Goal: Information Seeking & Learning: Learn about a topic

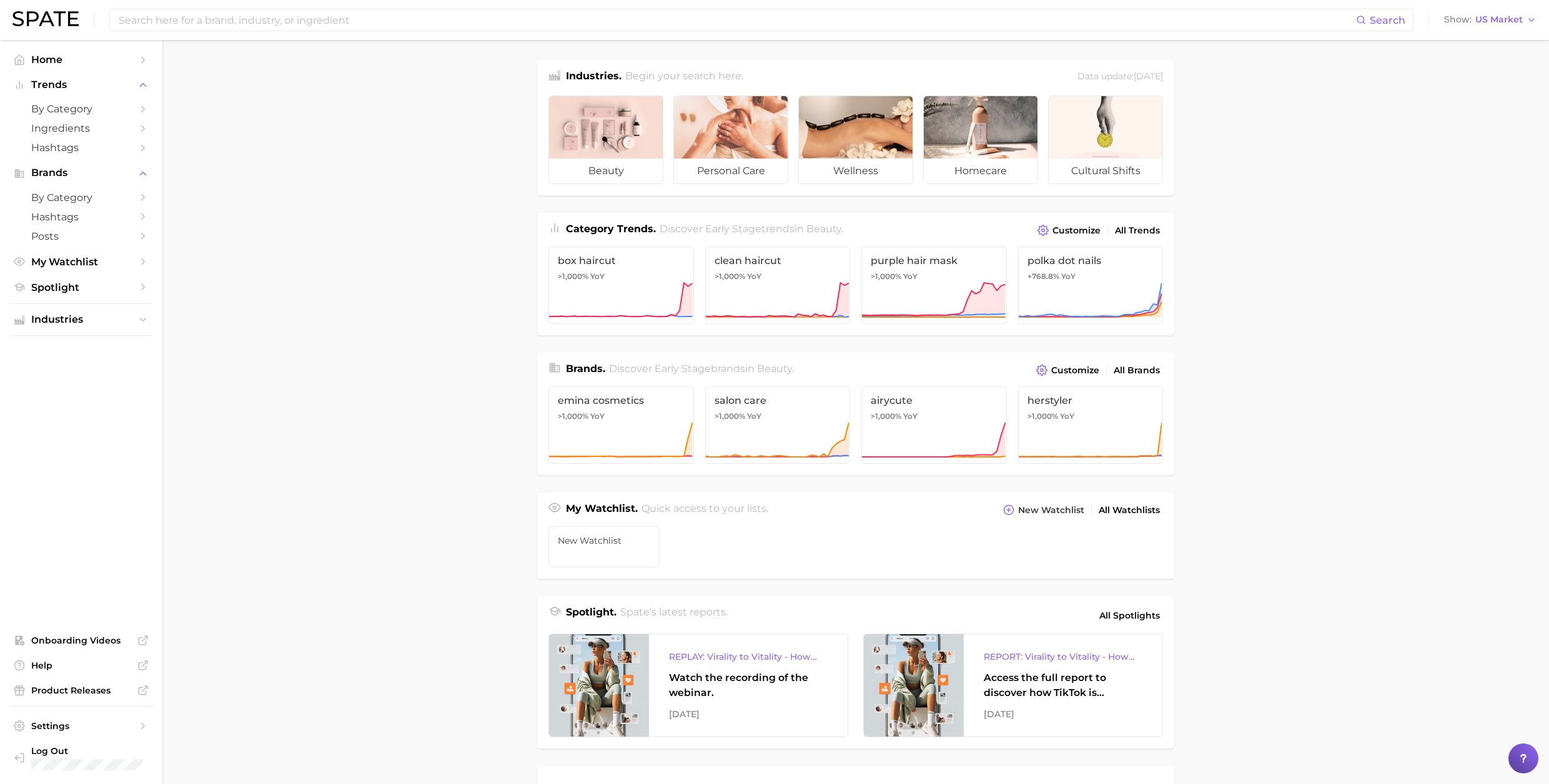
click at [345, 356] on main "Industries. Begin your search here. Data update: [DATE] beauty personal care we…" at bounding box center [855, 527] width 1387 height 975
click at [101, 109] on span "by Category" at bounding box center [81, 109] width 100 height 12
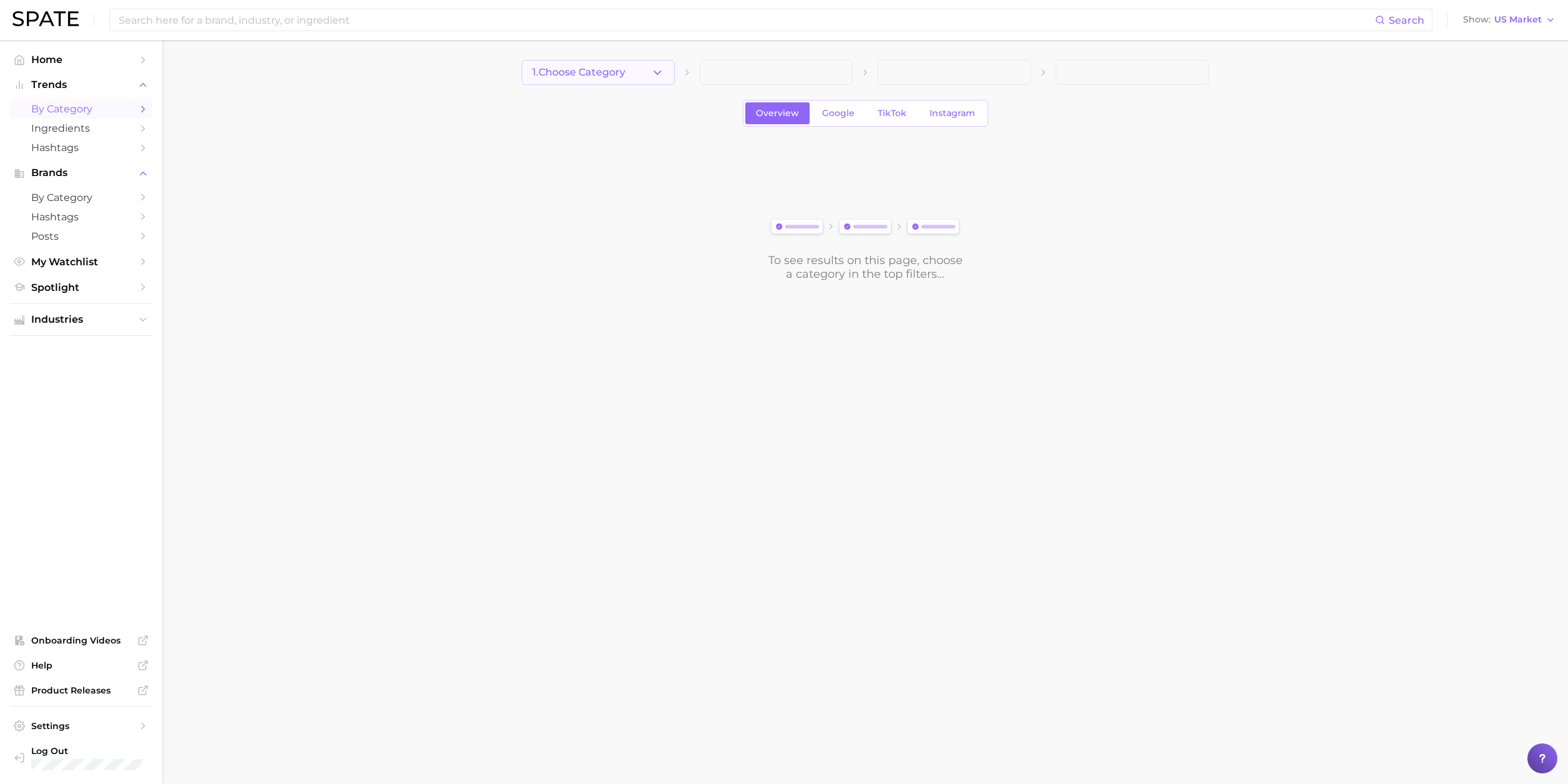
click at [664, 76] on button "1. Choose Category" at bounding box center [598, 71] width 153 height 25
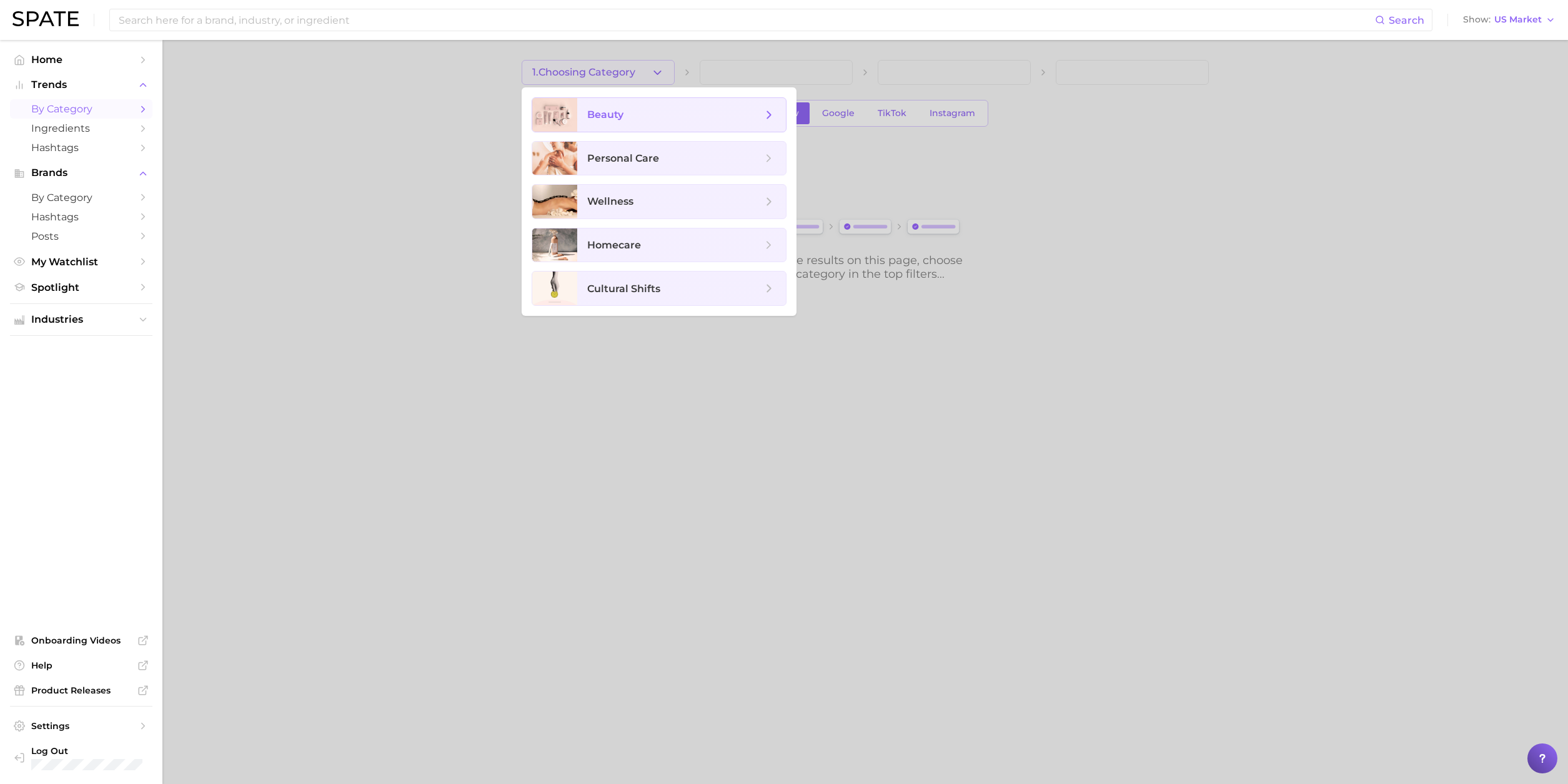
click at [662, 114] on span "beauty" at bounding box center [675, 114] width 175 height 14
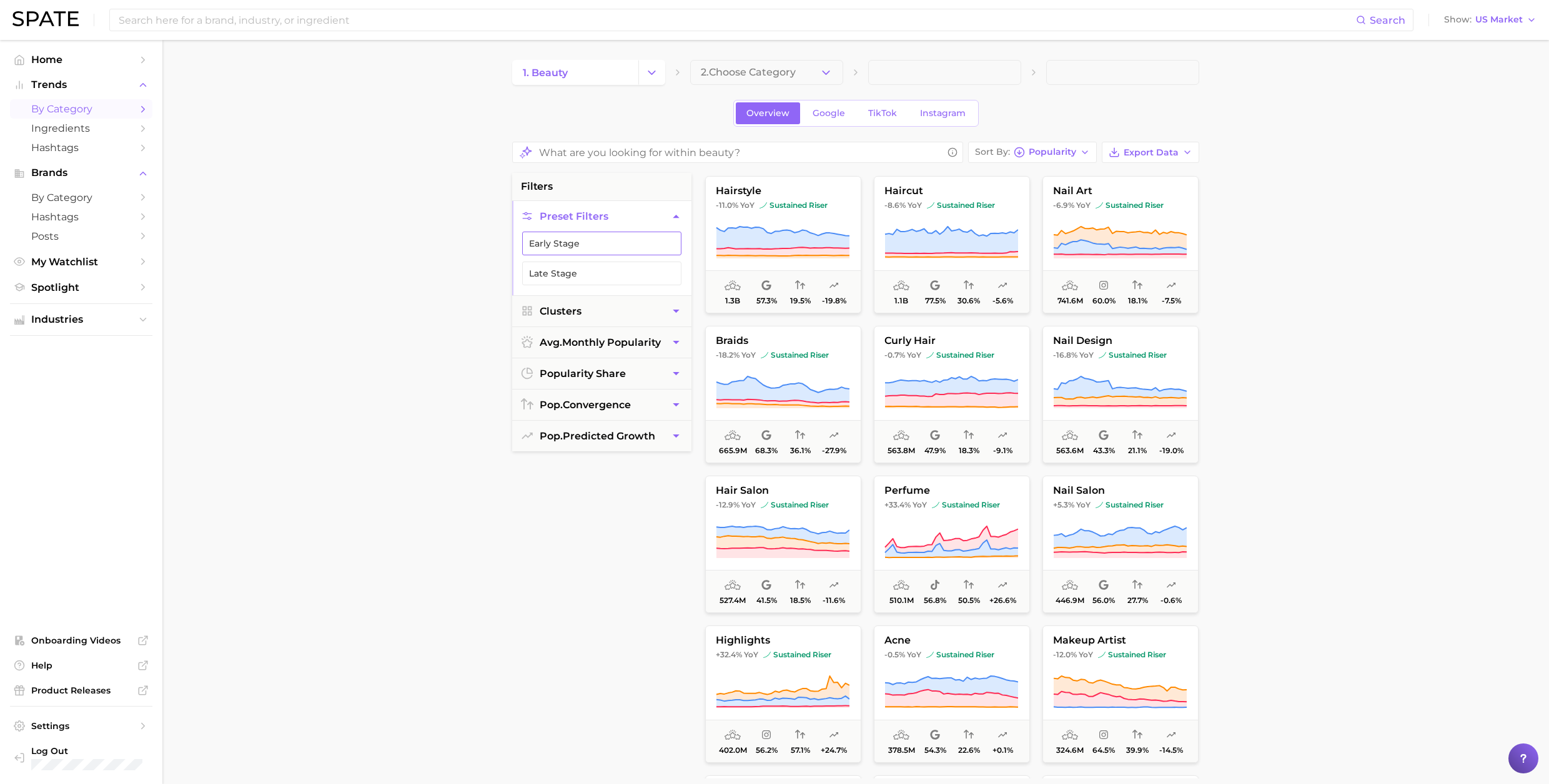
click at [591, 249] on button "Early Stage" at bounding box center [602, 244] width 159 height 24
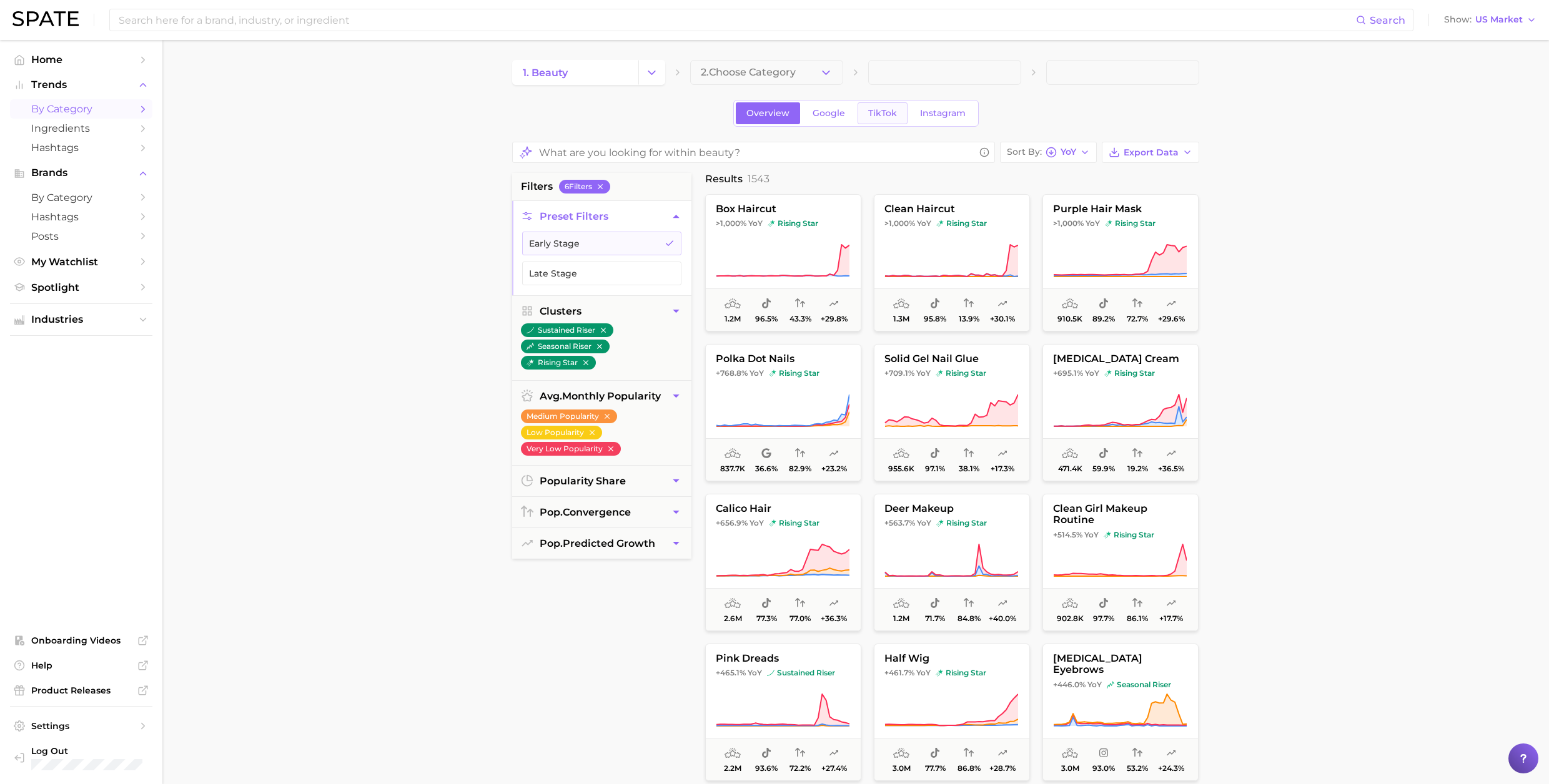
click at [889, 109] on span "TikTok" at bounding box center [883, 113] width 29 height 10
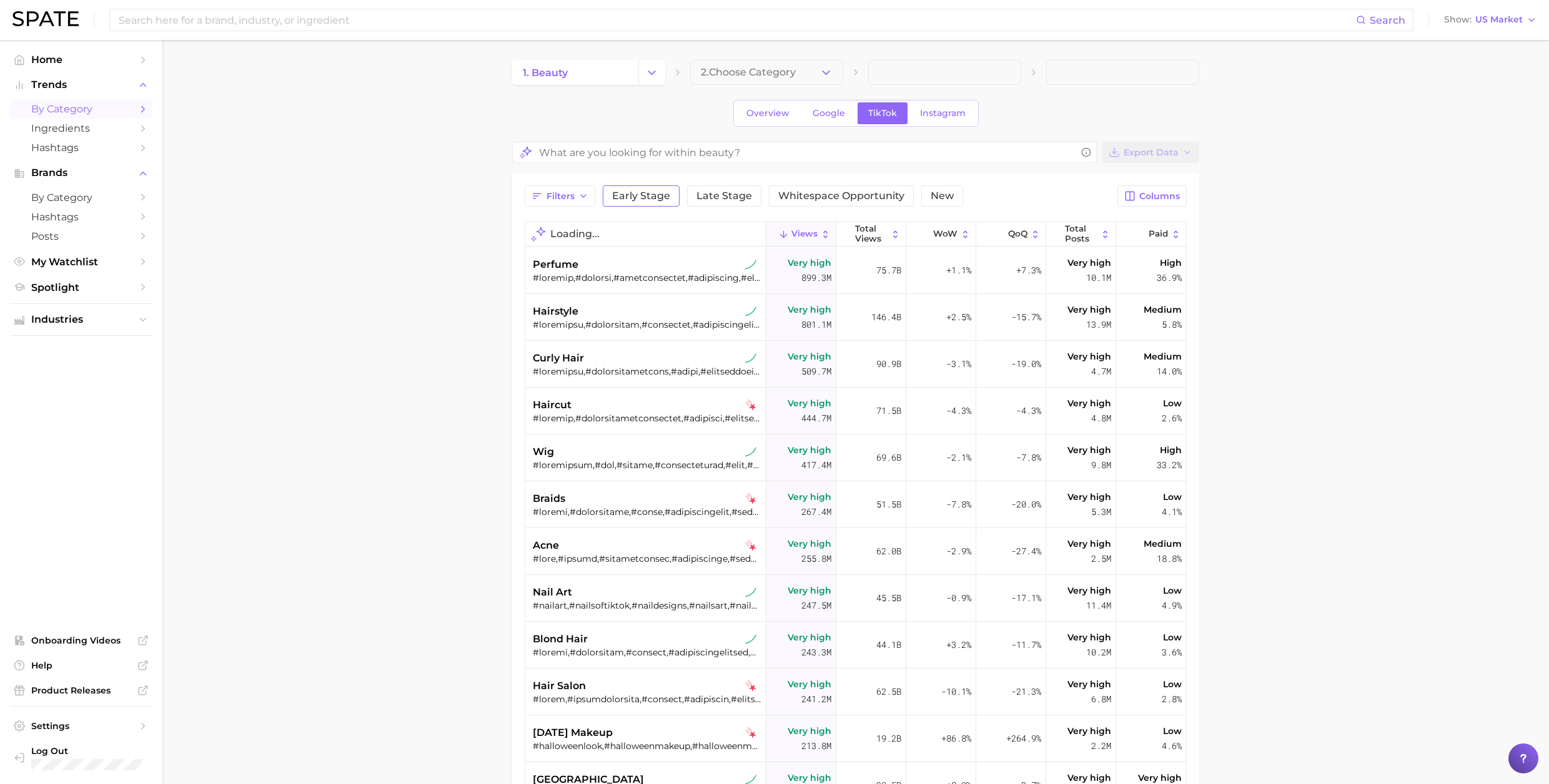
click at [655, 201] on span "Early Stage" at bounding box center [641, 196] width 58 height 10
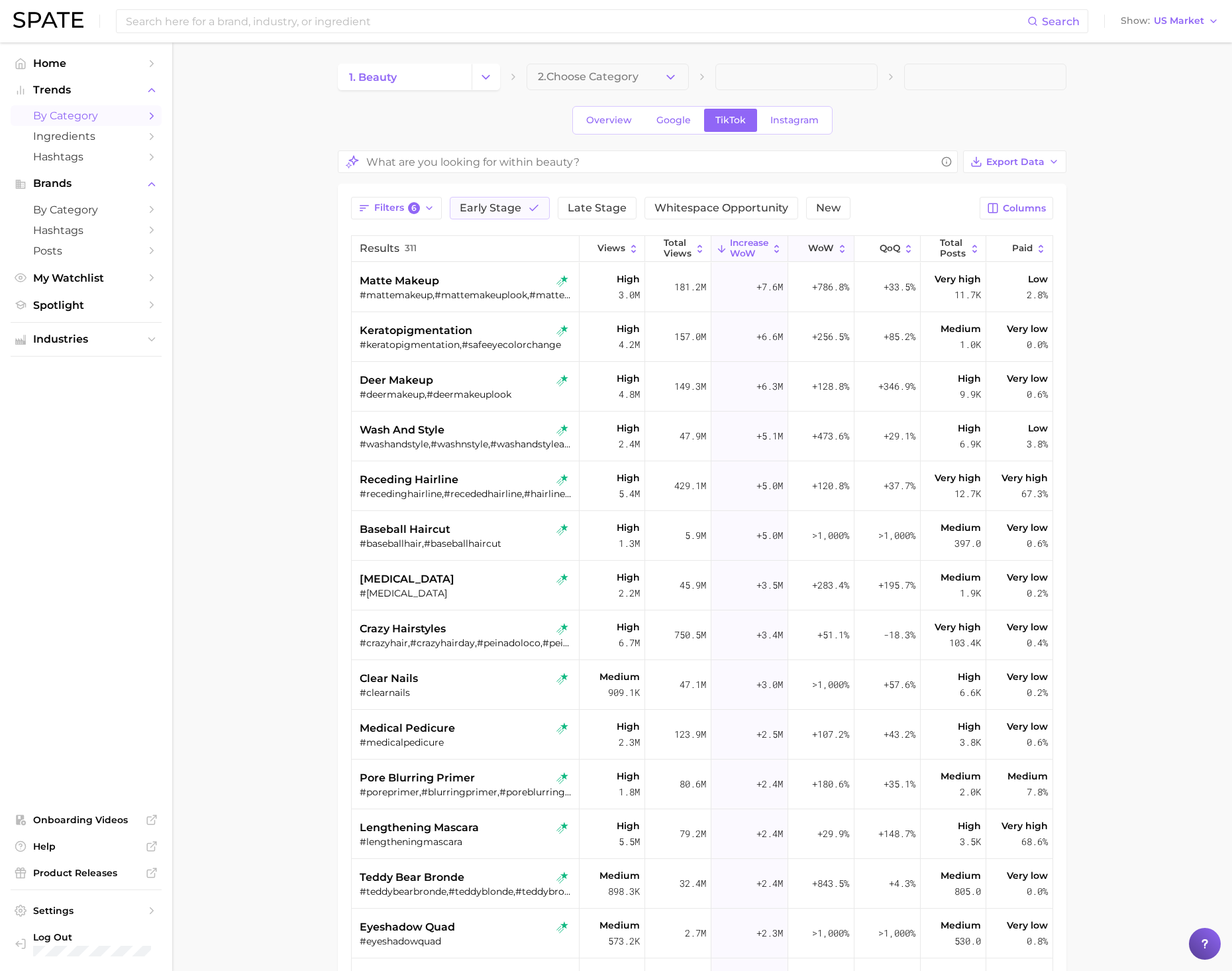
click at [819, 246] on span "WoW" at bounding box center [821, 248] width 26 height 11
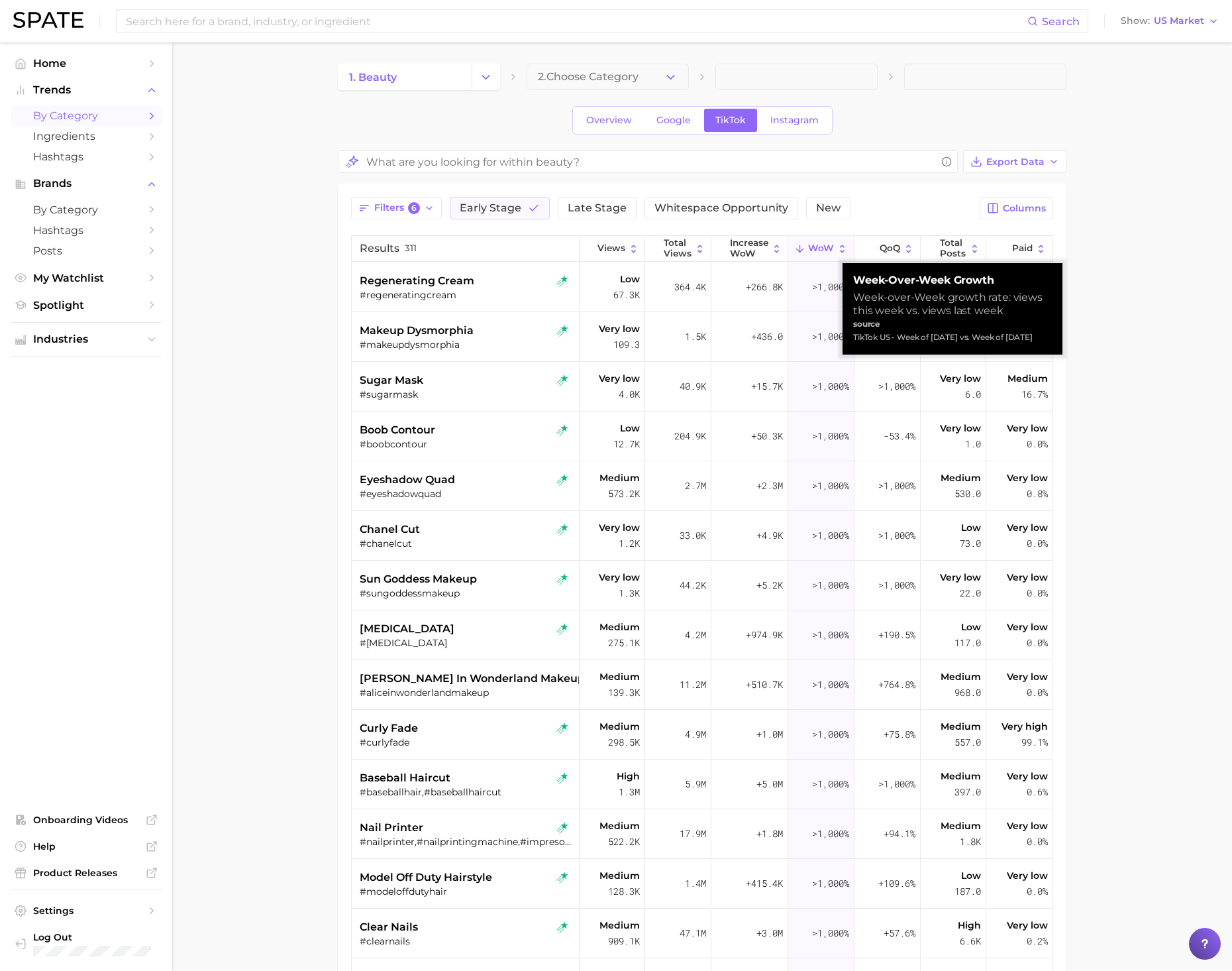
click at [819, 246] on span "WoW" at bounding box center [821, 248] width 26 height 11
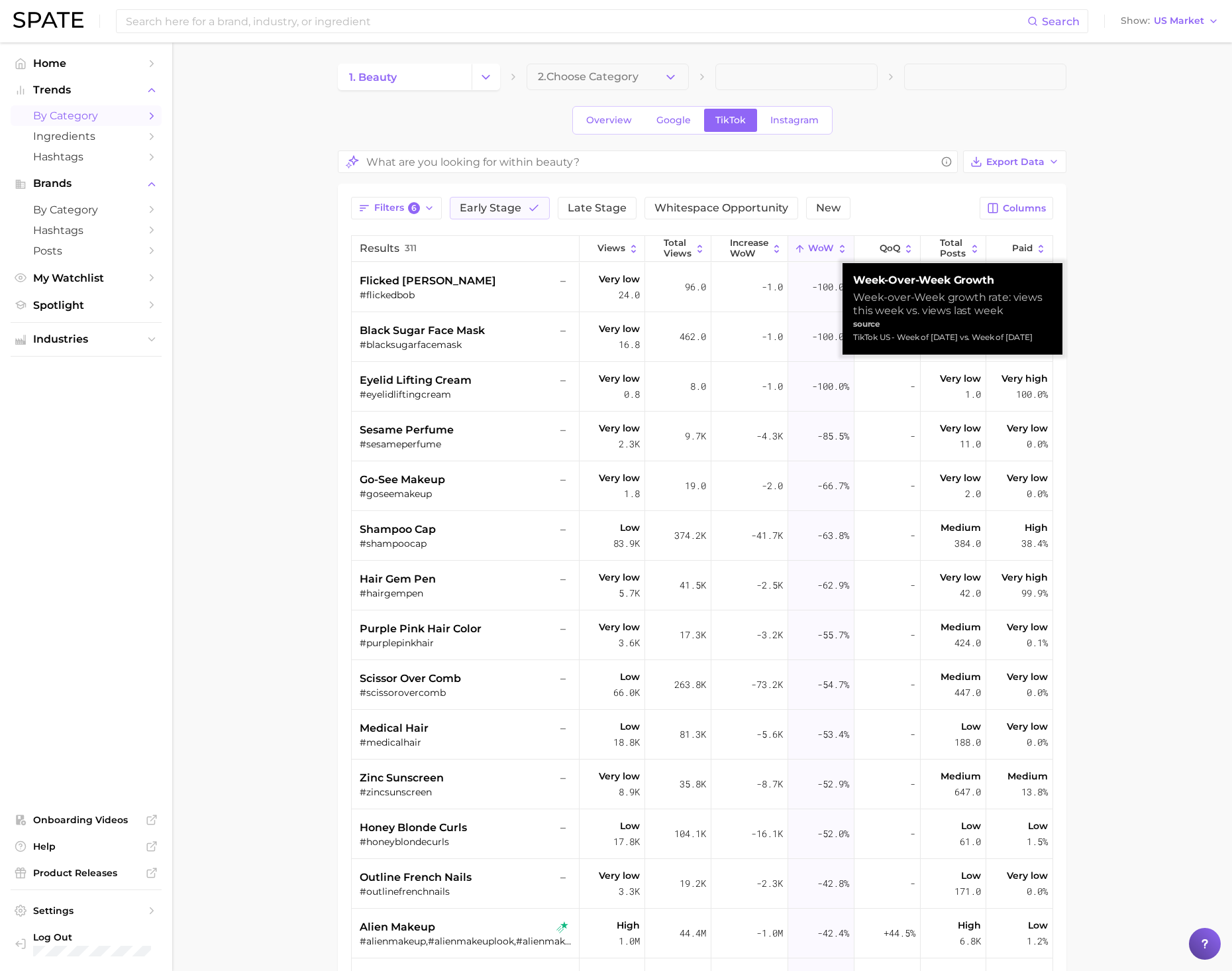
click at [819, 246] on span "WoW" at bounding box center [821, 248] width 26 height 11
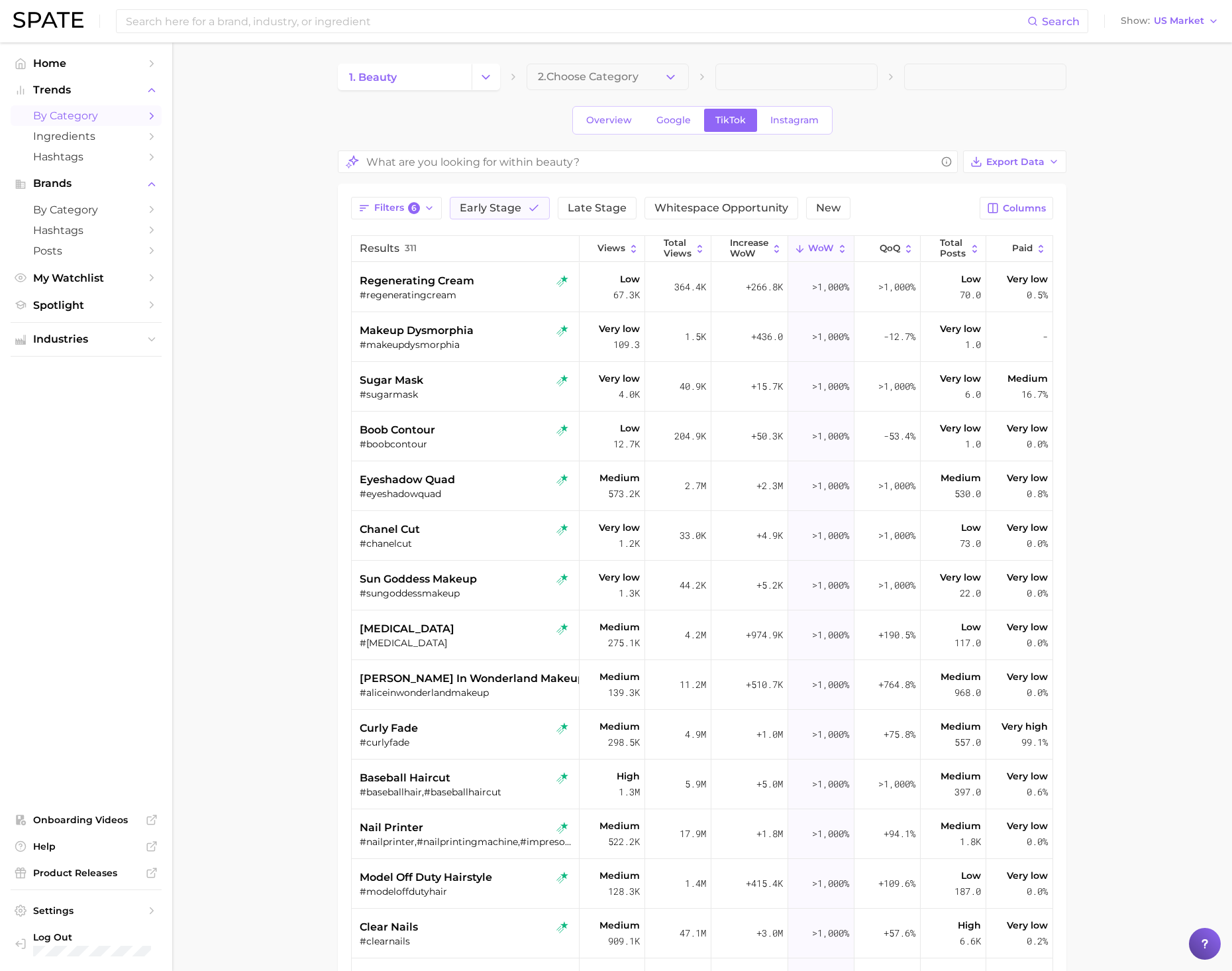
click at [821, 249] on span "WoW" at bounding box center [821, 248] width 26 height 11
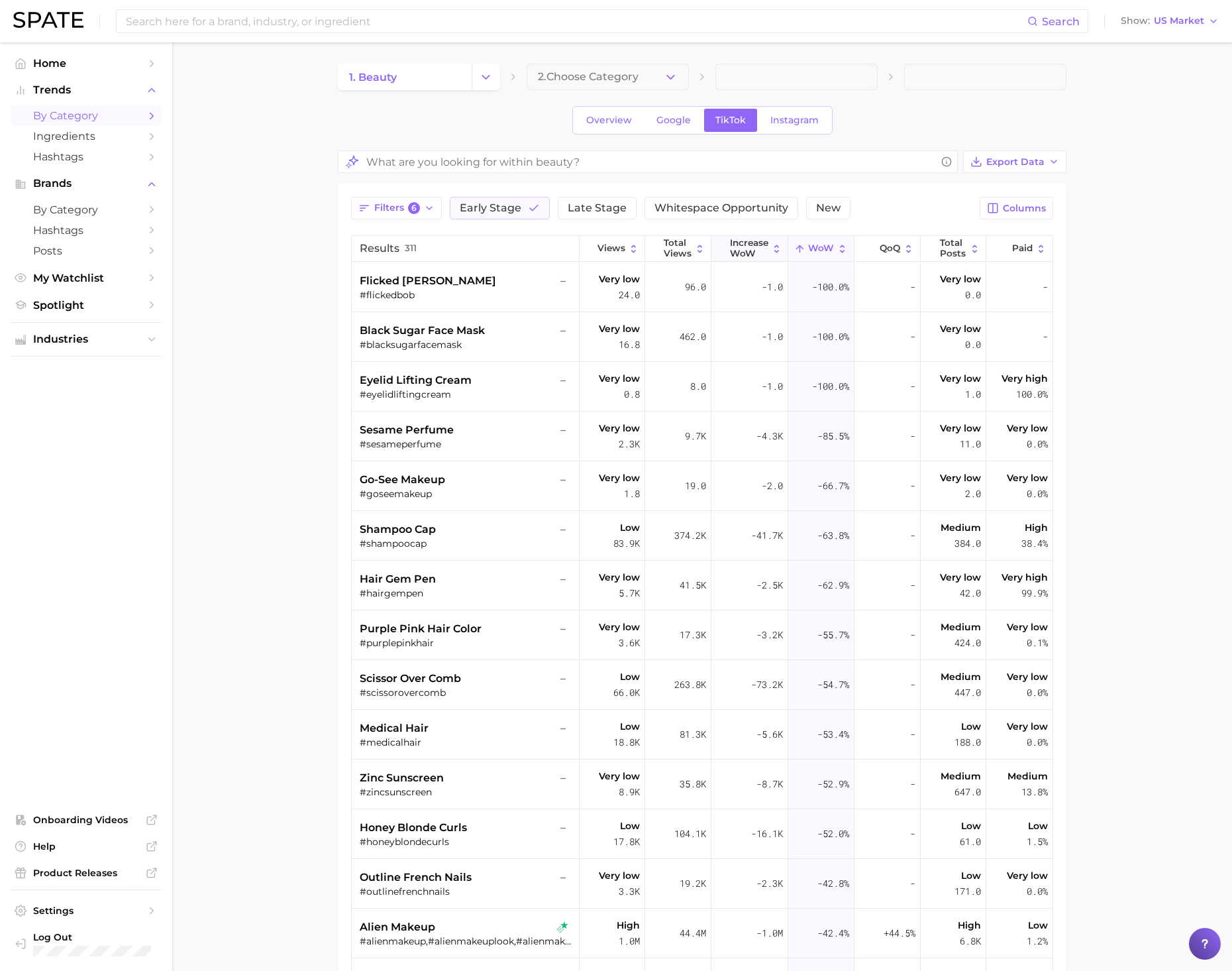
click at [730, 249] on span "Increase WoW" at bounding box center [749, 248] width 39 height 20
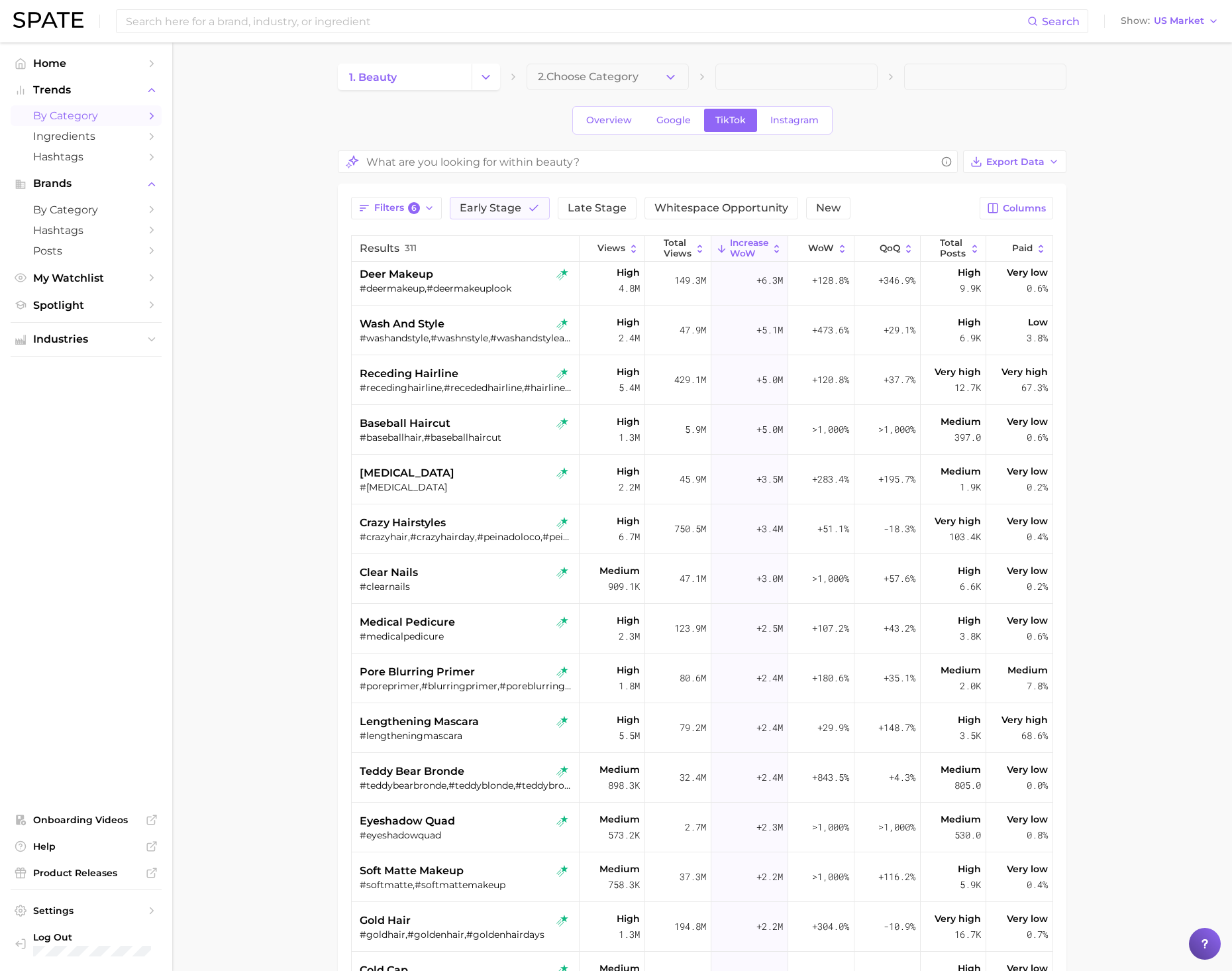
scroll to position [99, 0]
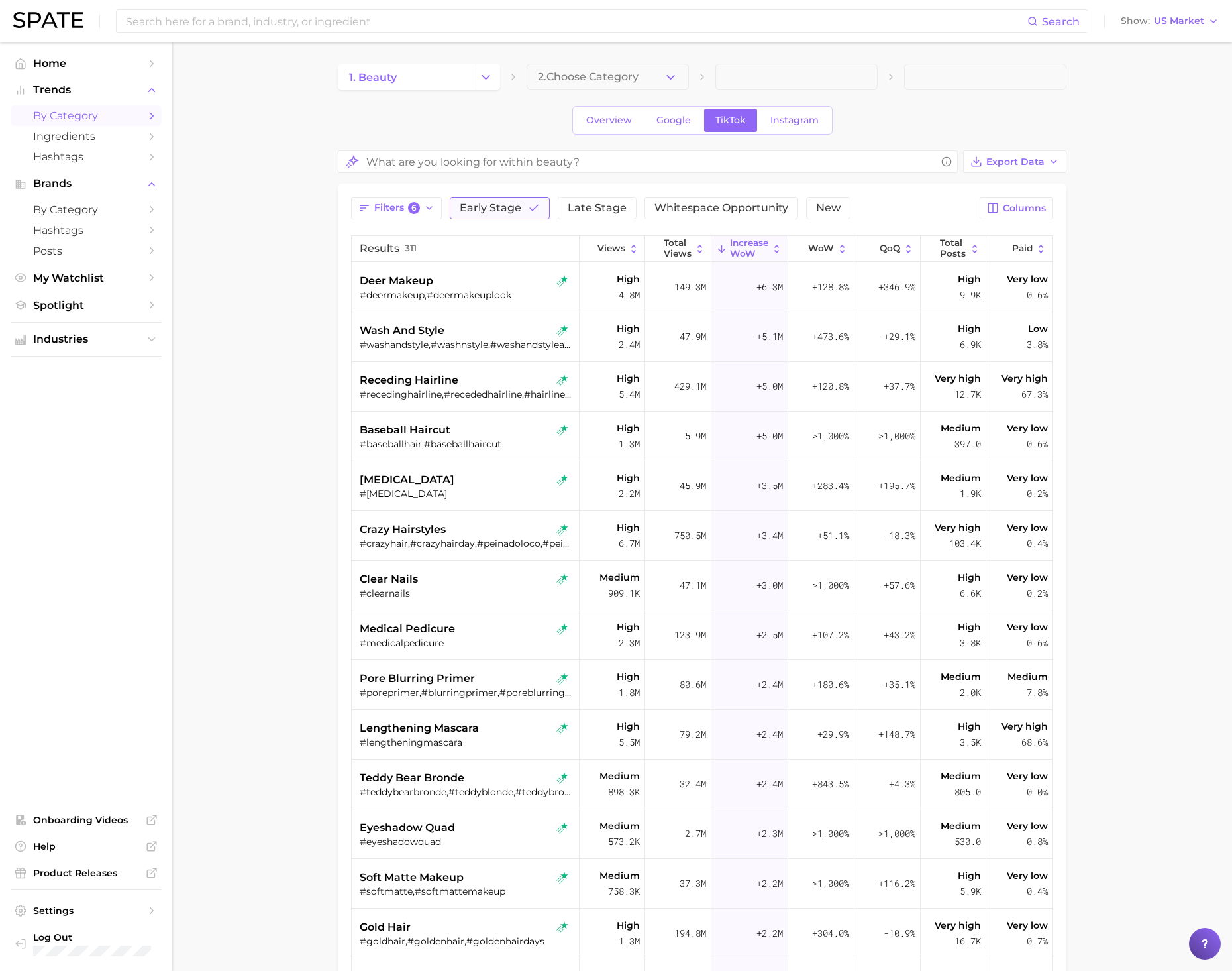
click at [503, 207] on span "Early Stage" at bounding box center [490, 208] width 62 height 11
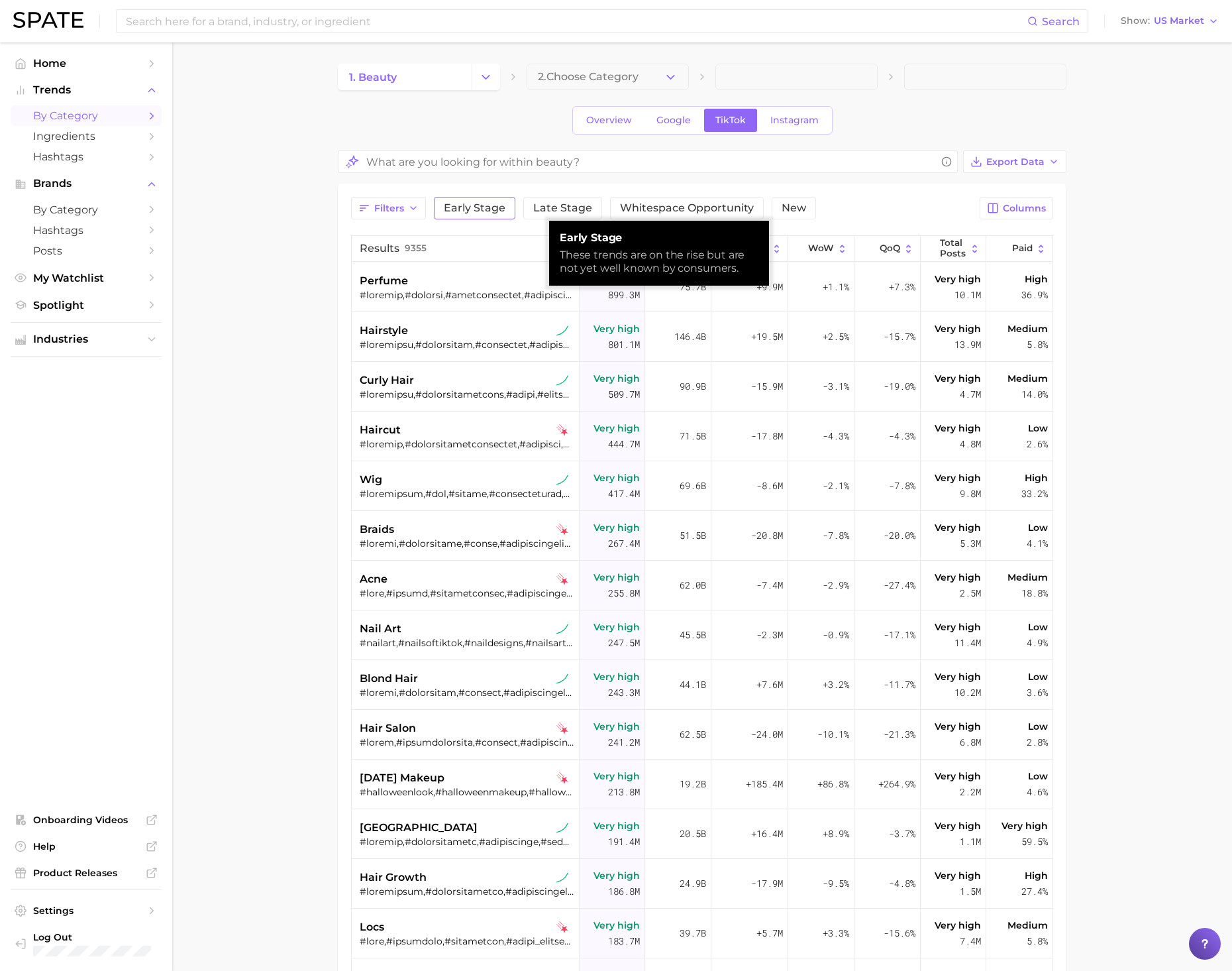
click at [503, 207] on span "Early Stage" at bounding box center [474, 208] width 62 height 11
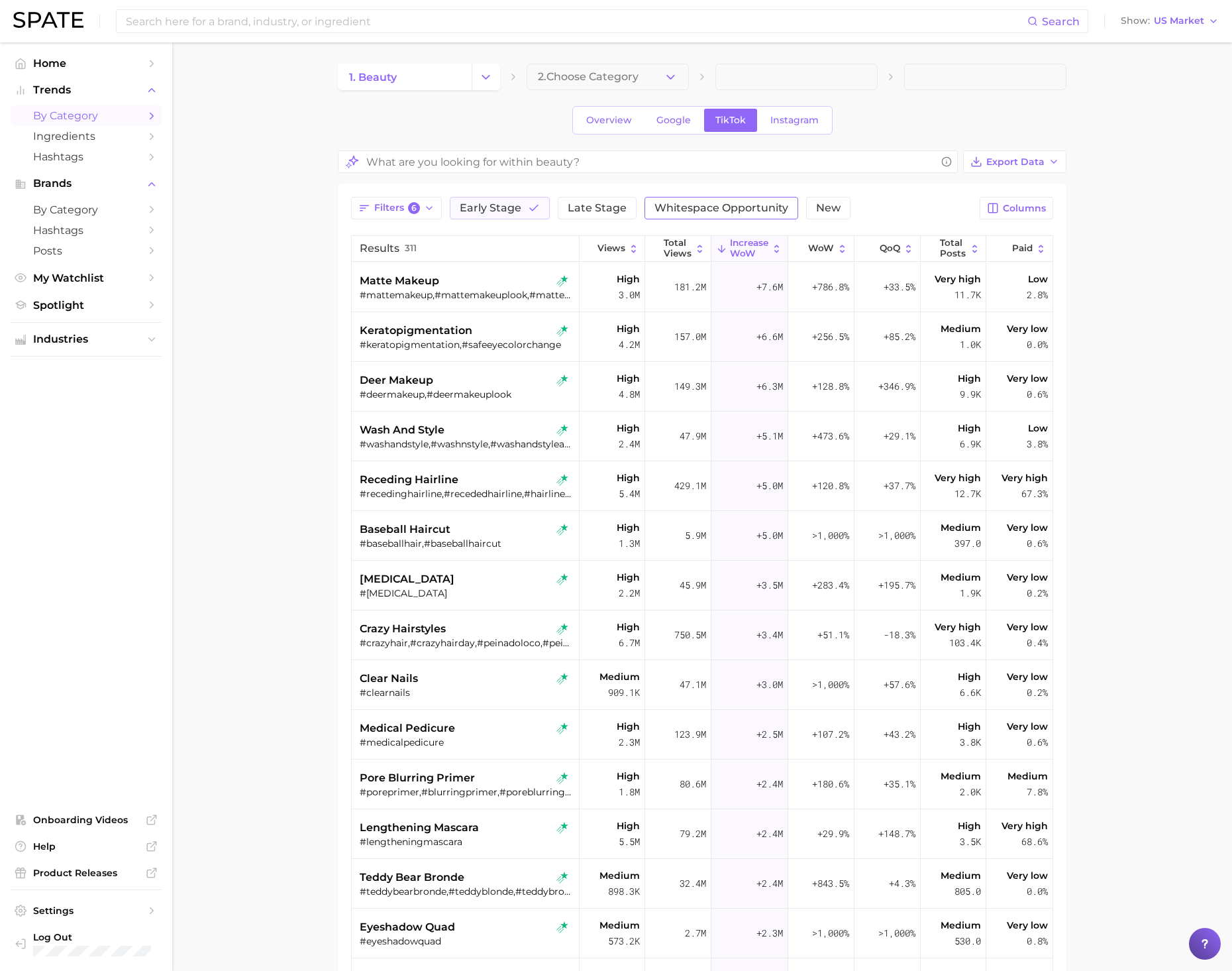
click at [650, 209] on button "Whitespace Opportunity" at bounding box center [721, 207] width 153 height 23
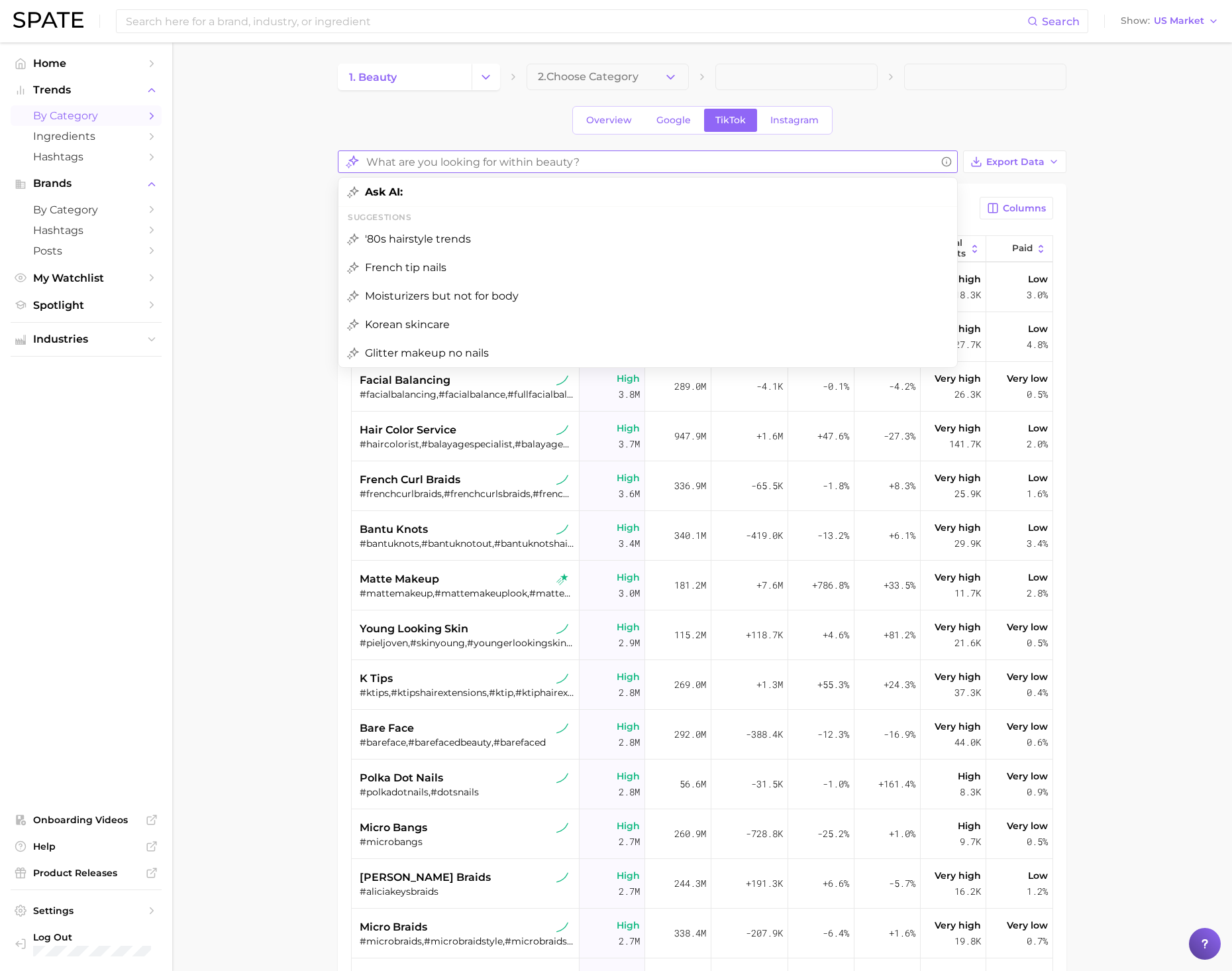
click at [576, 166] on input "What are you looking for within beauty?" at bounding box center [651, 162] width 570 height 26
click at [268, 275] on main "1. beauty 2. Choose Category Overview Google TikTok Instagram Ask AI: Suggestio…" at bounding box center [702, 663] width 1060 height 1243
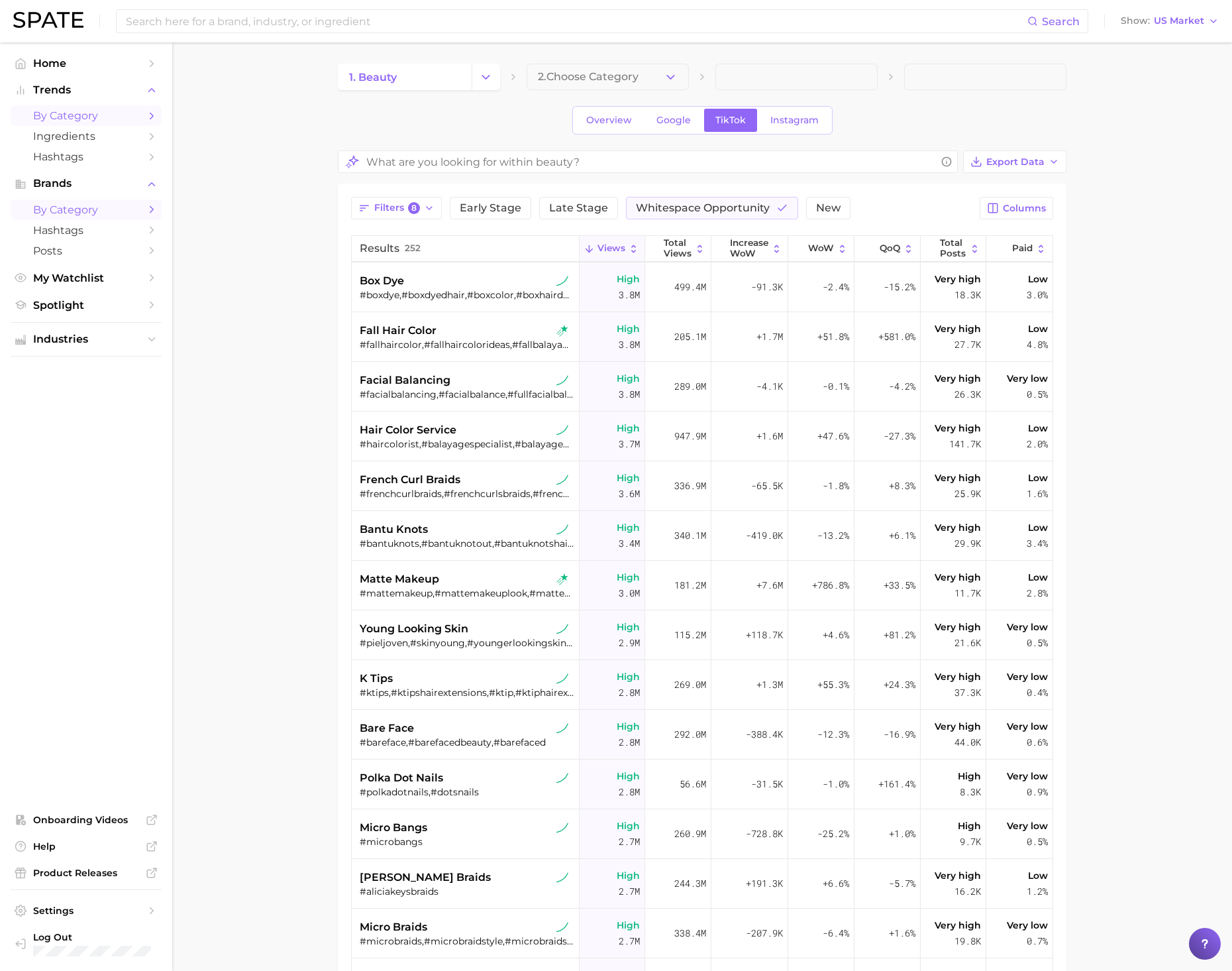
click at [157, 212] on icon "Sidebar" at bounding box center [152, 209] width 12 height 12
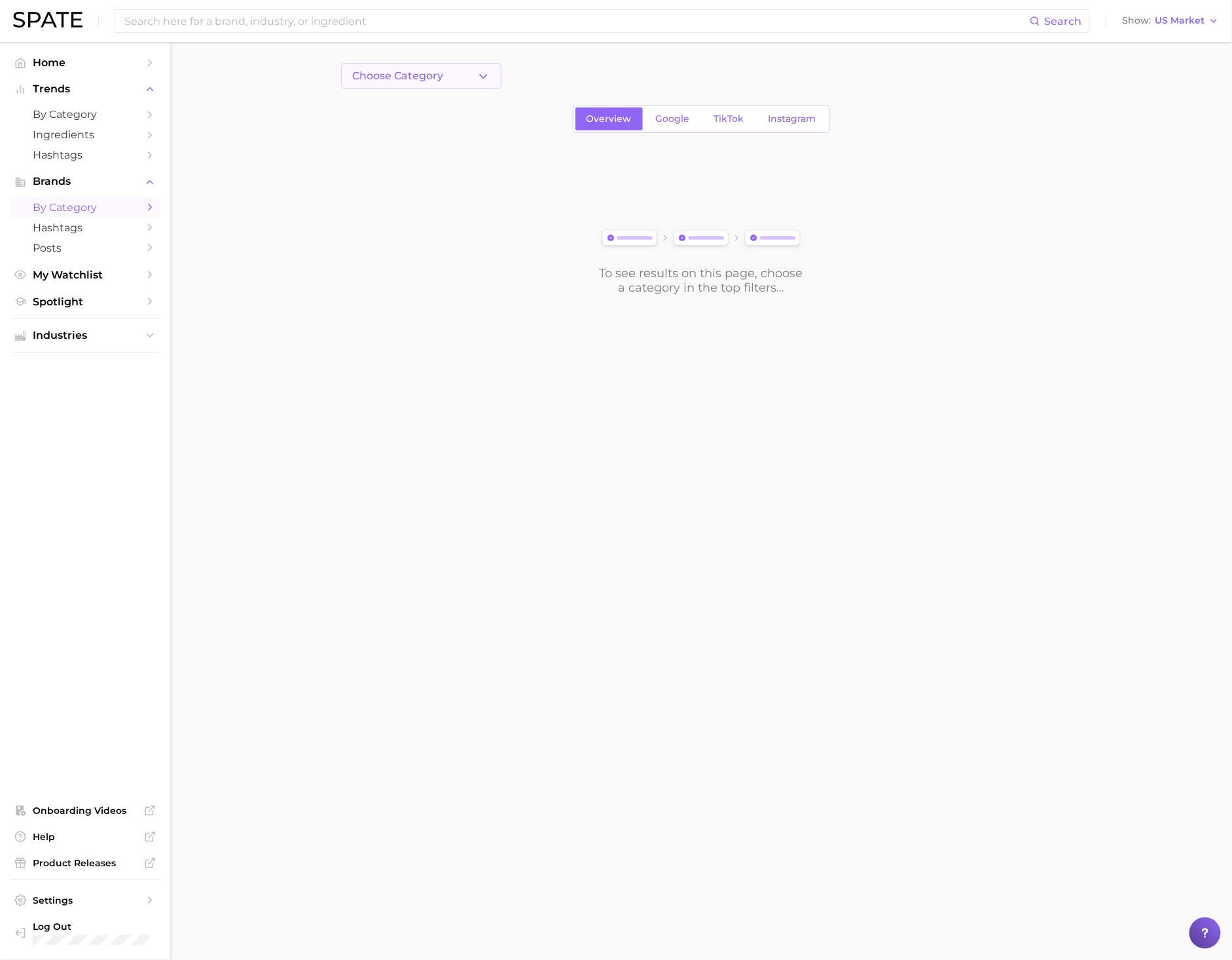
click at [468, 67] on button "Choose Category" at bounding box center [421, 75] width 161 height 26
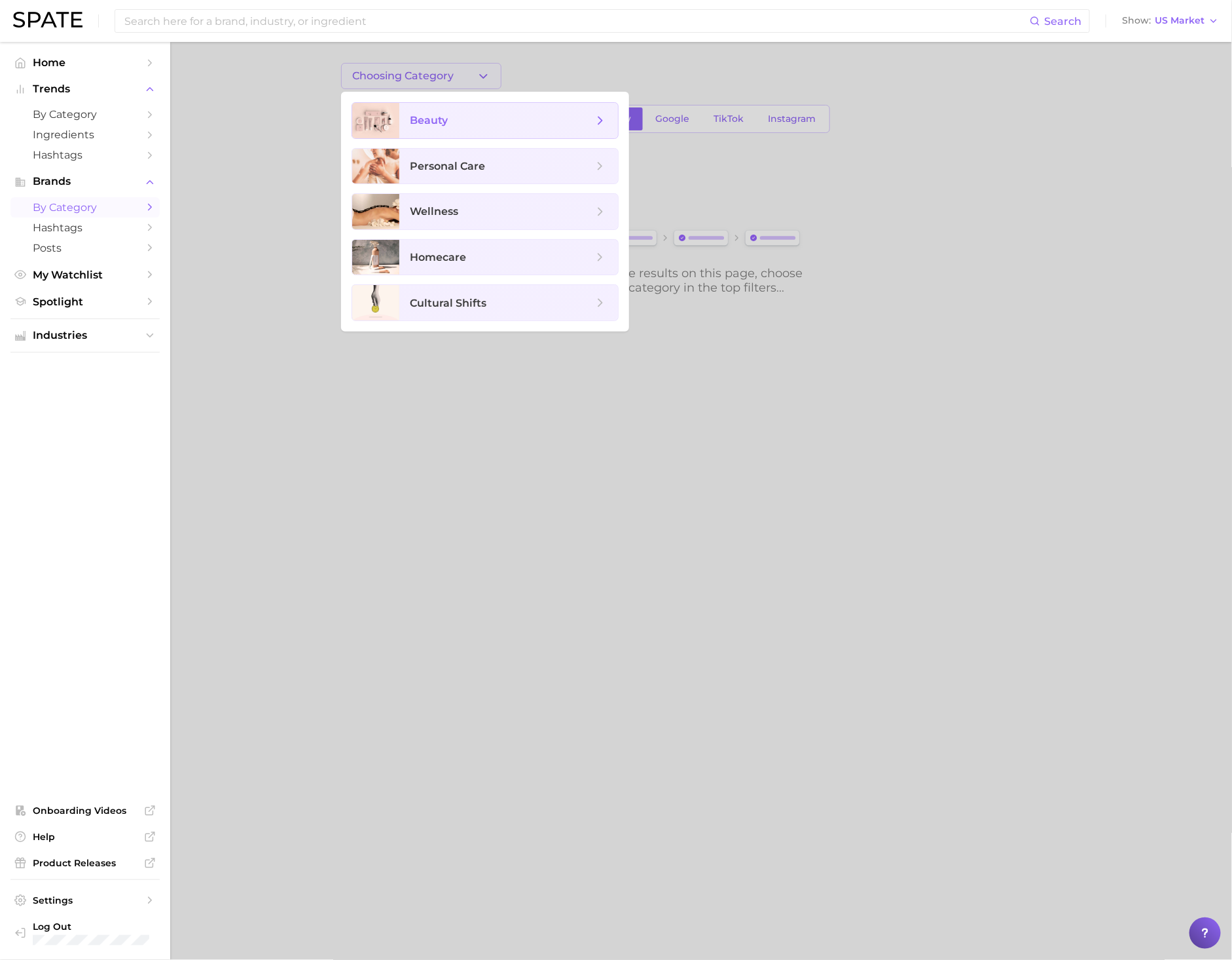
click at [480, 127] on span "beauty" at bounding box center [501, 120] width 183 height 14
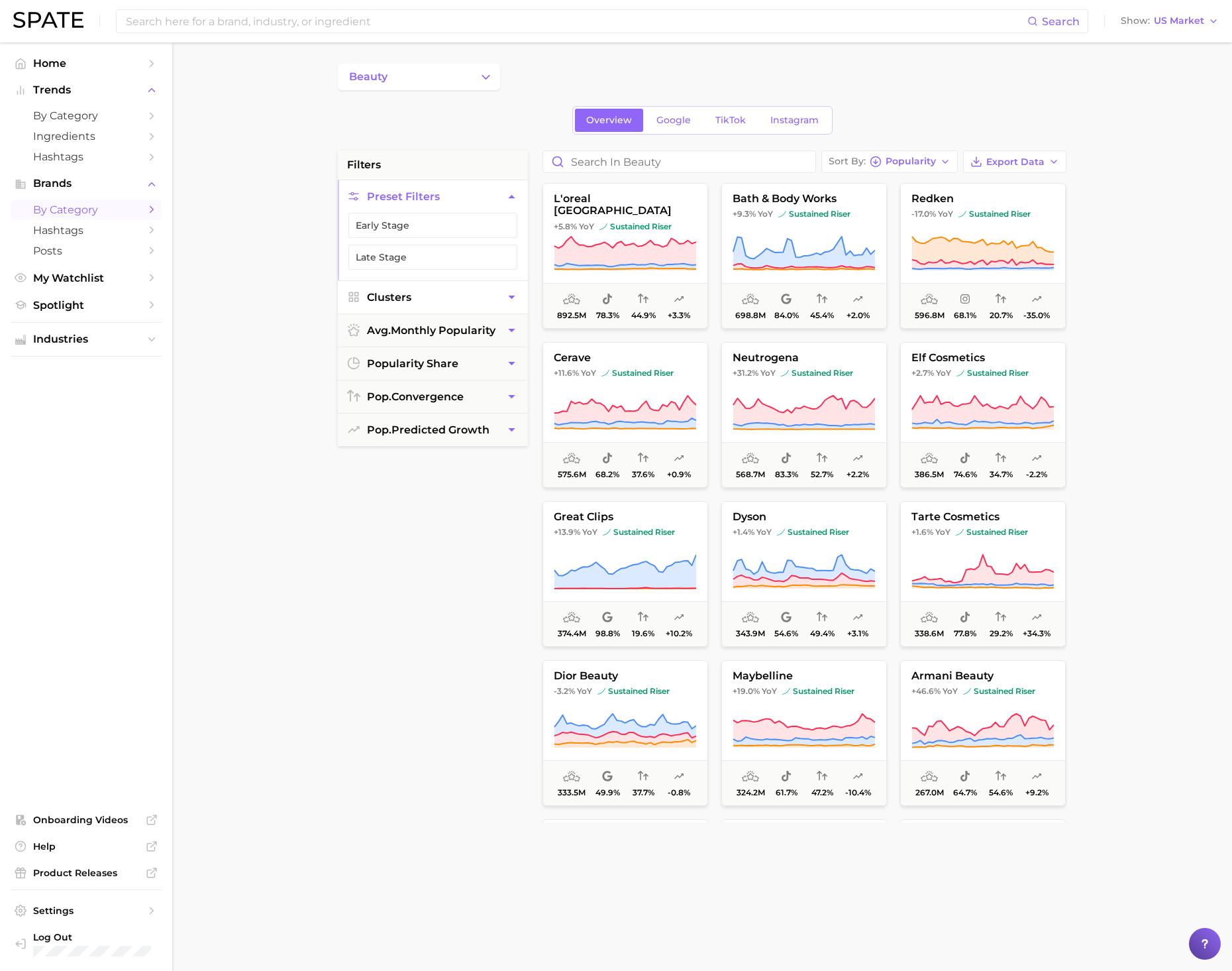
click at [437, 296] on button "Clusters" at bounding box center [433, 297] width 190 height 33
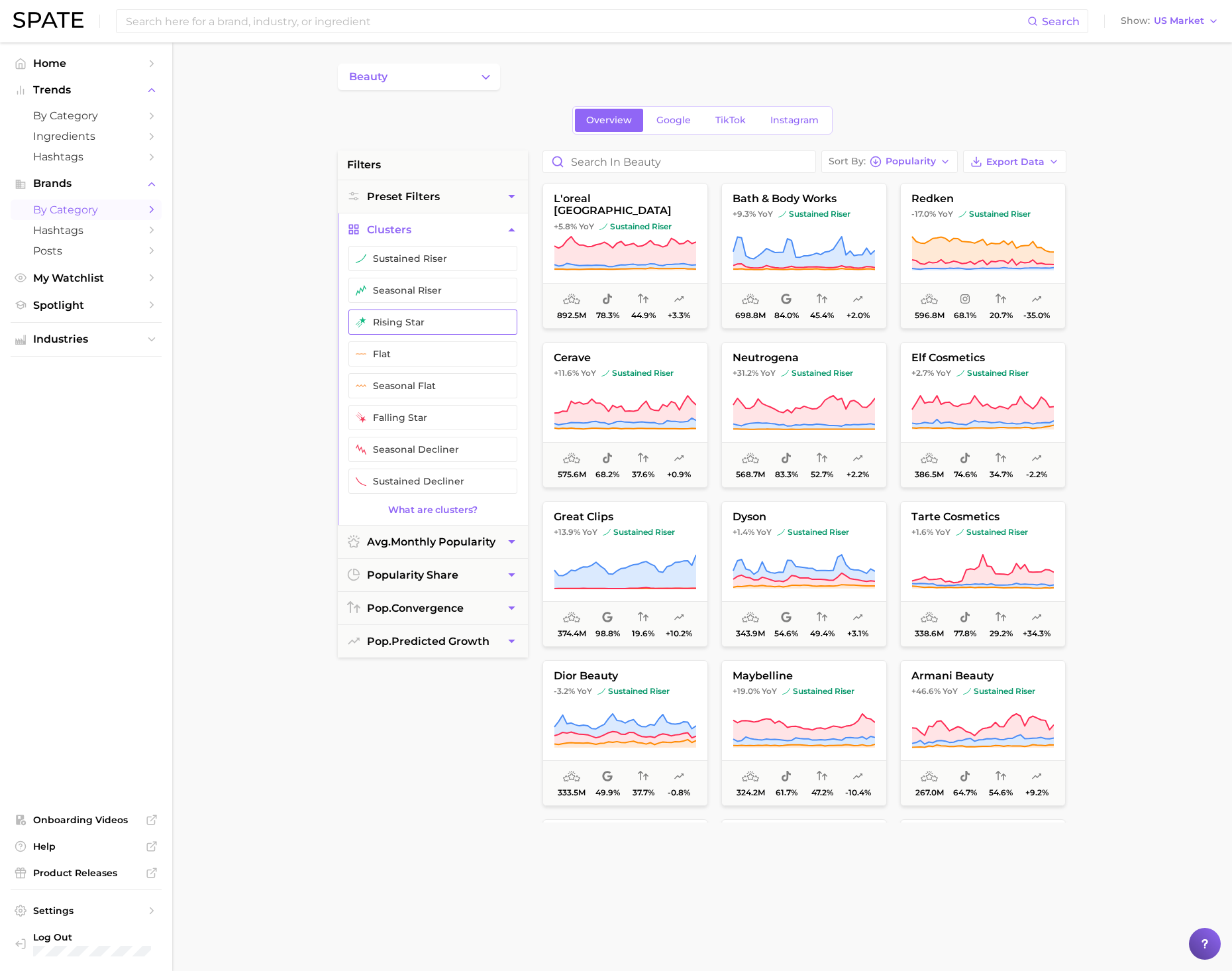
click at [430, 330] on button "rising star" at bounding box center [432, 322] width 169 height 25
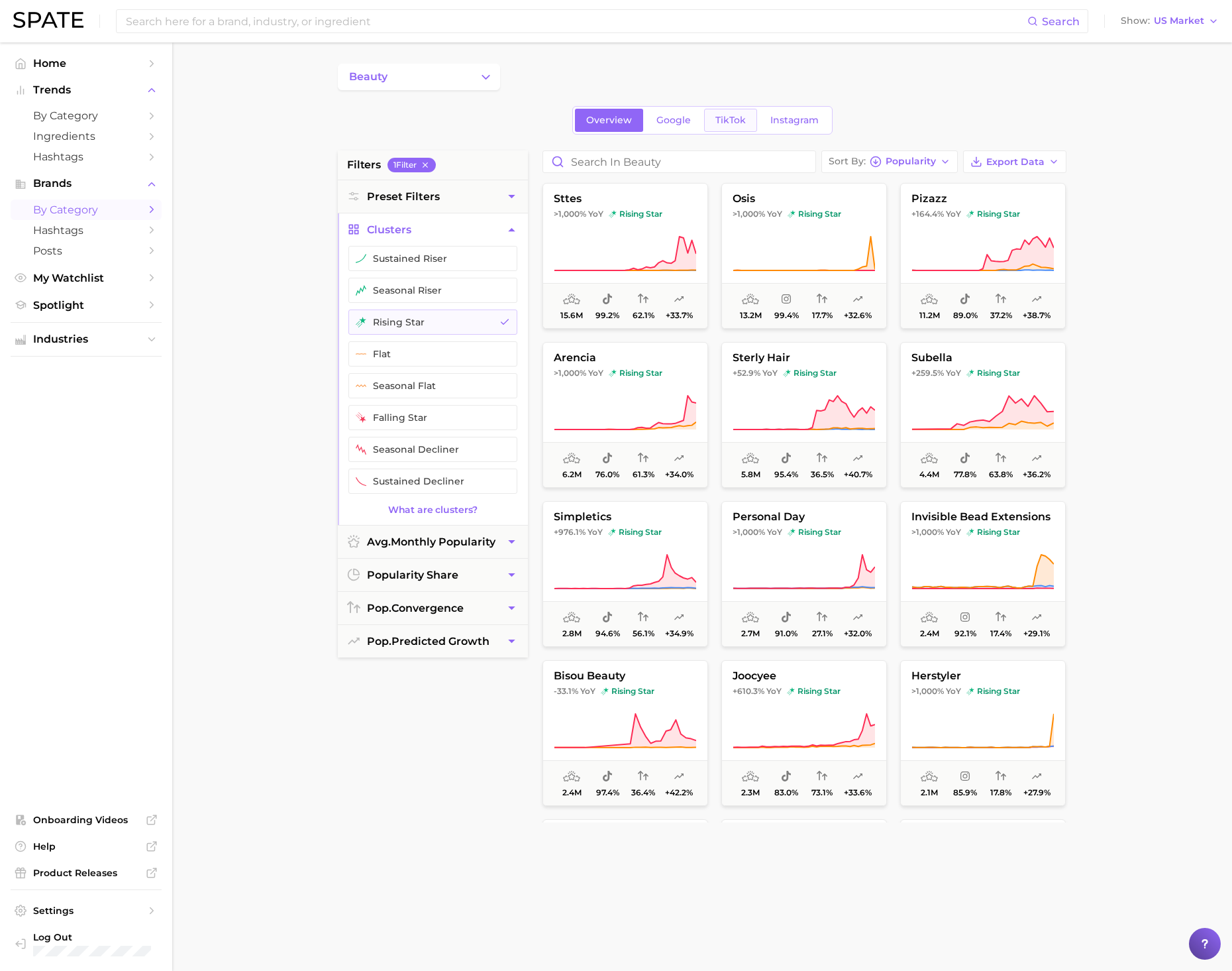
click at [711, 124] on link "TikTok" at bounding box center [731, 121] width 53 height 24
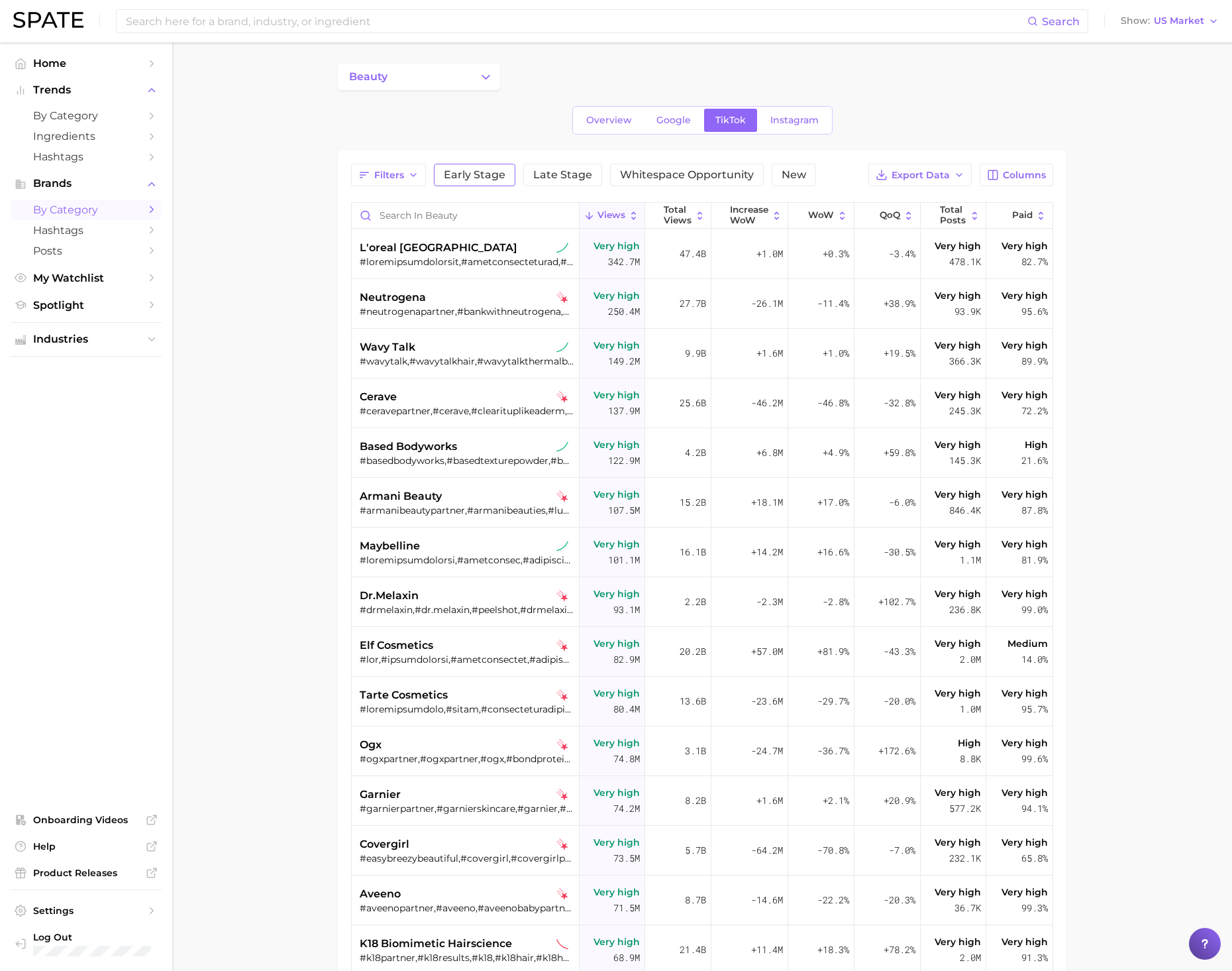
click at [501, 180] on span "Early Stage" at bounding box center [474, 174] width 62 height 11
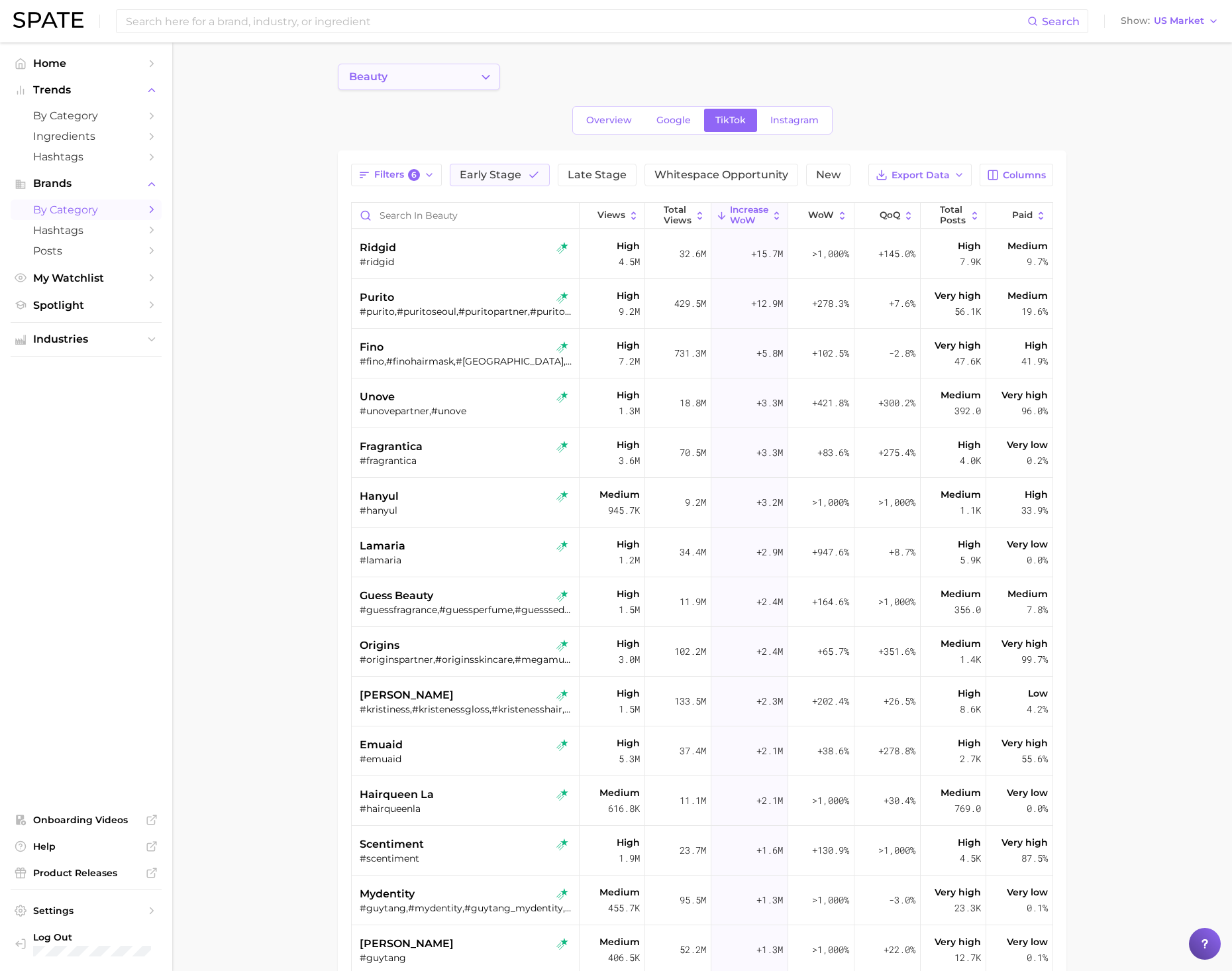
click at [414, 72] on button "beauty" at bounding box center [419, 76] width 163 height 26
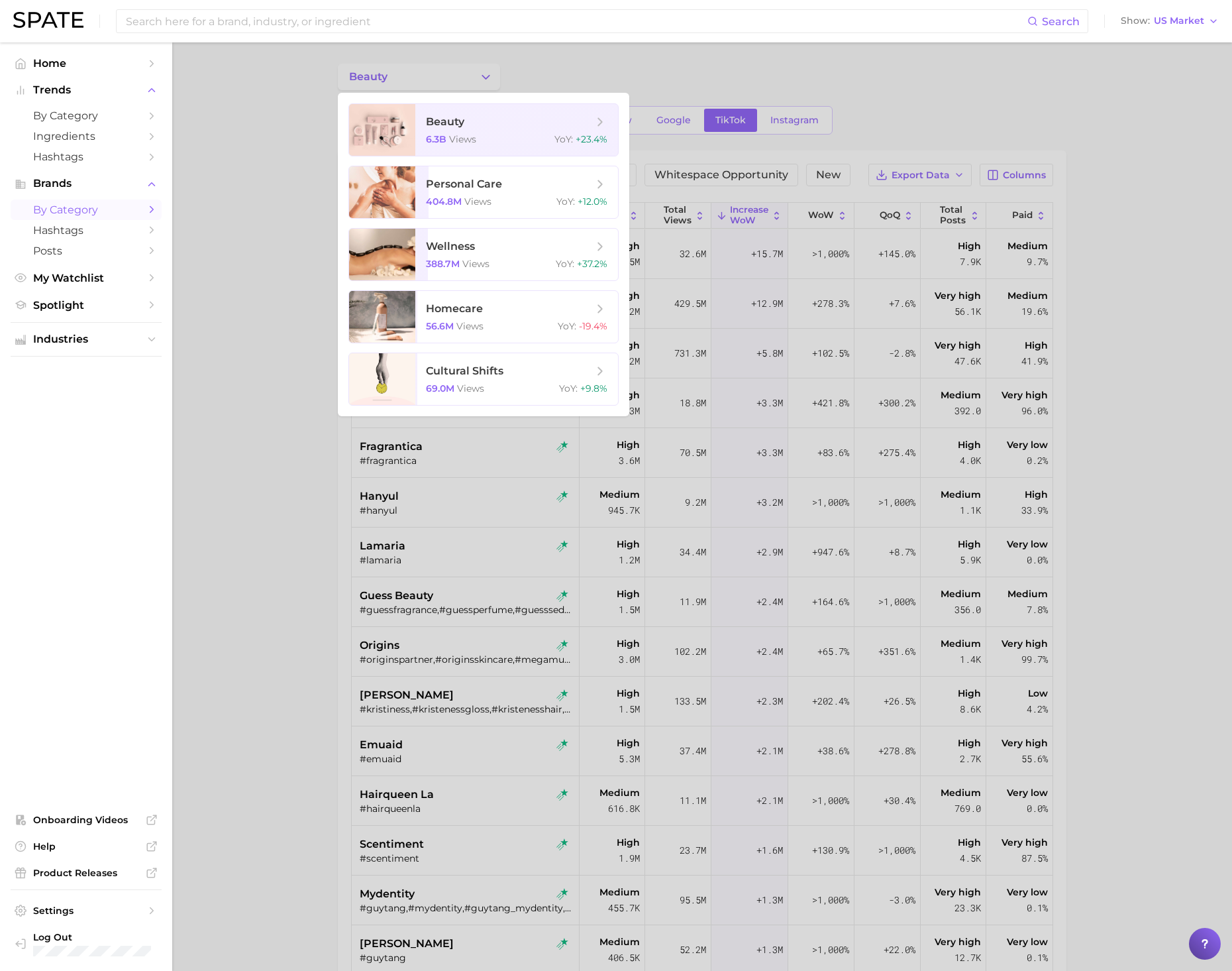
click at [271, 351] on div at bounding box center [616, 486] width 1232 height 971
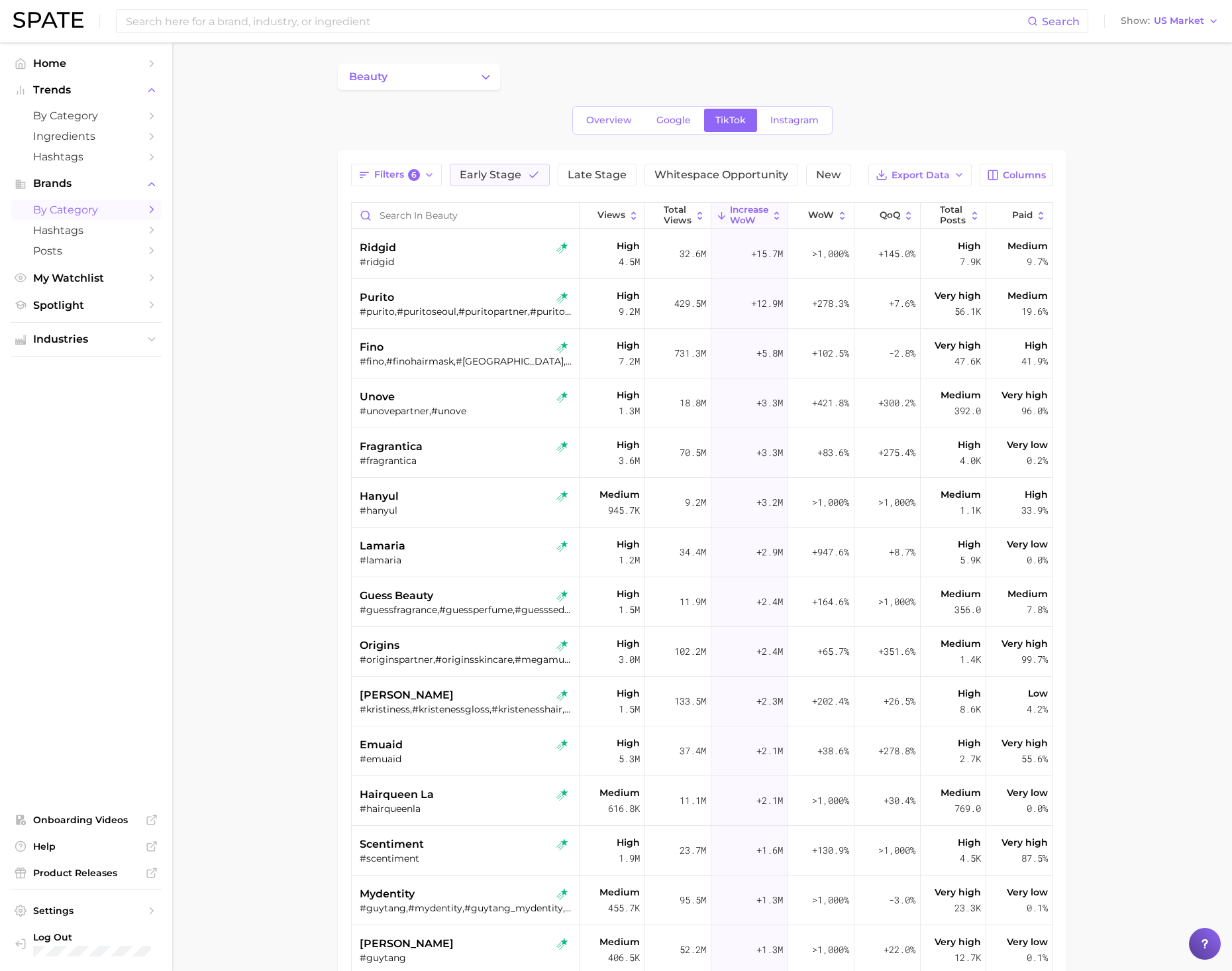
click at [152, 212] on polyline "Sidebar" at bounding box center [152, 209] width 3 height 6
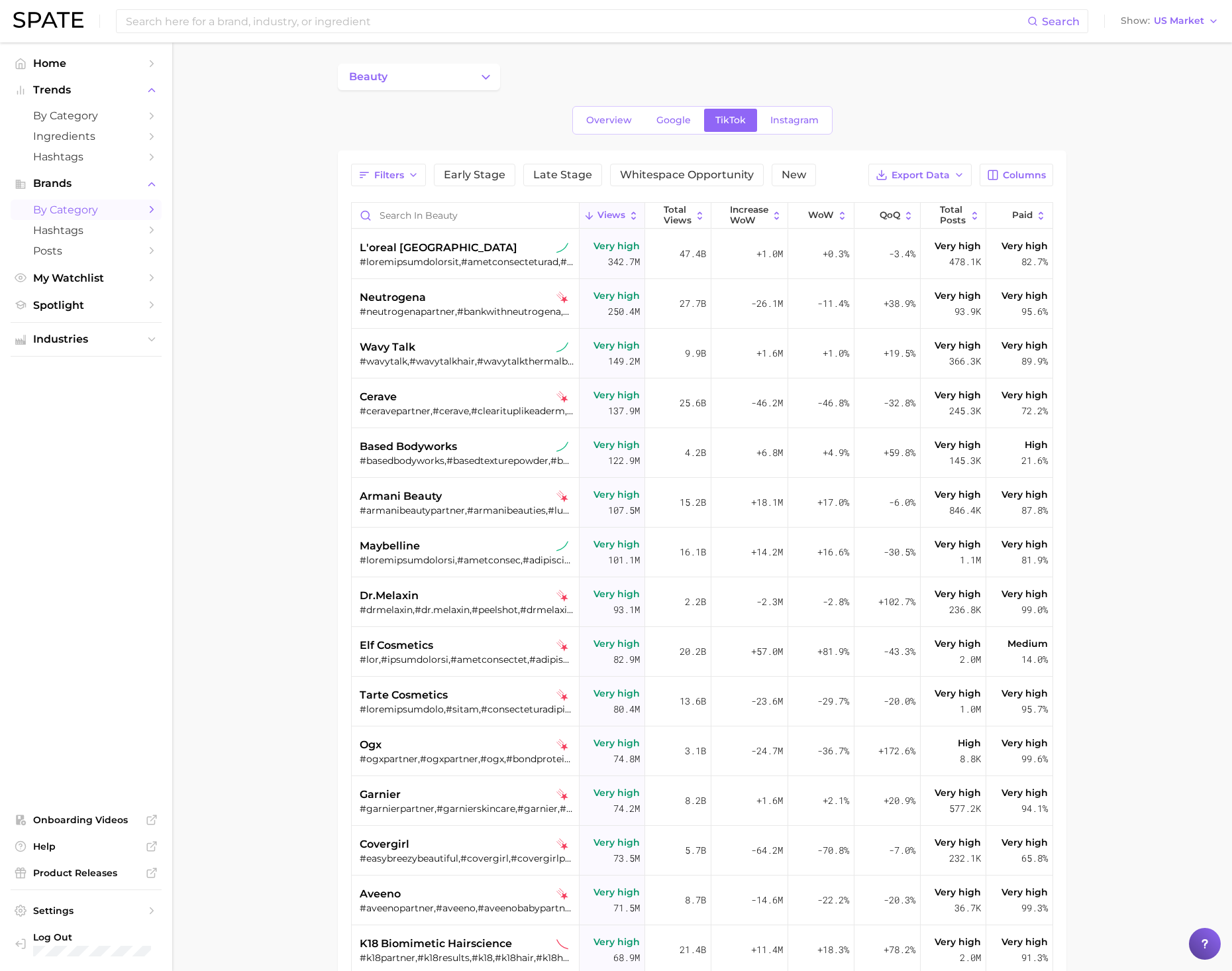
click at [152, 212] on polyline "Sidebar" at bounding box center [152, 209] width 3 height 6
click at [121, 207] on span "by Category" at bounding box center [86, 209] width 106 height 13
click at [67, 114] on span "by Category" at bounding box center [86, 115] width 106 height 13
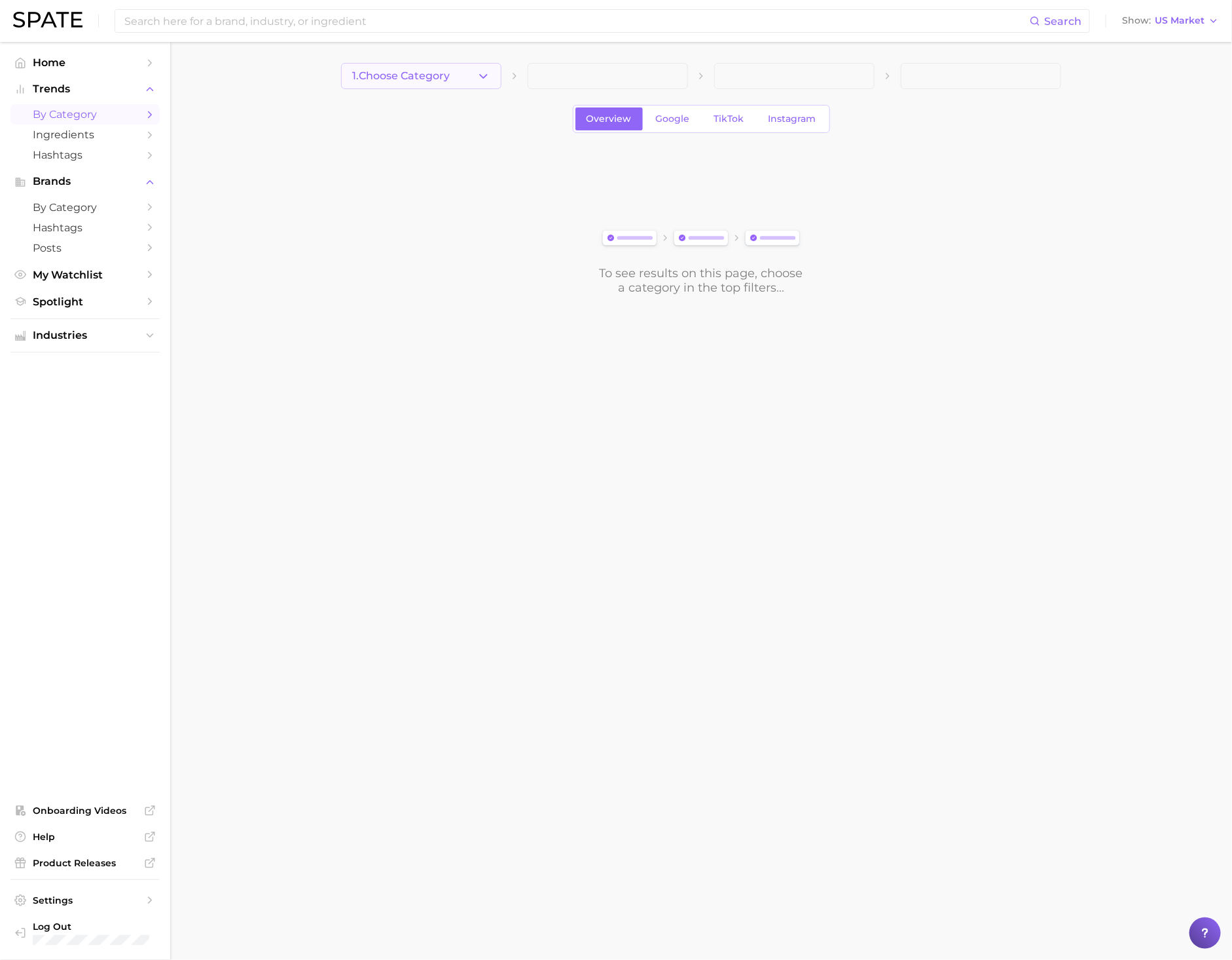
click at [476, 72] on button "1. Choose Category" at bounding box center [421, 75] width 161 height 26
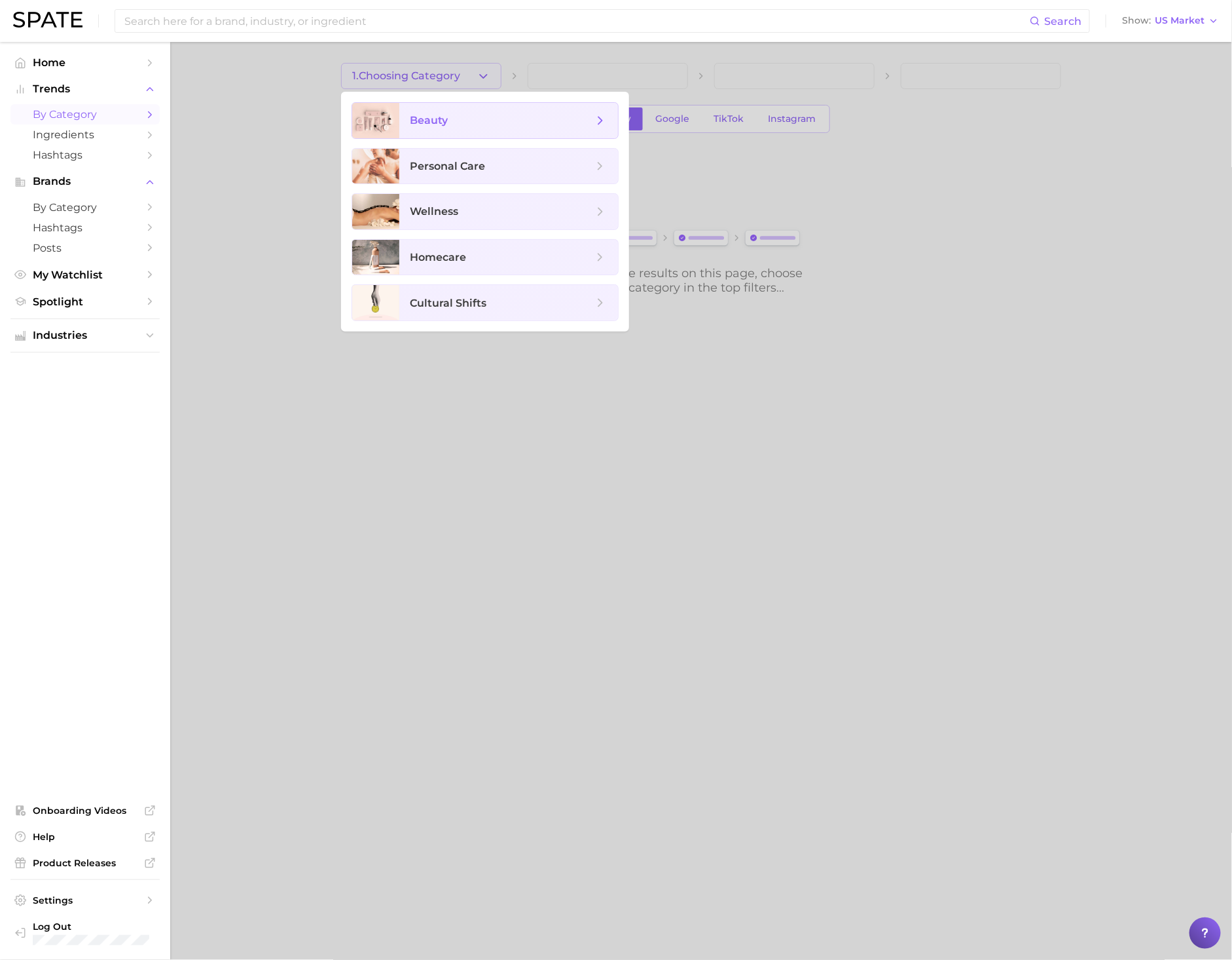
click at [586, 118] on span "beauty" at bounding box center [501, 120] width 183 height 14
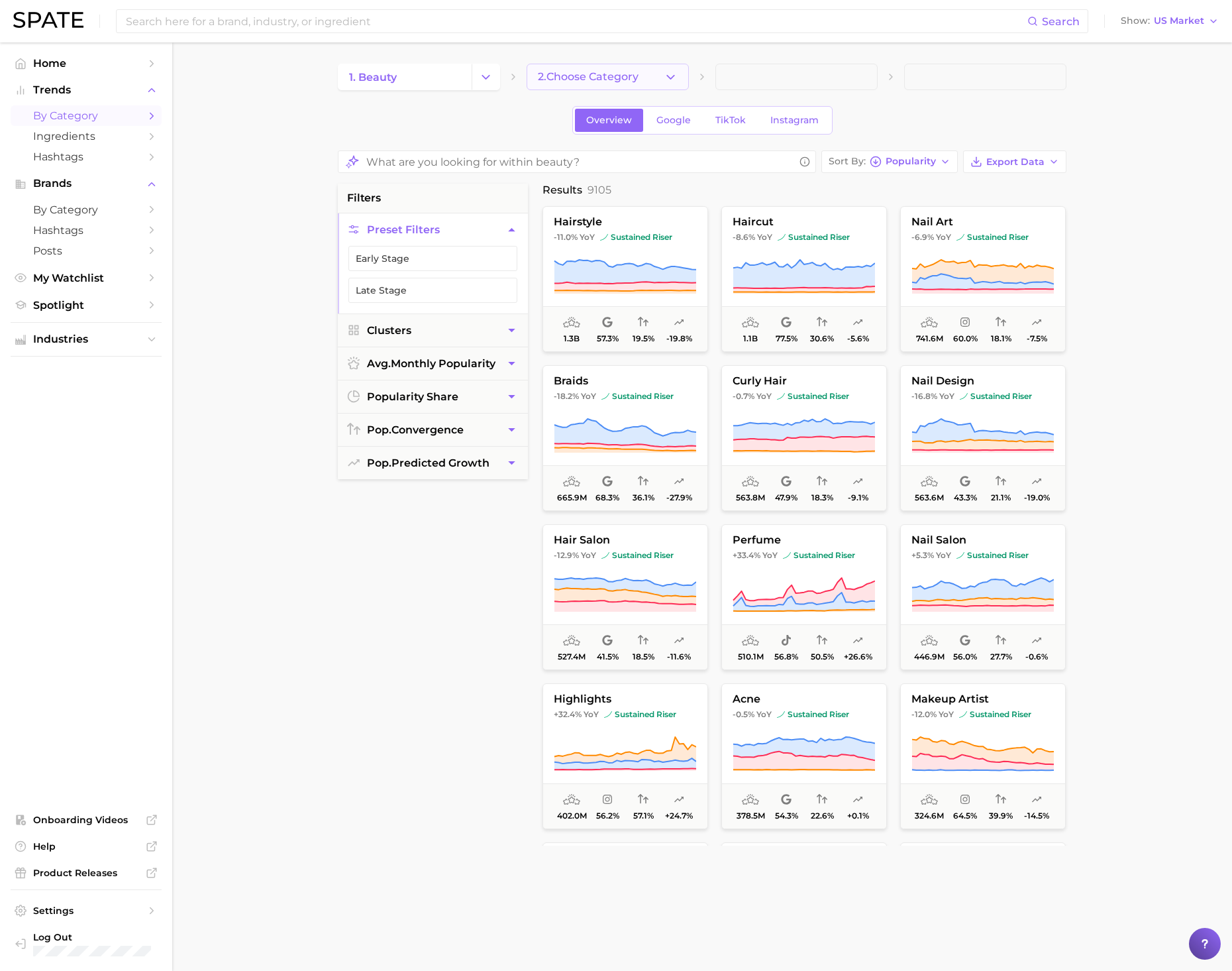
click at [603, 88] on button "2. Choose Category" at bounding box center [608, 76] width 163 height 26
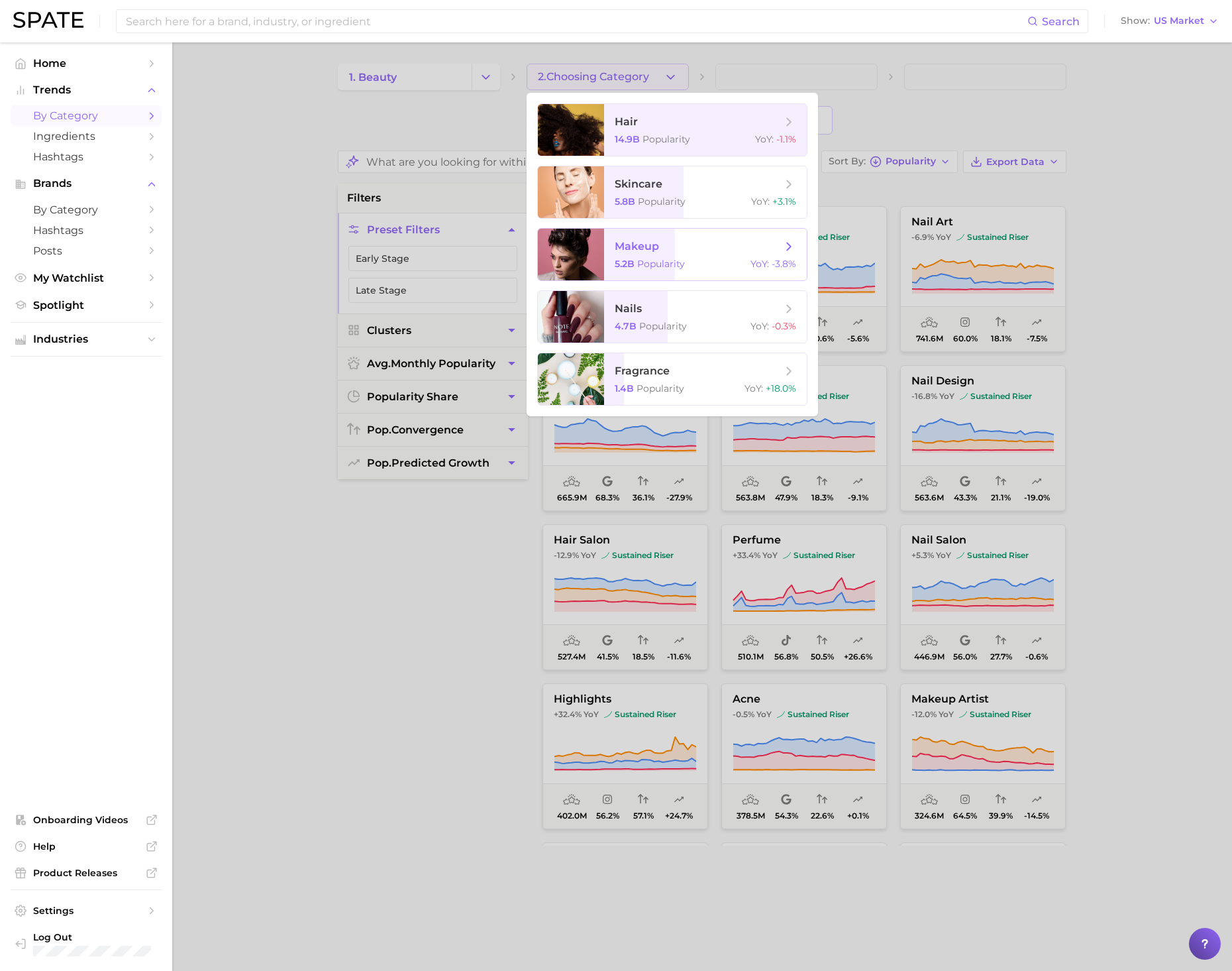
click at [632, 252] on span "makeup" at bounding box center [636, 246] width 45 height 13
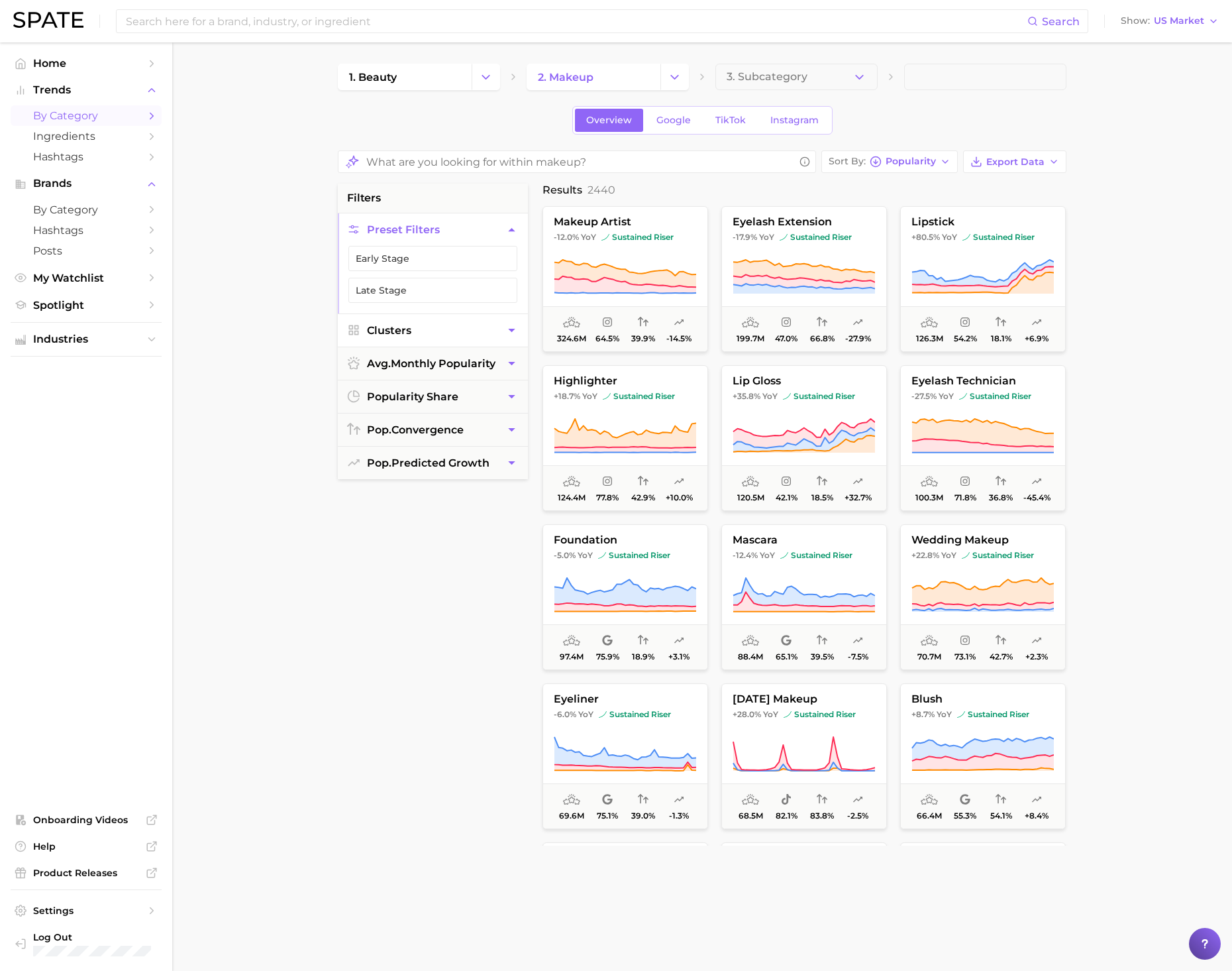
click at [489, 333] on button "Clusters" at bounding box center [433, 330] width 190 height 33
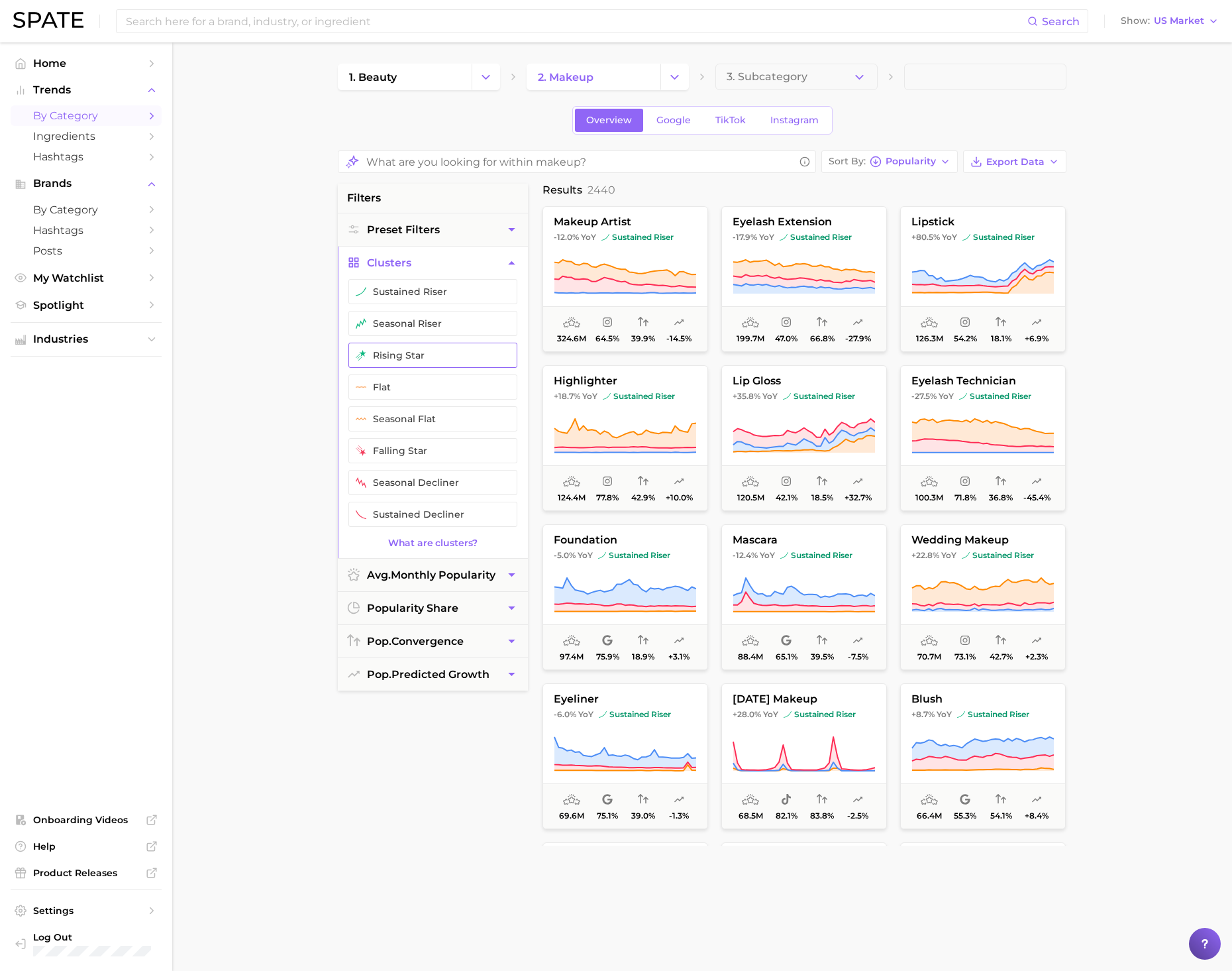
click at [398, 358] on button "rising star" at bounding box center [432, 355] width 169 height 25
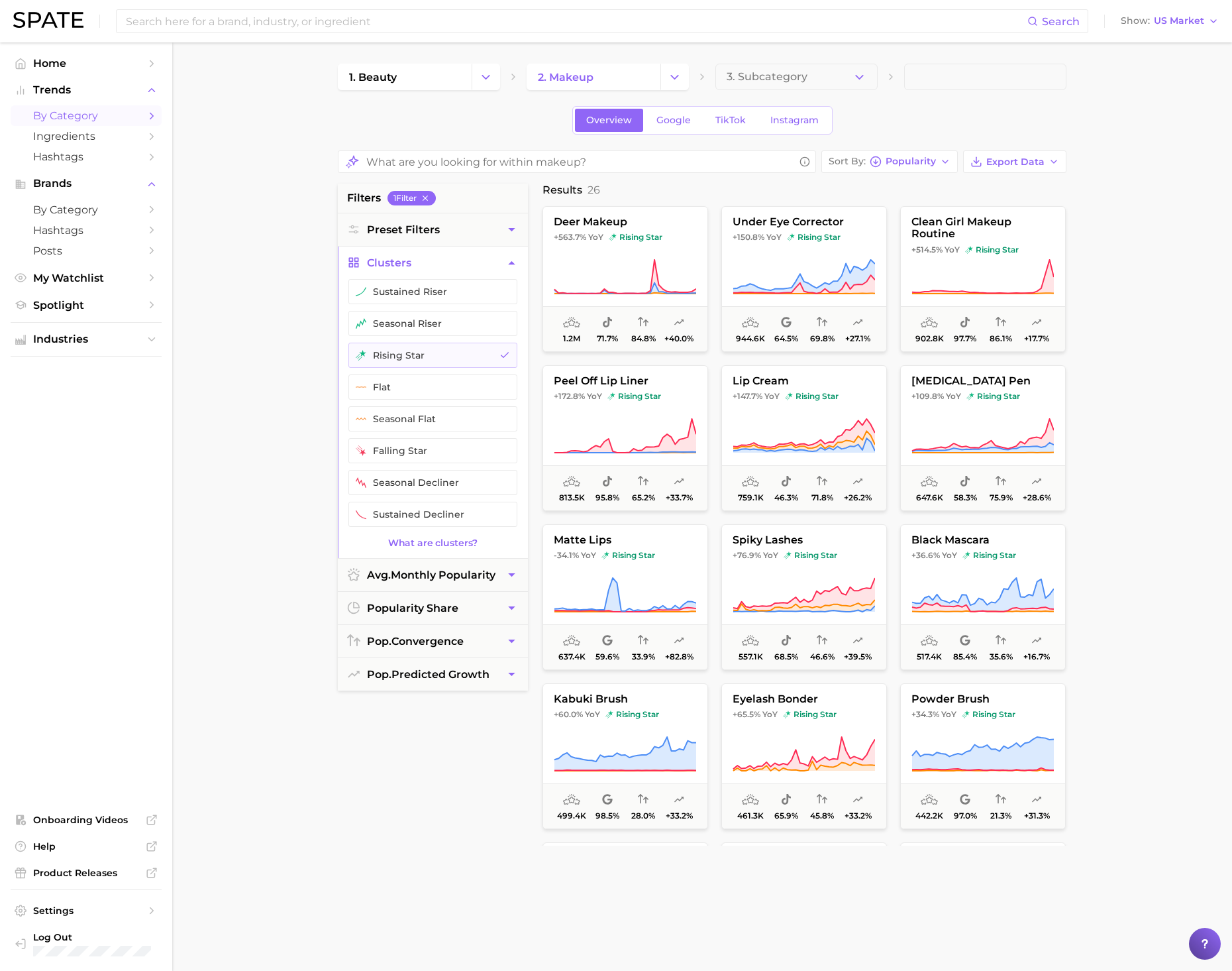
click at [1204, 348] on main "1. beauty 2. makeup 3. Subcategory Overview Google TikTok Instagram Sort By Pop…" at bounding box center [702, 556] width 1060 height 1028
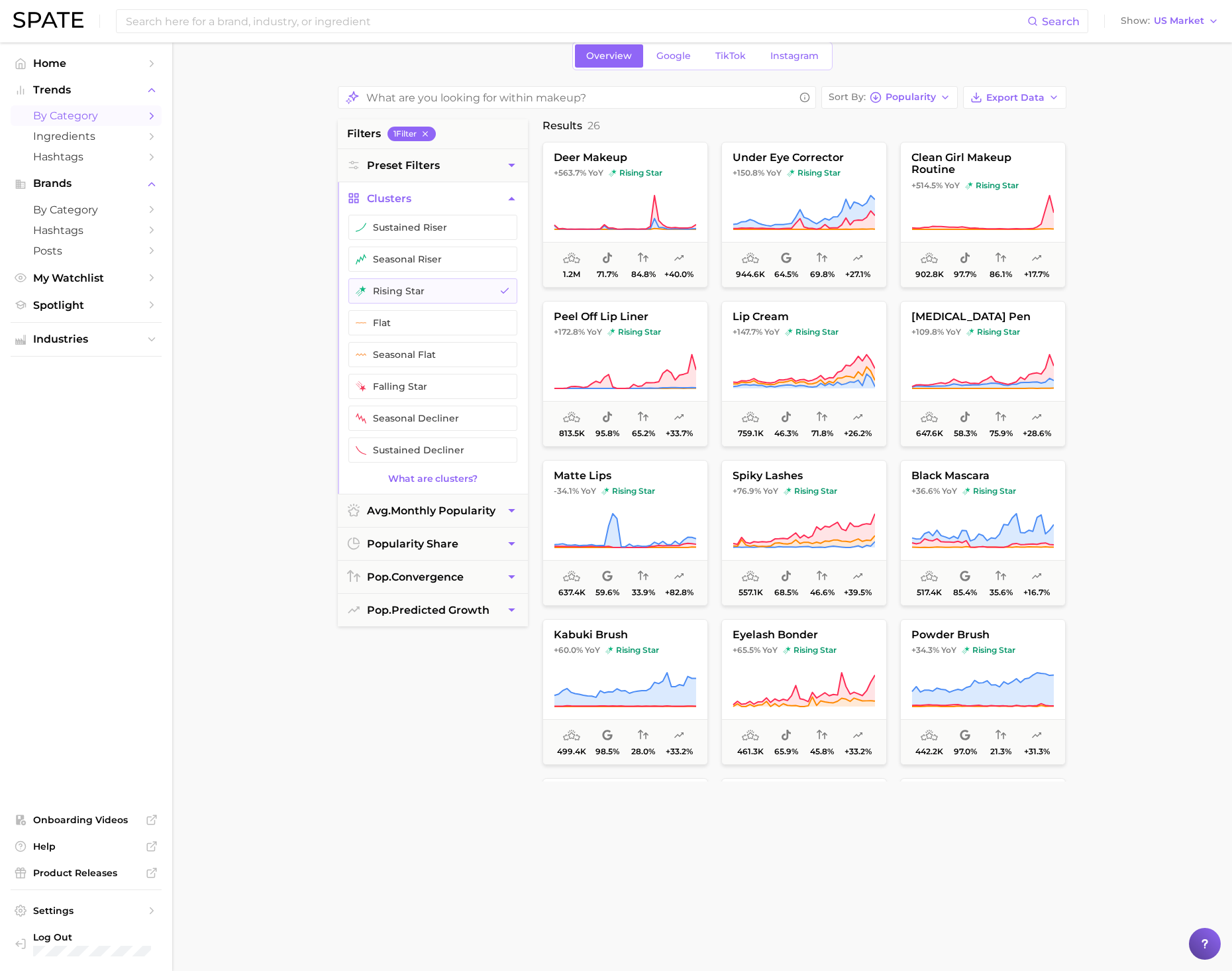
scroll to position [99, 0]
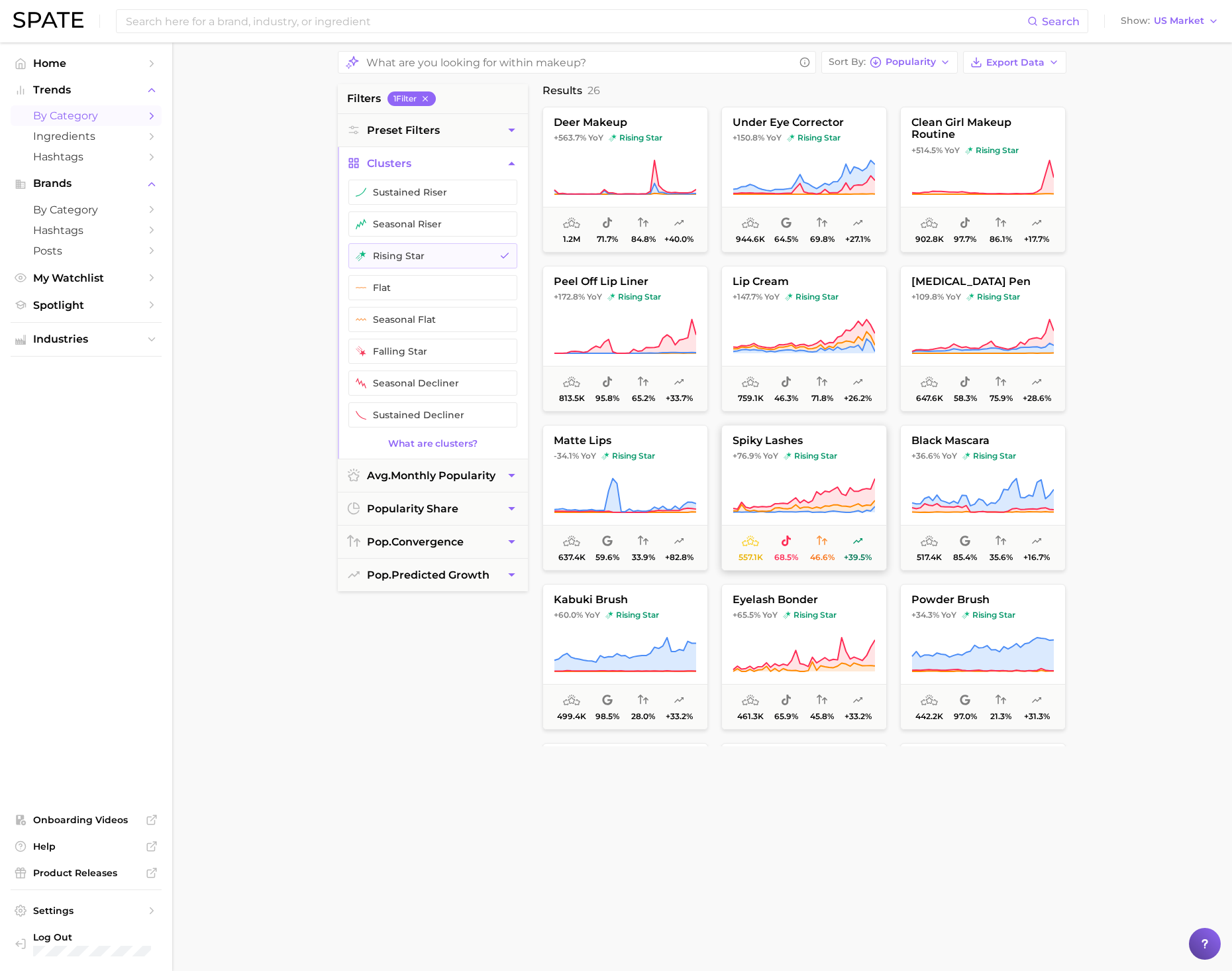
click at [765, 440] on span "spiky lashes" at bounding box center [804, 441] width 164 height 12
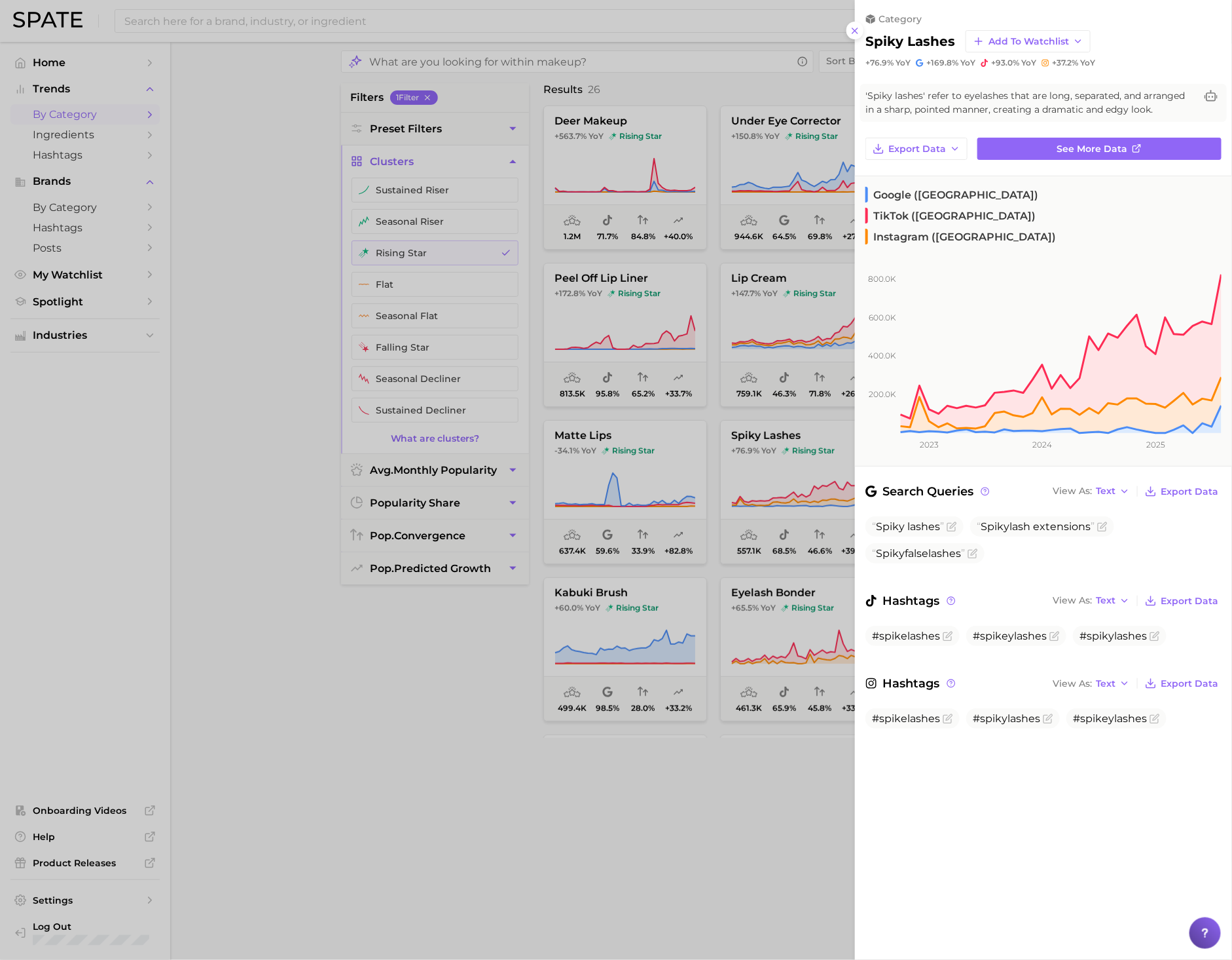
click at [773, 822] on div at bounding box center [616, 480] width 1232 height 960
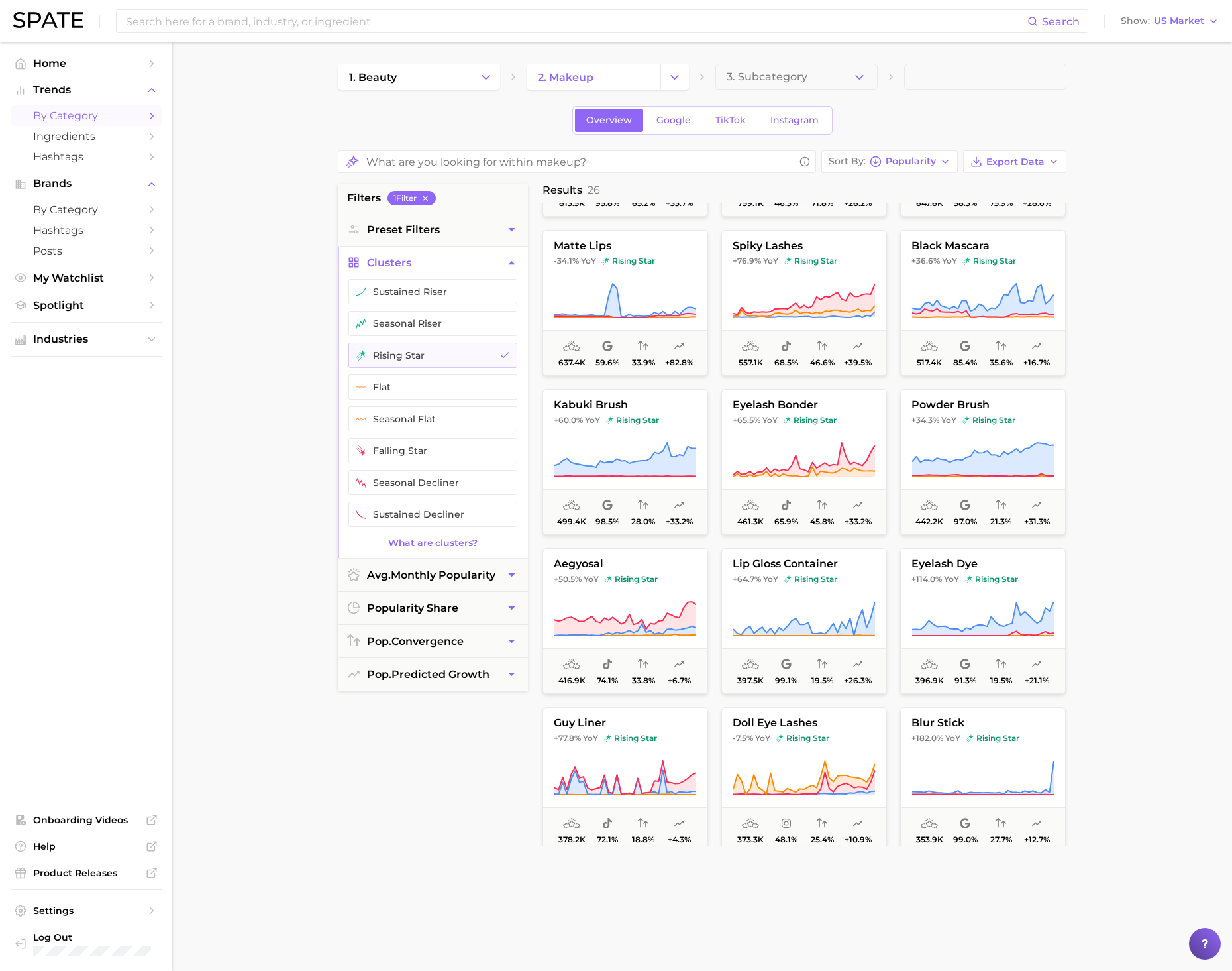
scroll to position [298, 0]
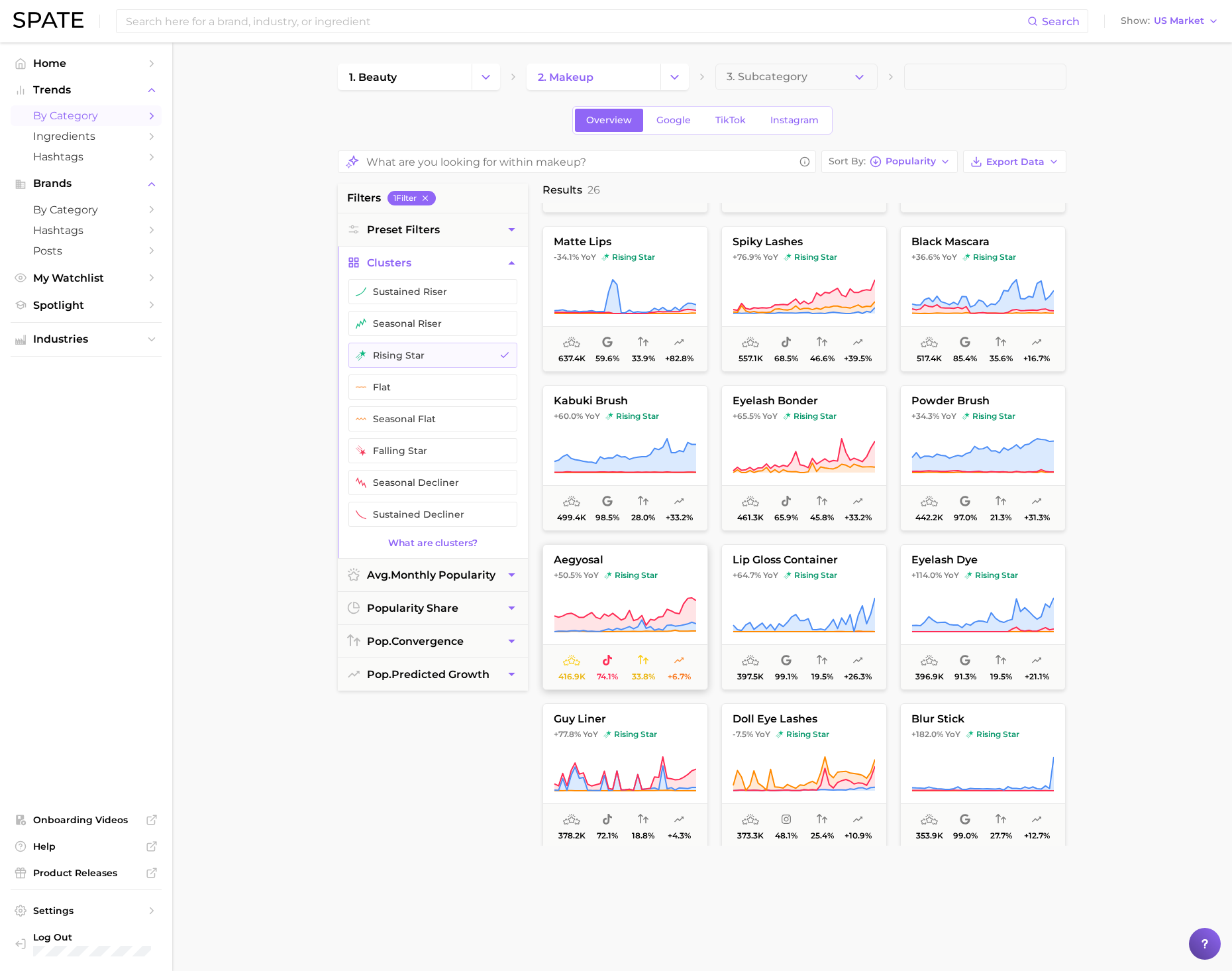
click at [607, 622] on icon at bounding box center [625, 614] width 142 height 34
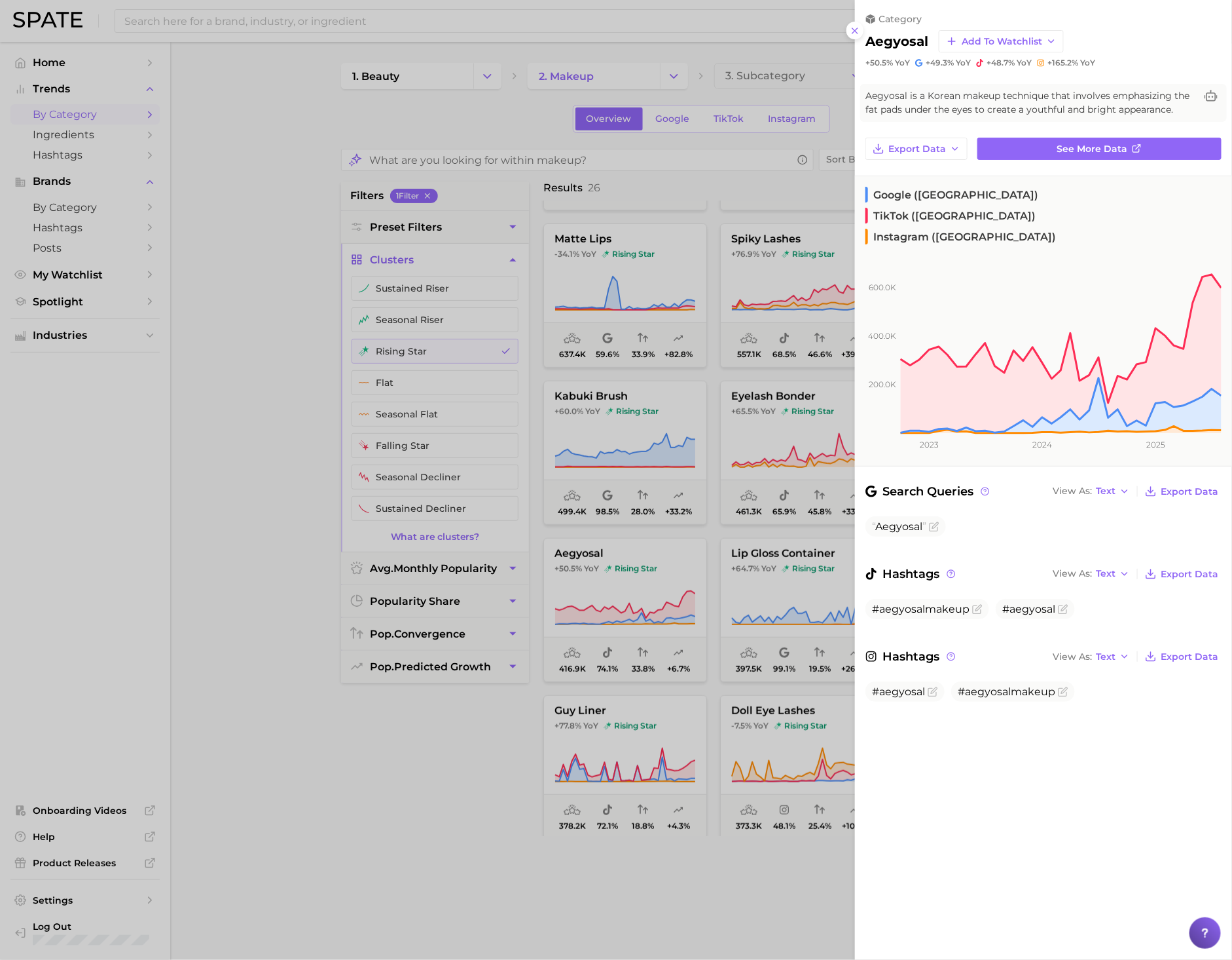
click at [247, 372] on div at bounding box center [616, 480] width 1232 height 960
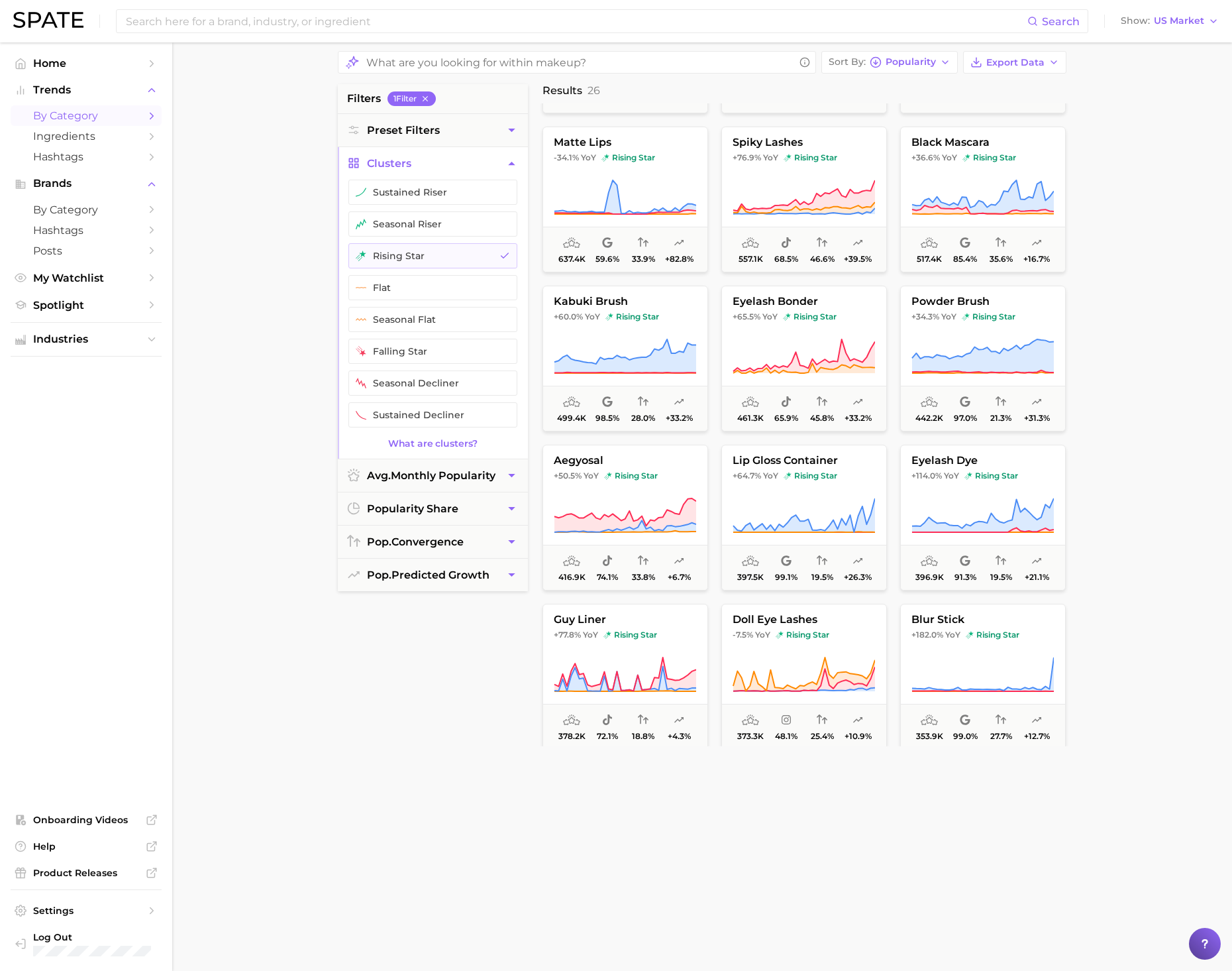
scroll to position [101, 0]
click at [639, 655] on icon at bounding box center [624, 673] width 142 height 37
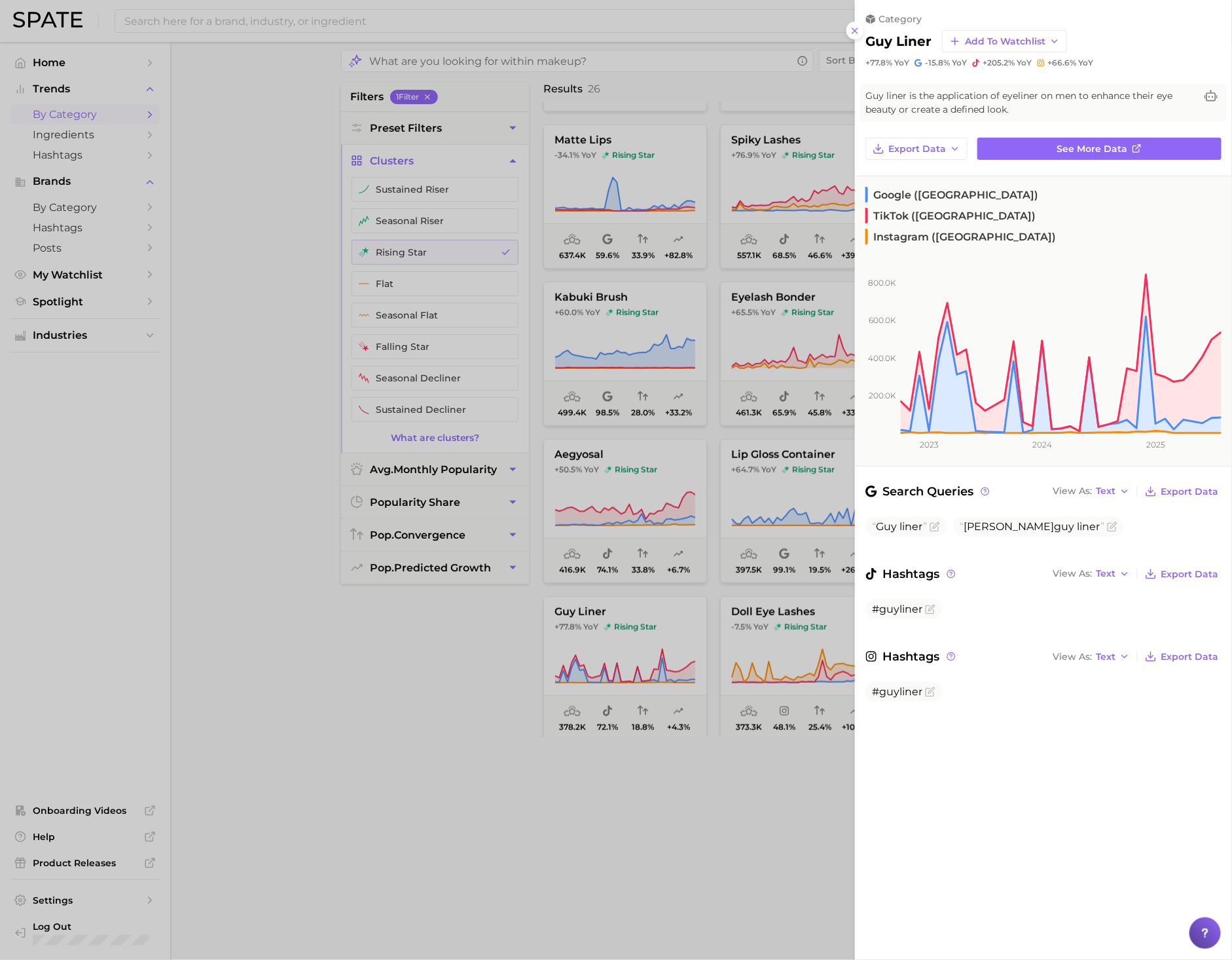
click at [375, 733] on div at bounding box center [616, 480] width 1232 height 960
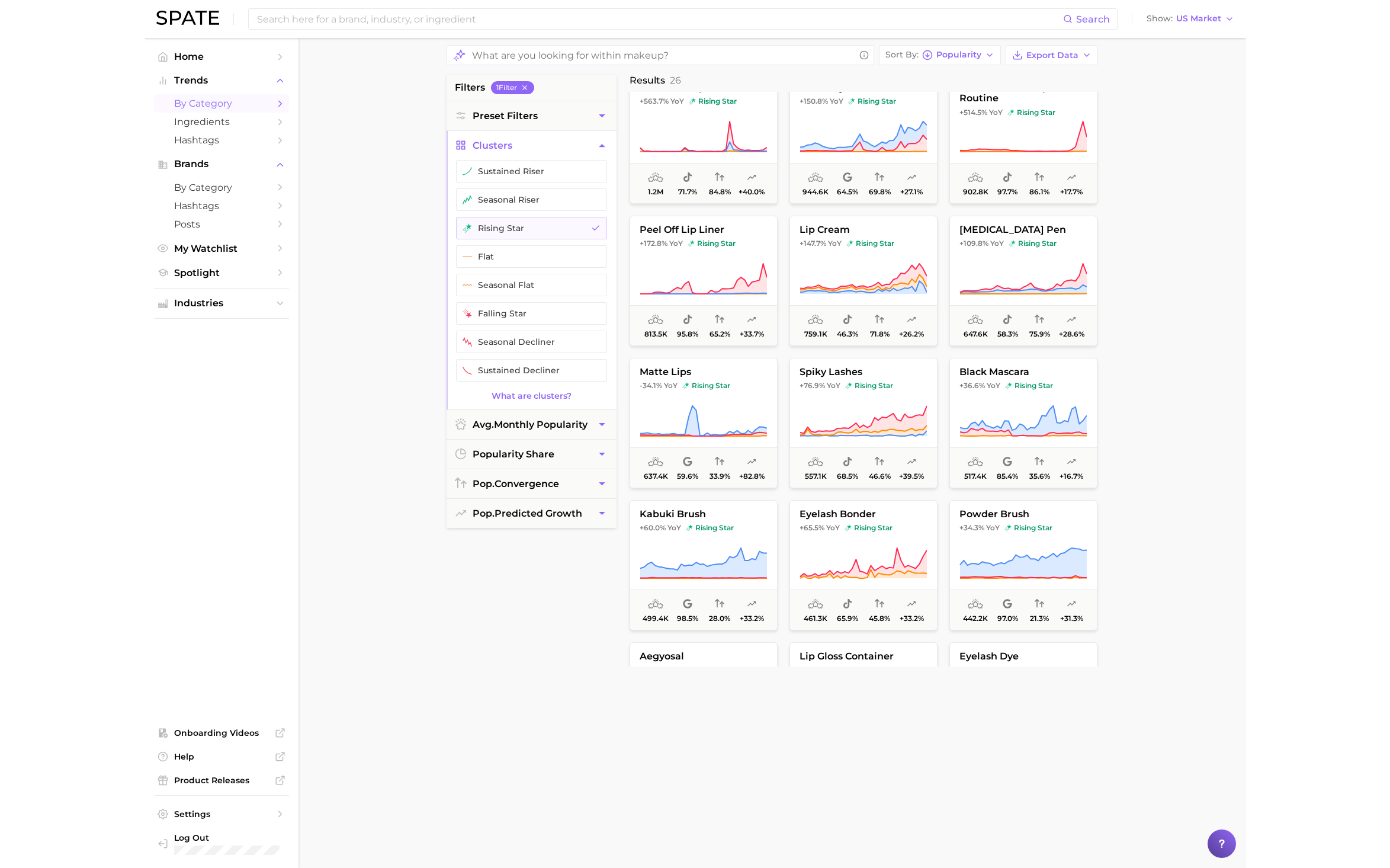
scroll to position [0, 0]
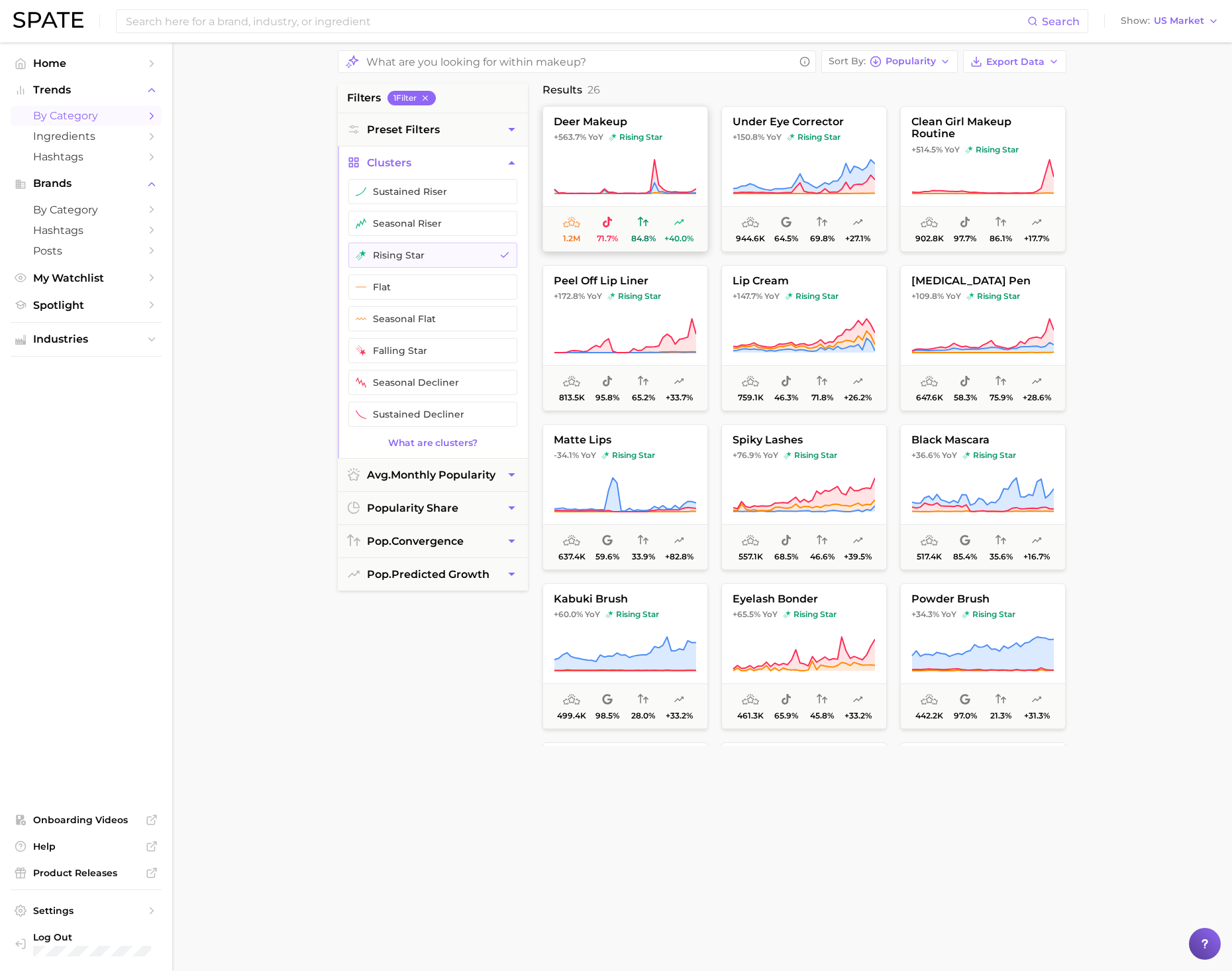
click at [624, 150] on button "deer makeup +563.7% YoY rising star 1.2m 71.7% 84.8% +40.0%" at bounding box center [625, 179] width 166 height 146
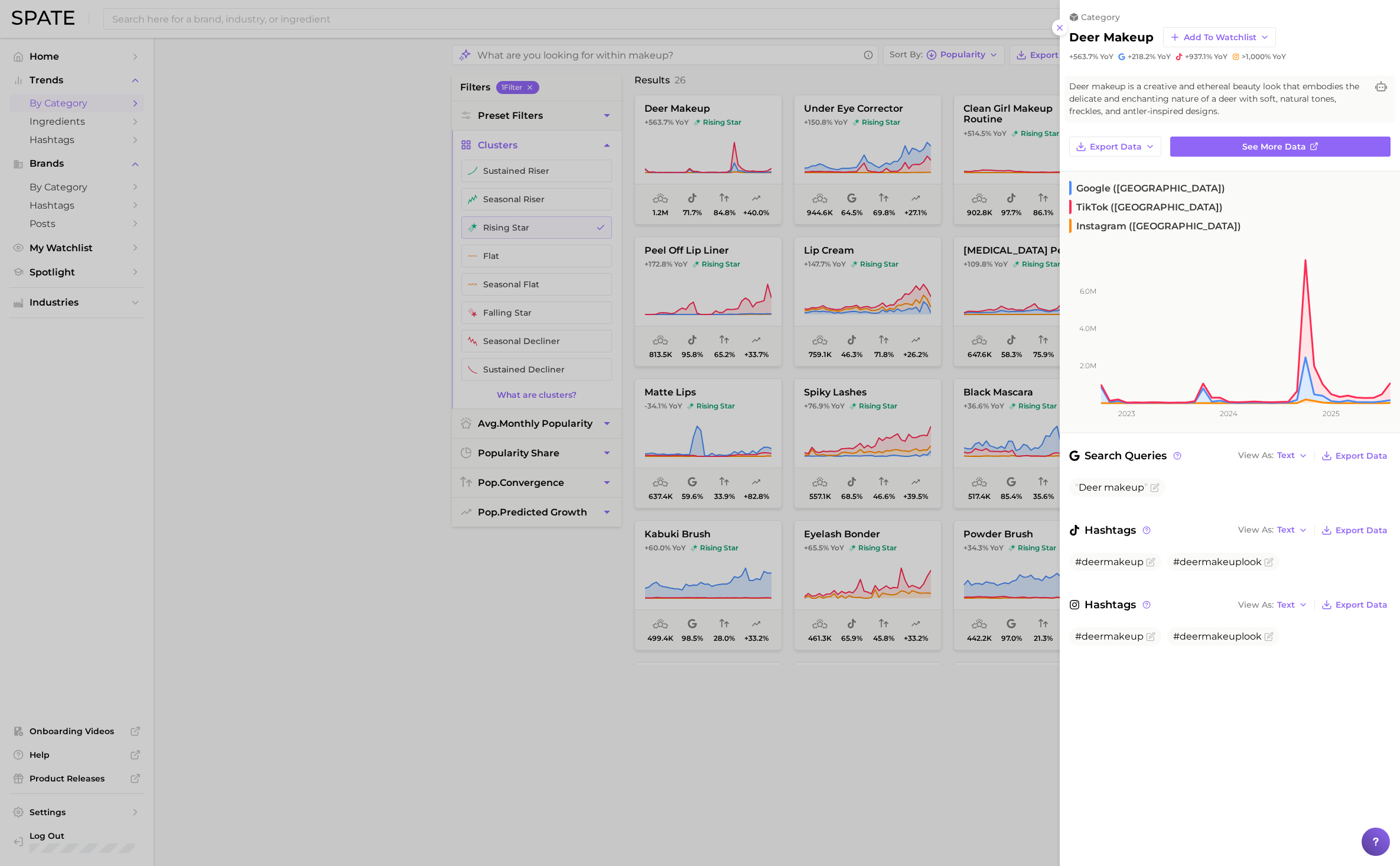
drag, startPoint x: 879, startPoint y: 724, endPoint x: 881, endPoint y: 714, distance: 10.2
click at [879, 723] on div at bounding box center [700, 433] width 1400 height 866
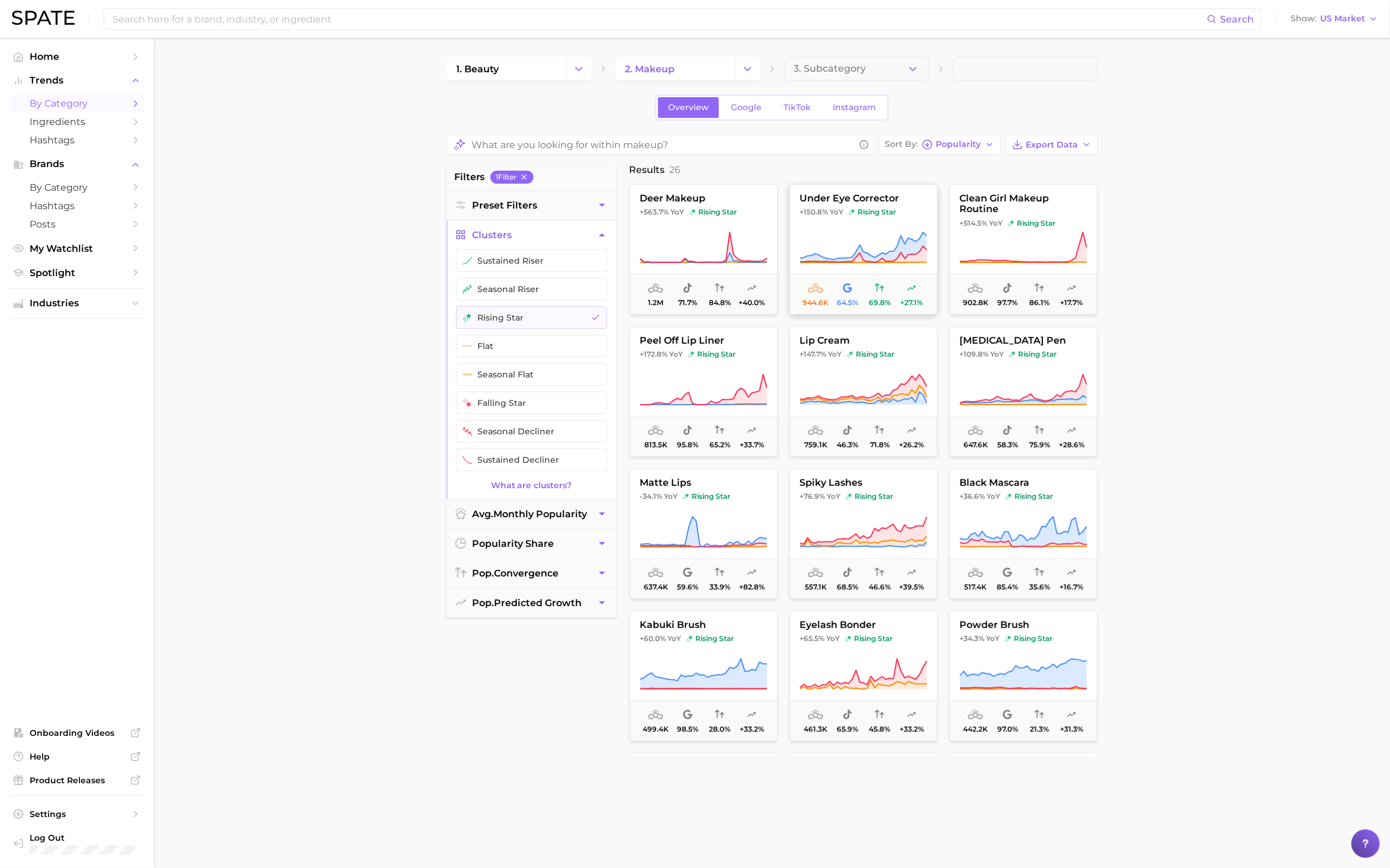
click at [887, 215] on span "rising star" at bounding box center [872, 212] width 48 height 10
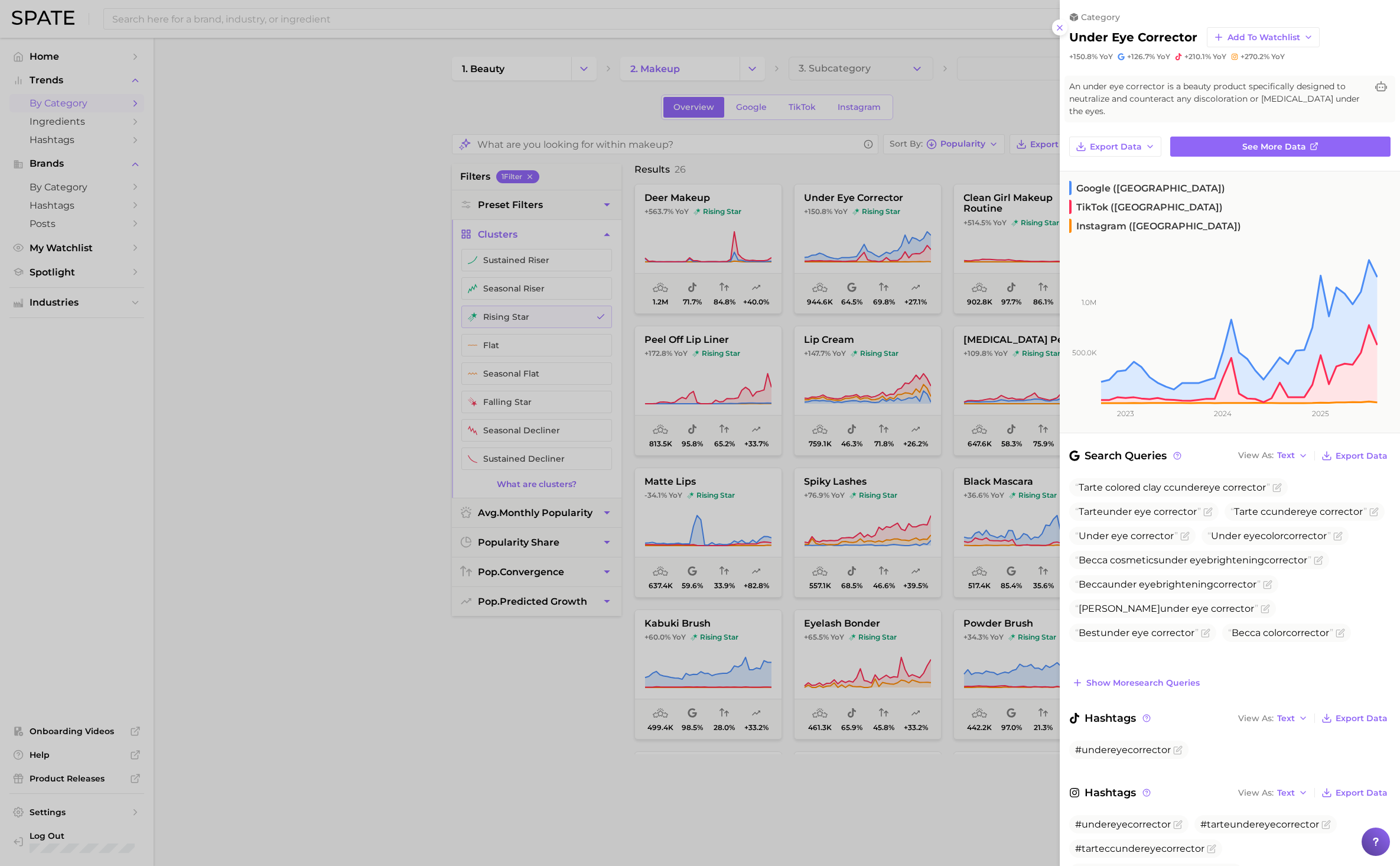
click at [283, 394] on div at bounding box center [700, 433] width 1400 height 866
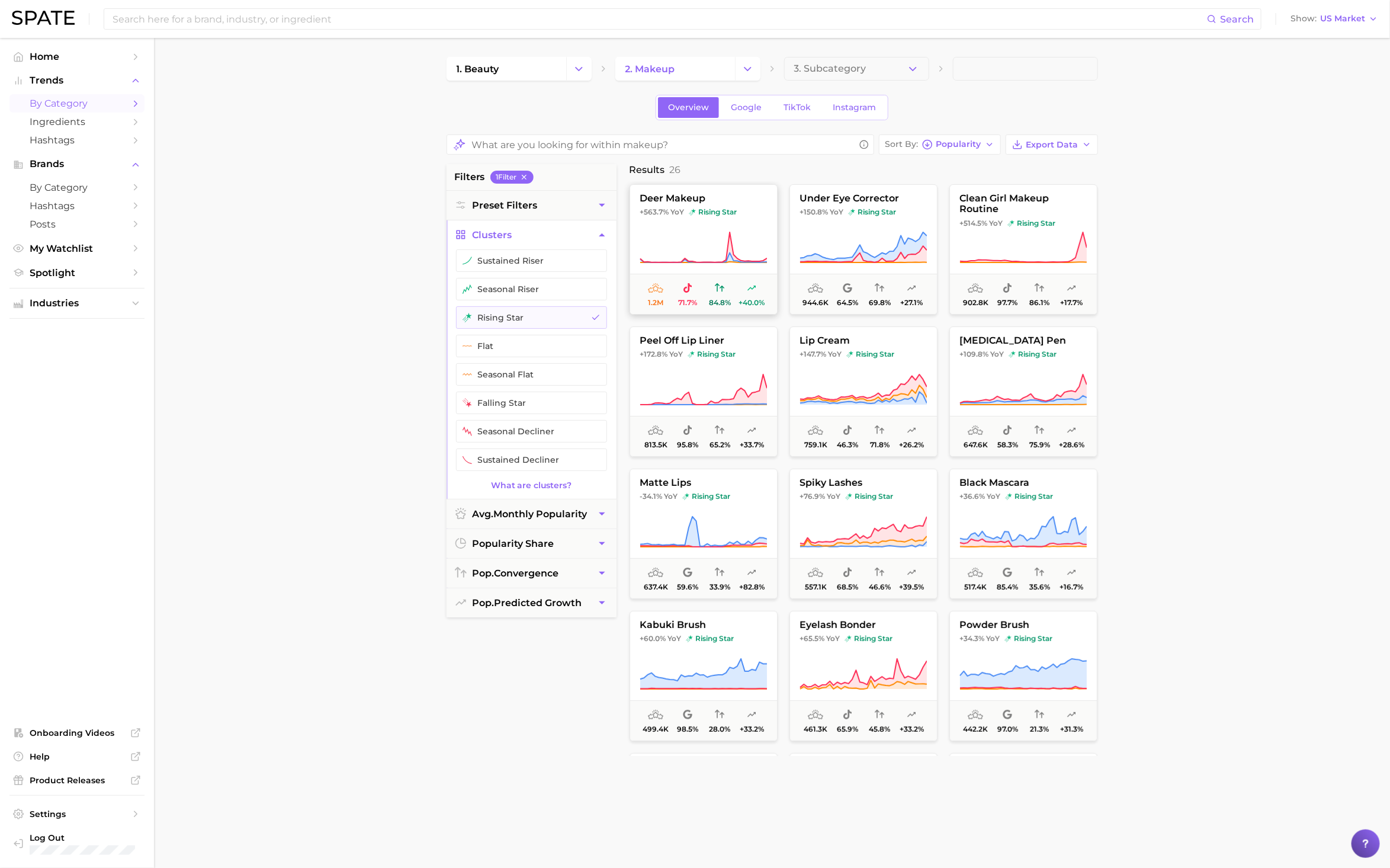
click at [723, 234] on icon at bounding box center [703, 248] width 127 height 33
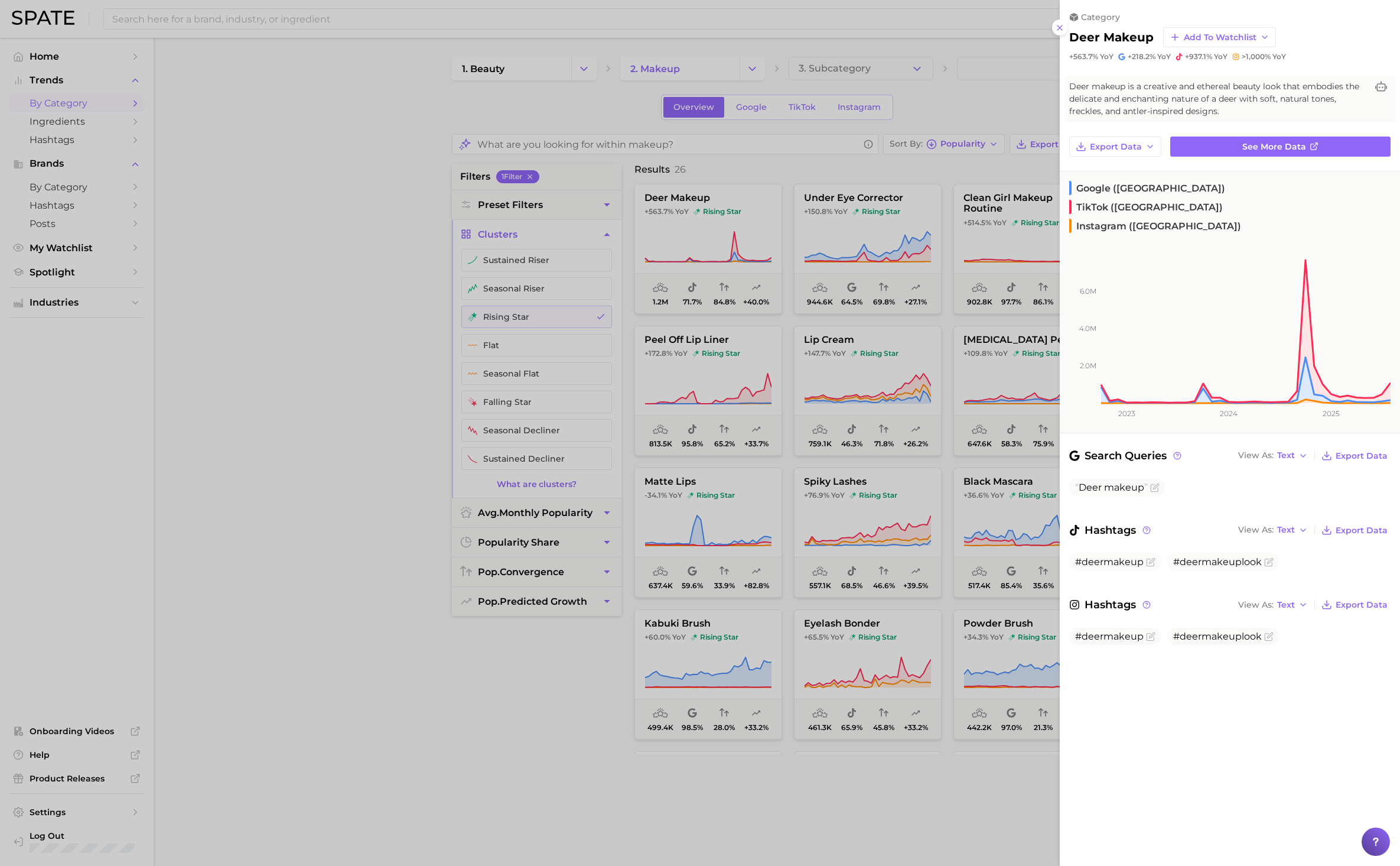
click at [1002, 222] on div at bounding box center [700, 433] width 1400 height 866
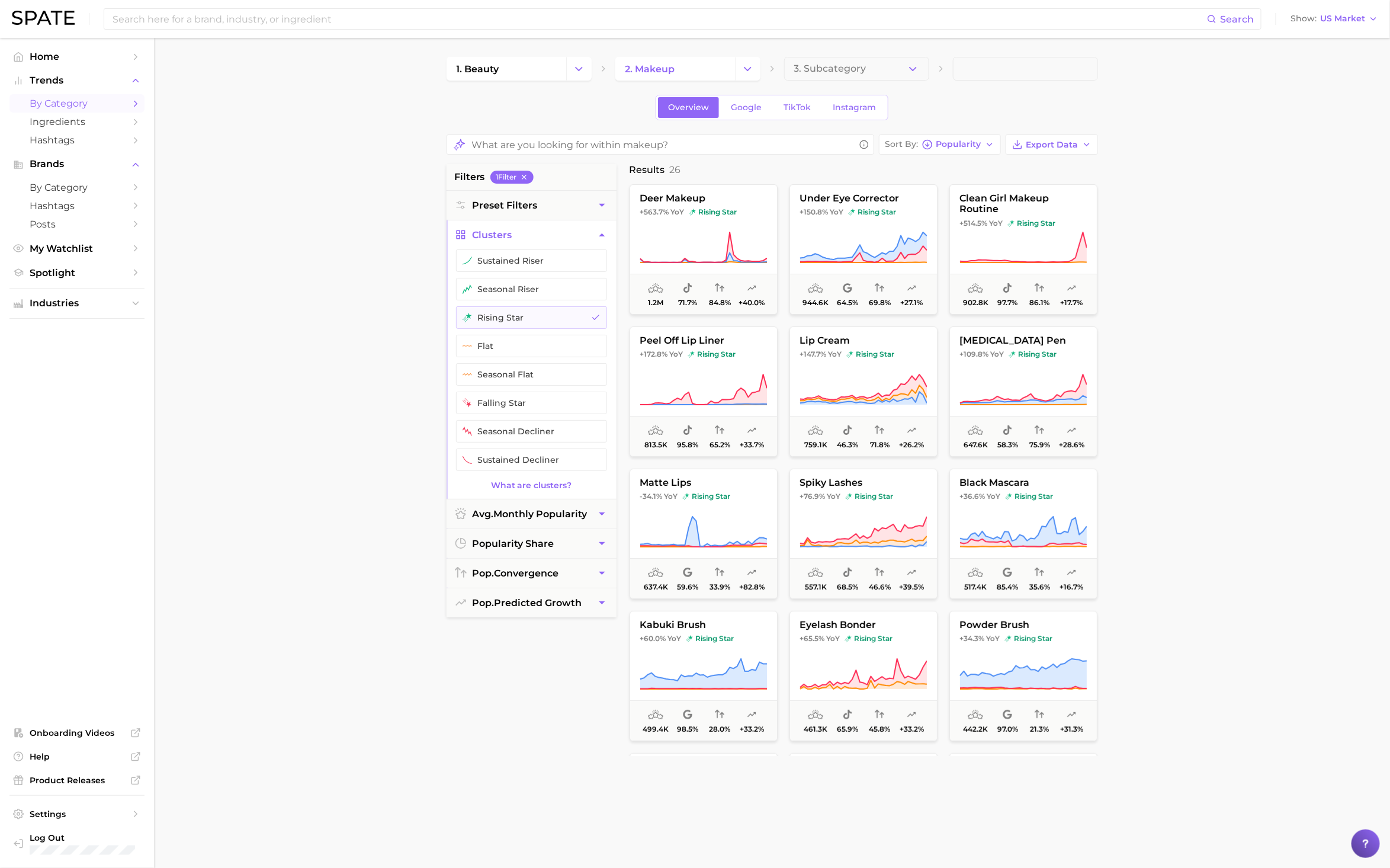
click at [1004, 222] on span "+514.5% YoY rising star" at bounding box center [1023, 223] width 147 height 10
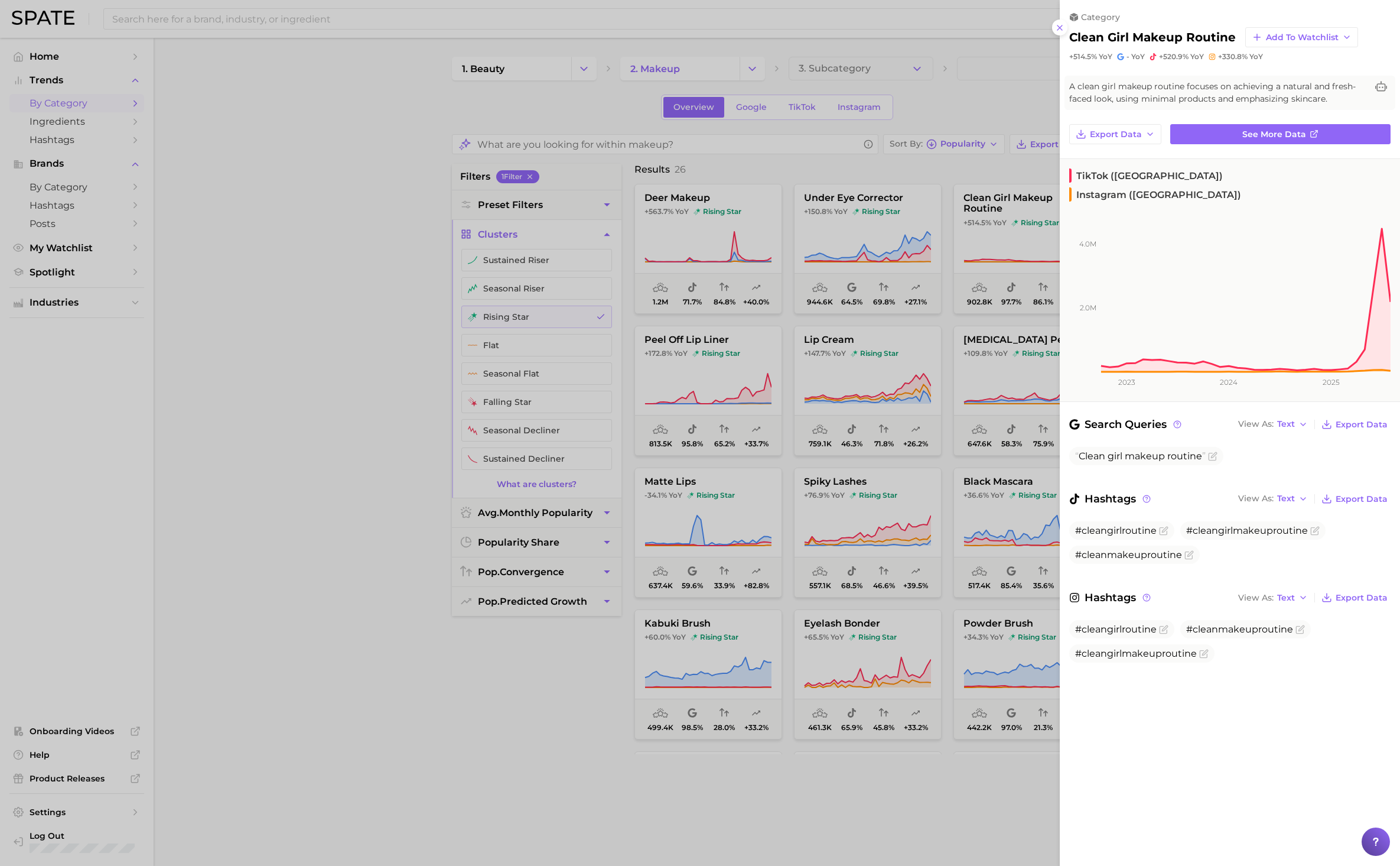
click at [708, 373] on div at bounding box center [700, 433] width 1400 height 866
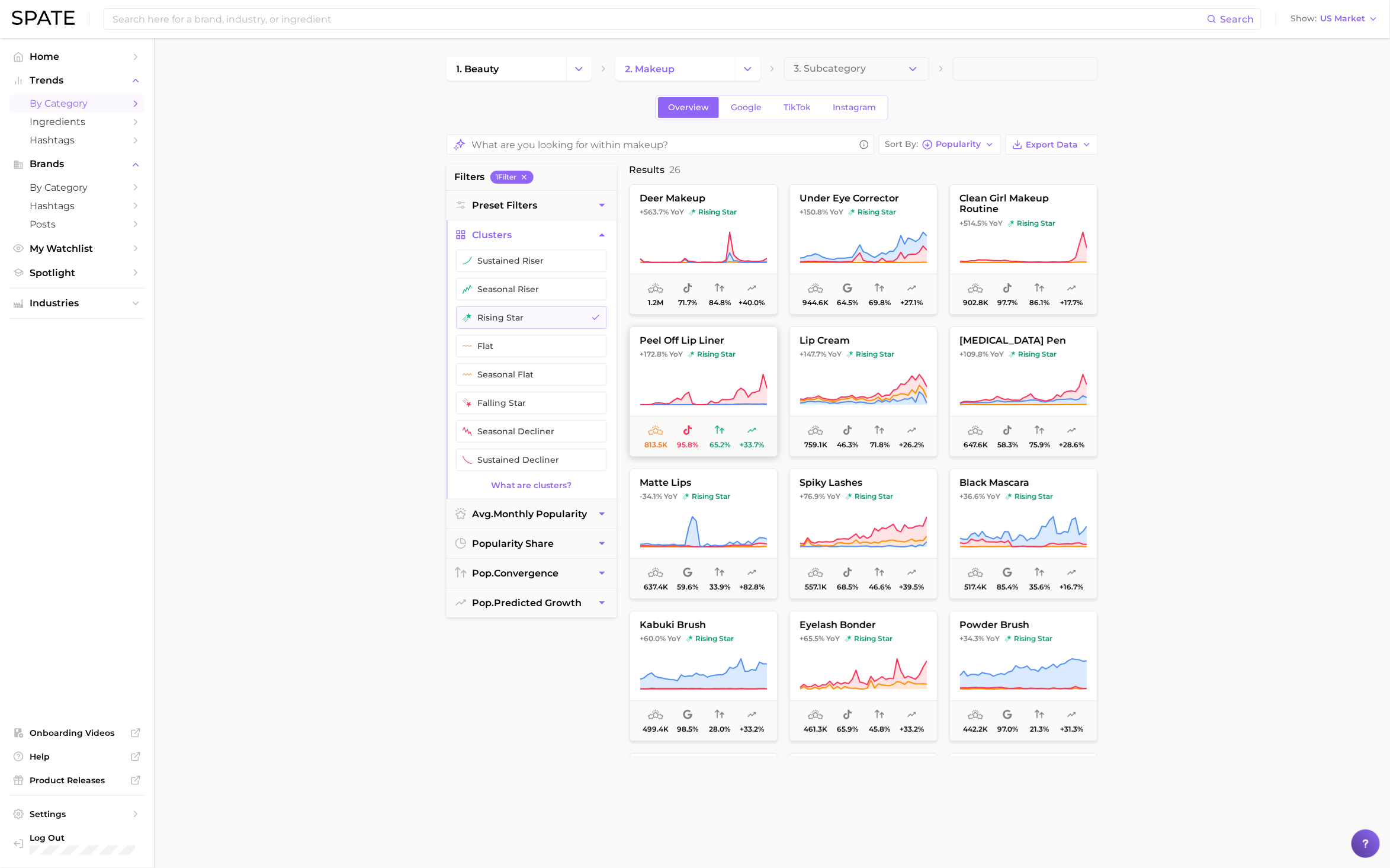
click at [707, 374] on icon at bounding box center [703, 390] width 127 height 33
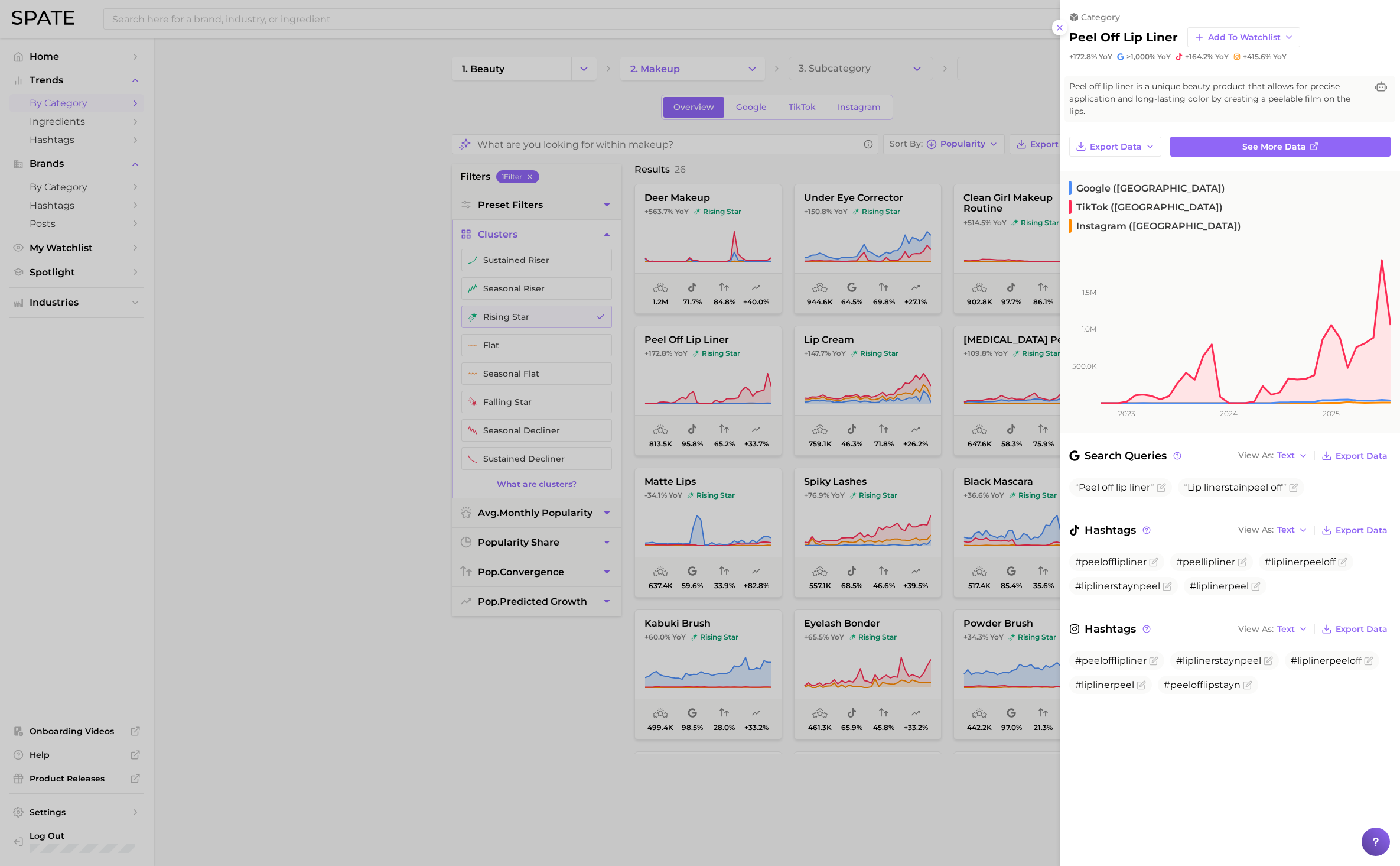
click at [252, 394] on div at bounding box center [700, 433] width 1400 height 866
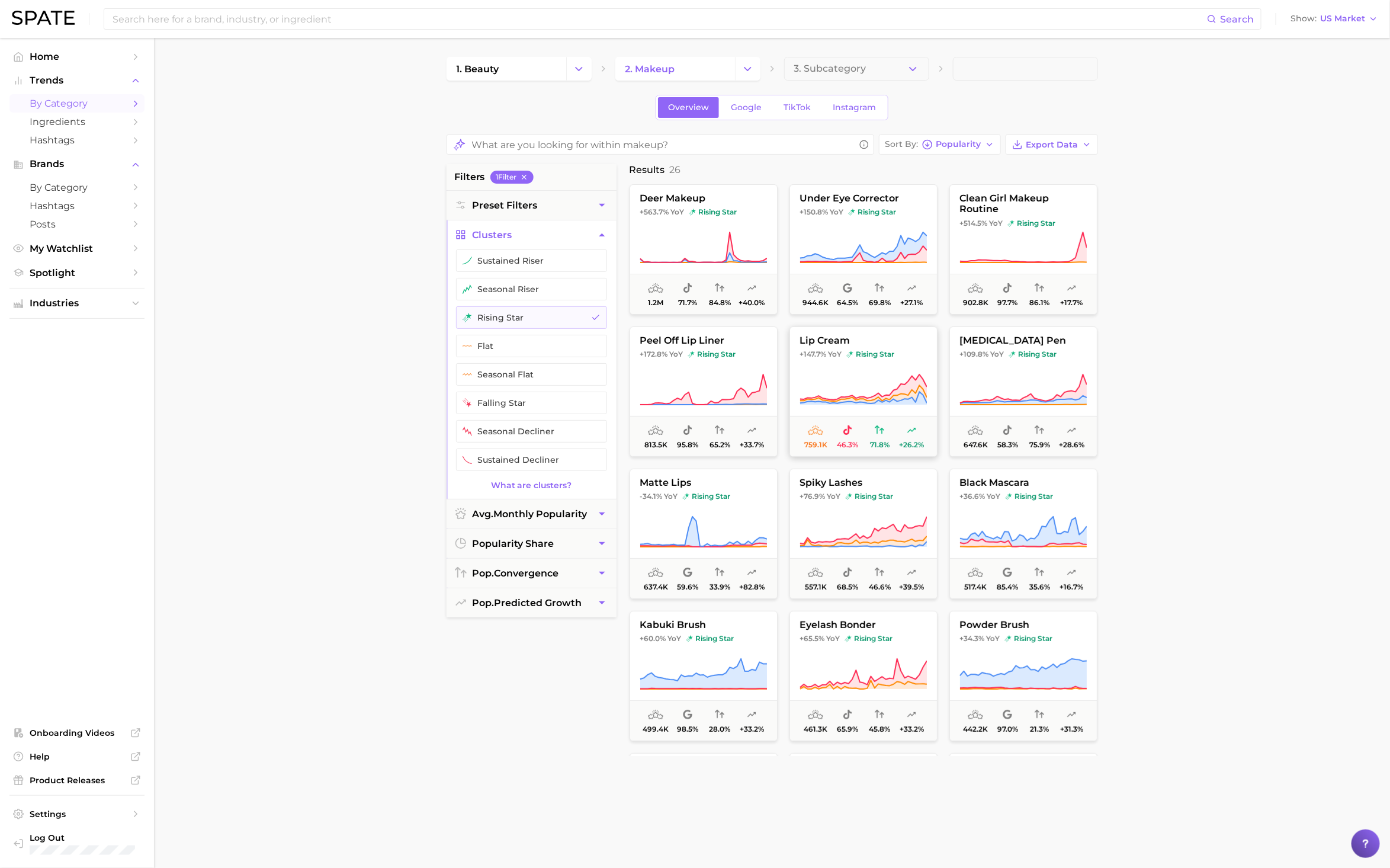
click at [823, 368] on button "lip cream +147.7% YoY rising star 759.1k 46.3% 71.8% +26.2%" at bounding box center [863, 391] width 148 height 130
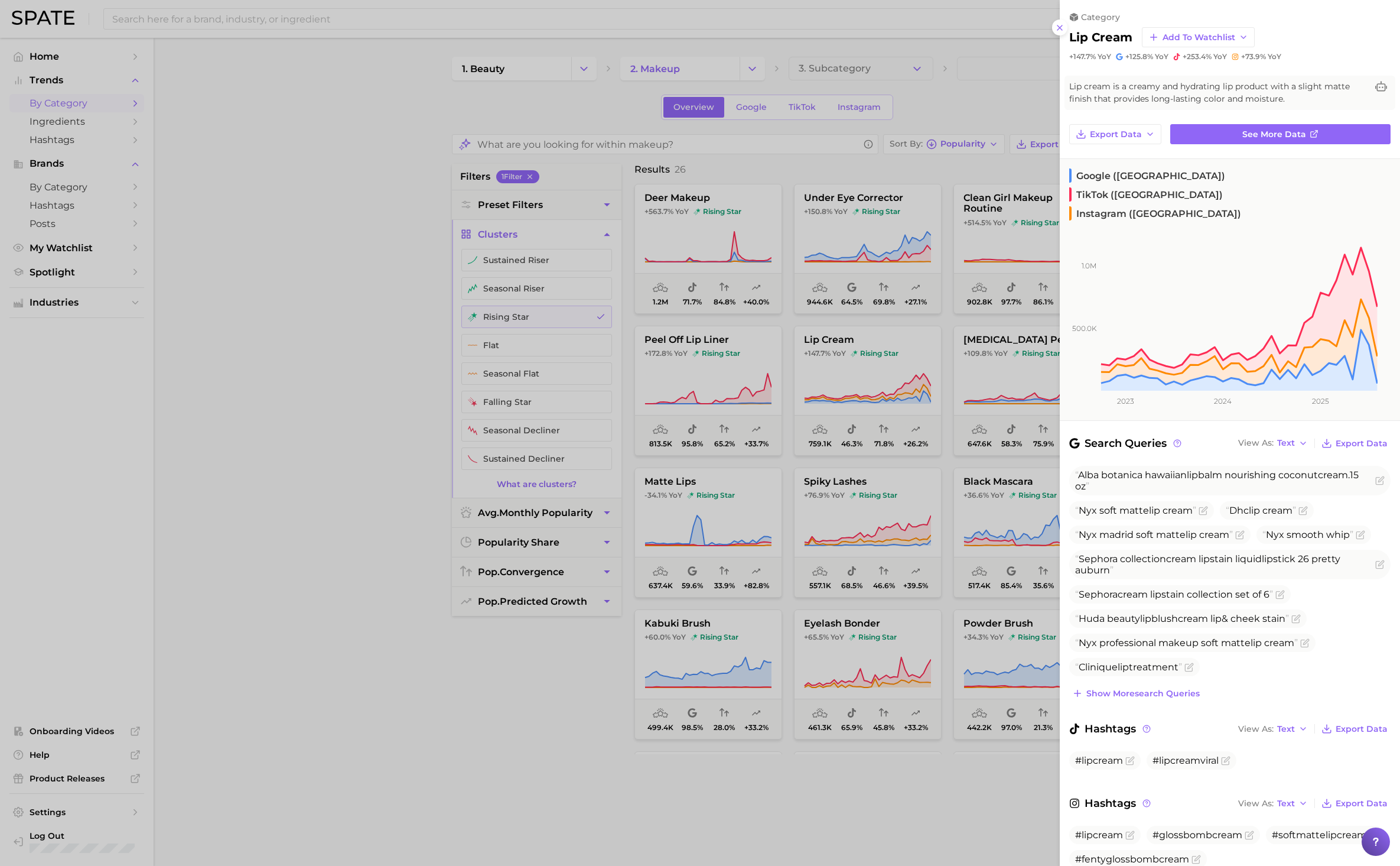
drag, startPoint x: 211, startPoint y: 474, endPoint x: 211, endPoint y: 482, distance: 8.0
click at [211, 480] on div at bounding box center [700, 433] width 1400 height 866
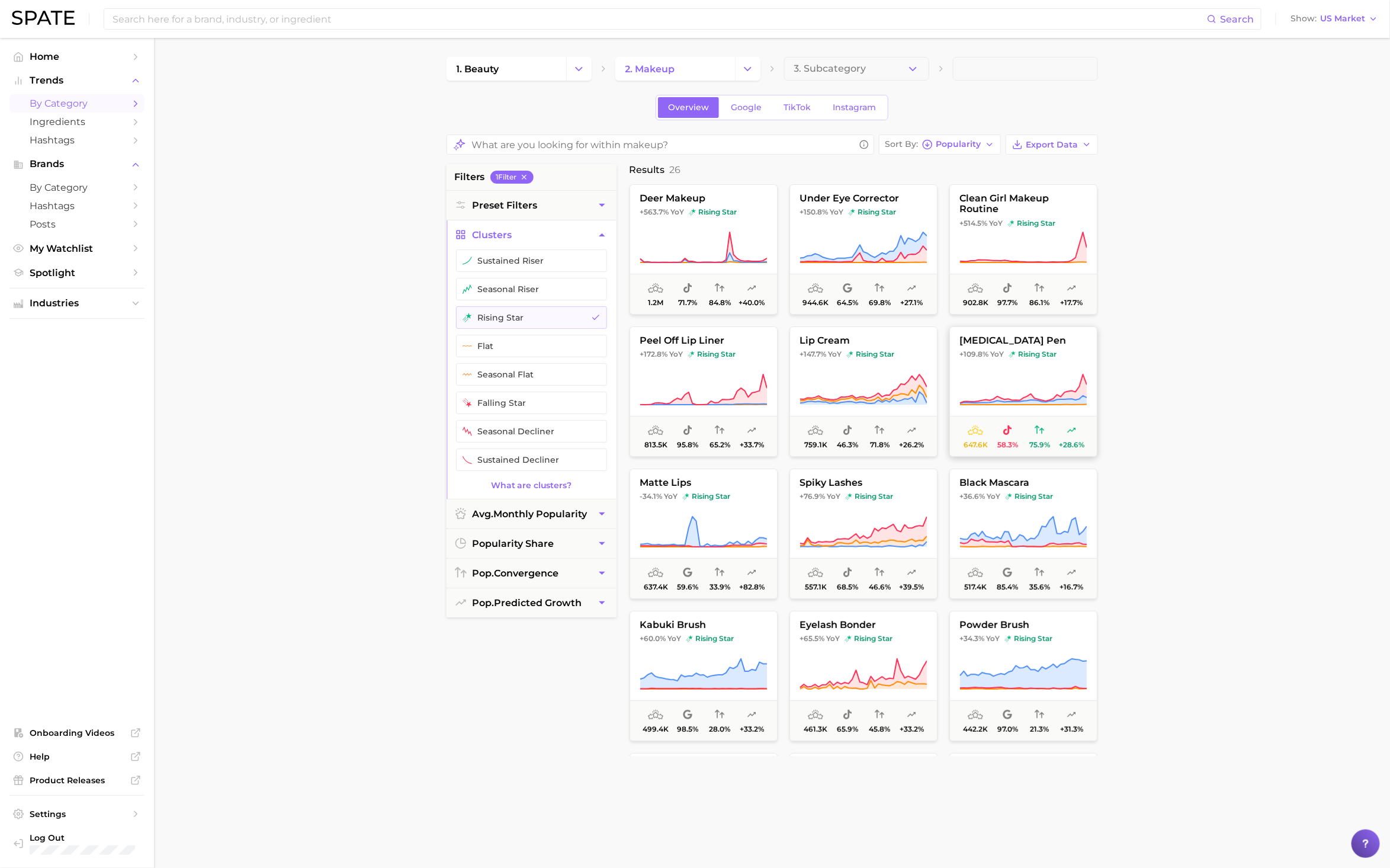
click at [956, 375] on span at bounding box center [1023, 390] width 147 height 33
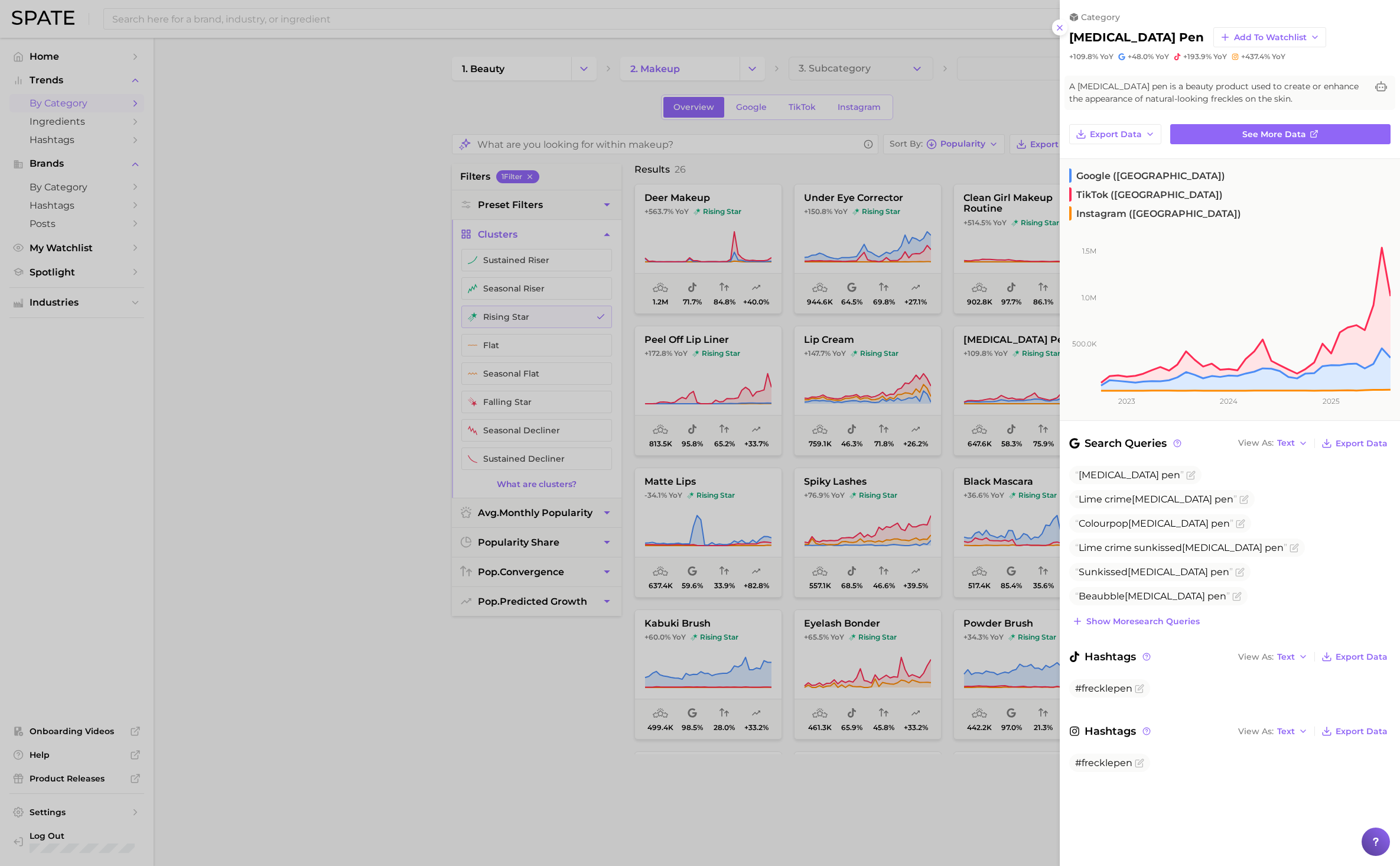
drag, startPoint x: 440, startPoint y: 695, endPoint x: 446, endPoint y: 692, distance: 6.7
click at [443, 694] on div at bounding box center [700, 433] width 1400 height 866
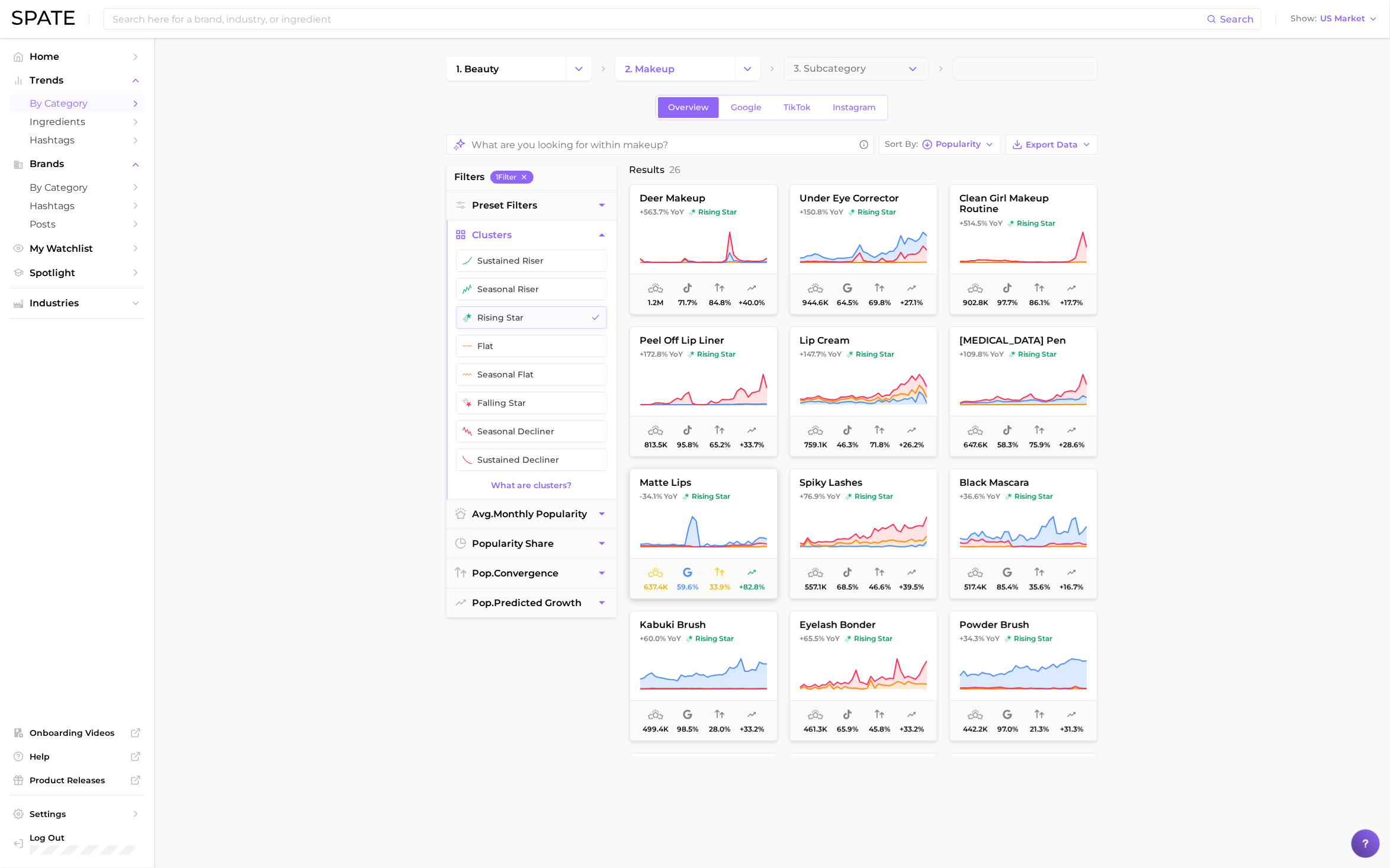
click at [736, 491] on button "matte lips -34.1% YoY rising star 637.4k 59.6% 33.9% +82.8%" at bounding box center [704, 533] width 148 height 130
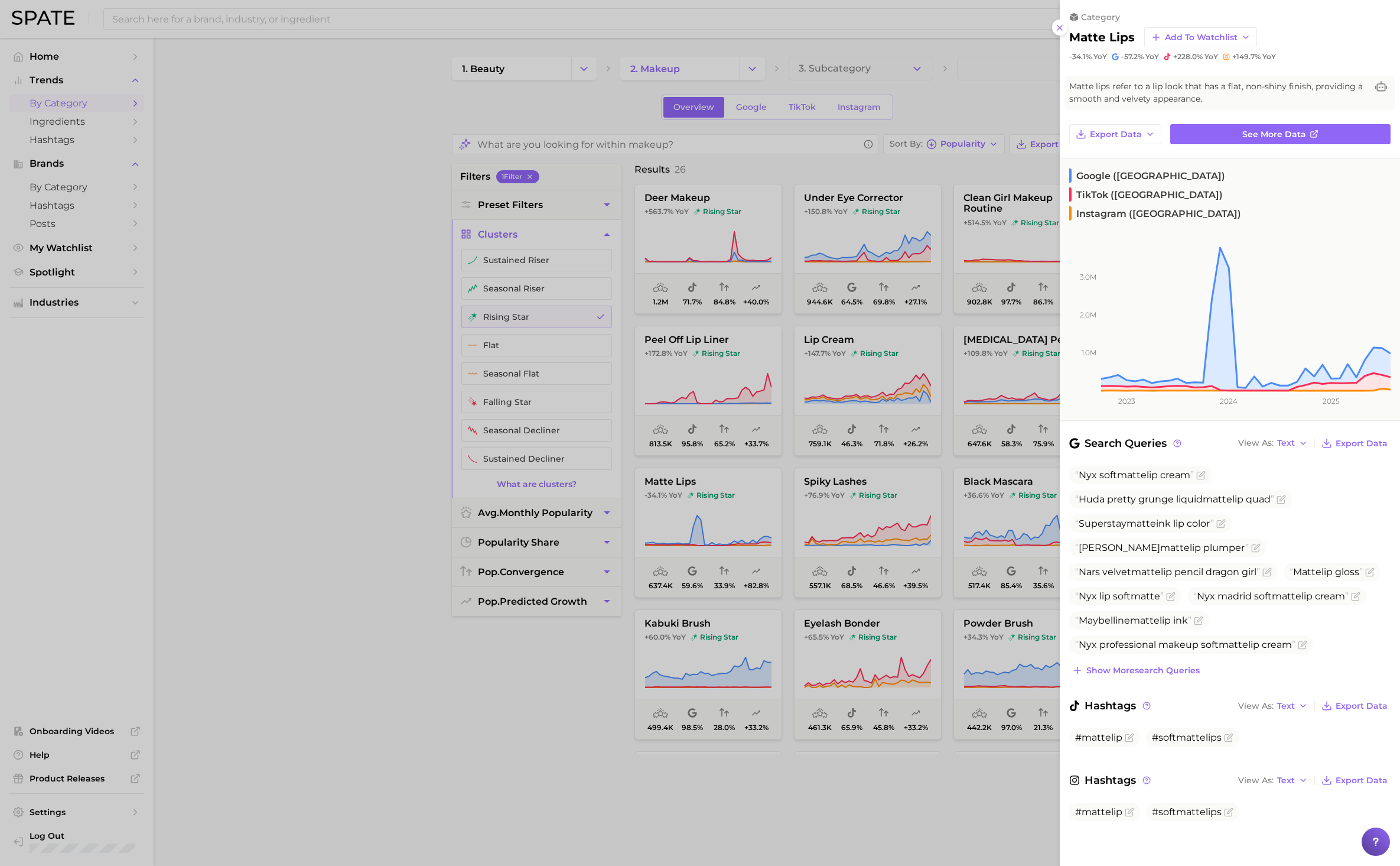
click at [437, 728] on div at bounding box center [700, 433] width 1400 height 866
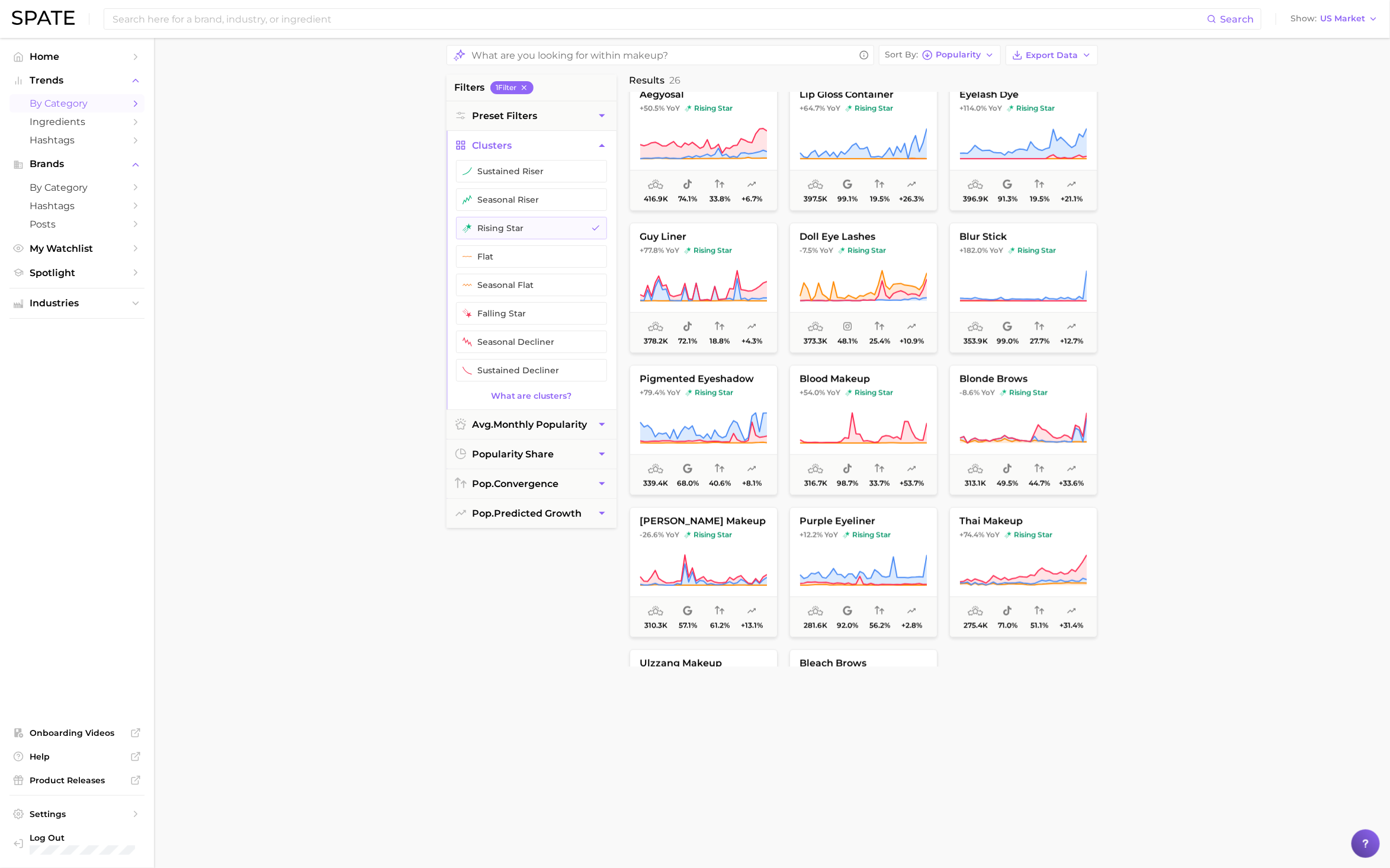
scroll to position [590, 0]
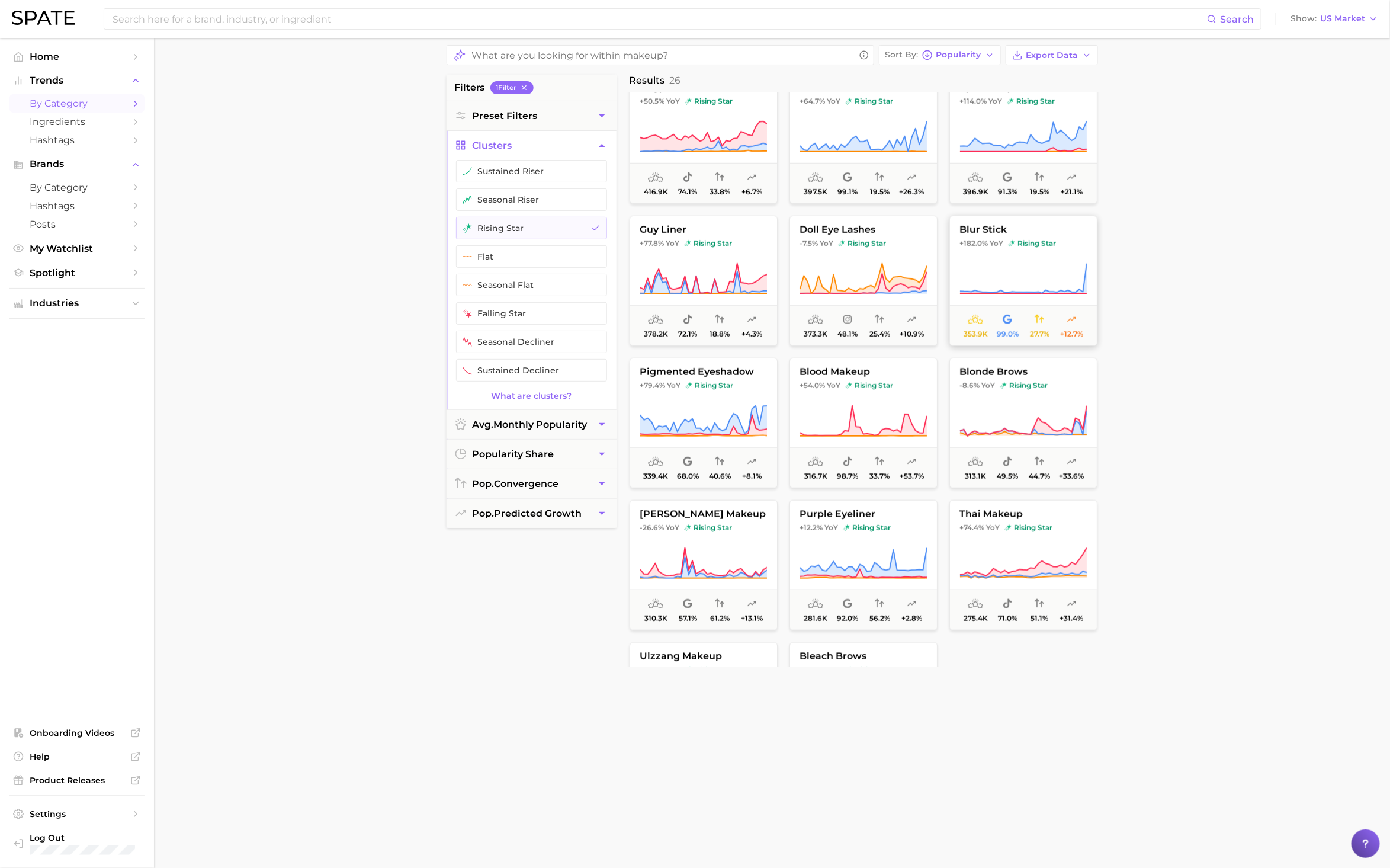
click at [1023, 248] on span "rising star" at bounding box center [1032, 243] width 48 height 10
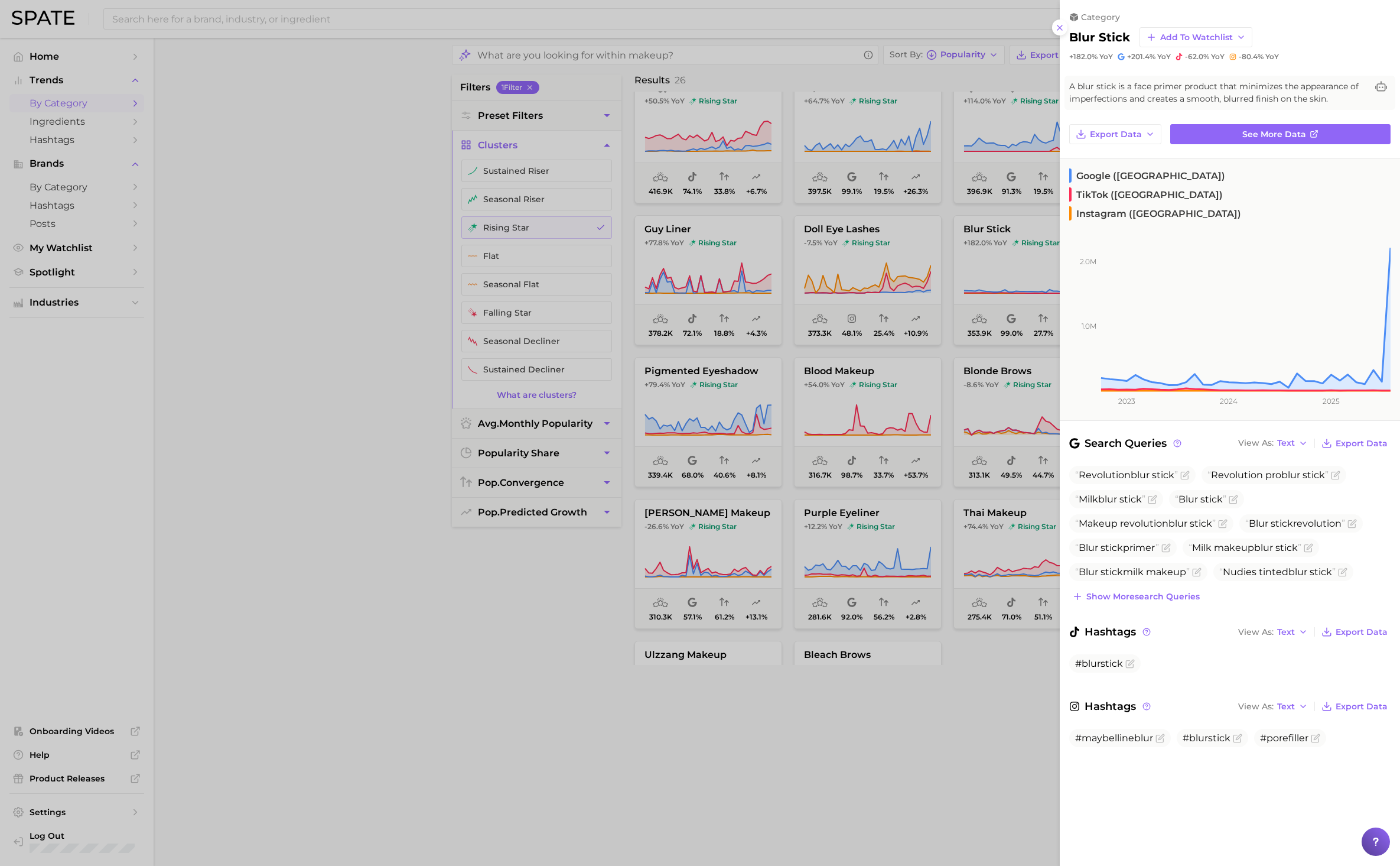
click at [823, 742] on div at bounding box center [700, 433] width 1400 height 866
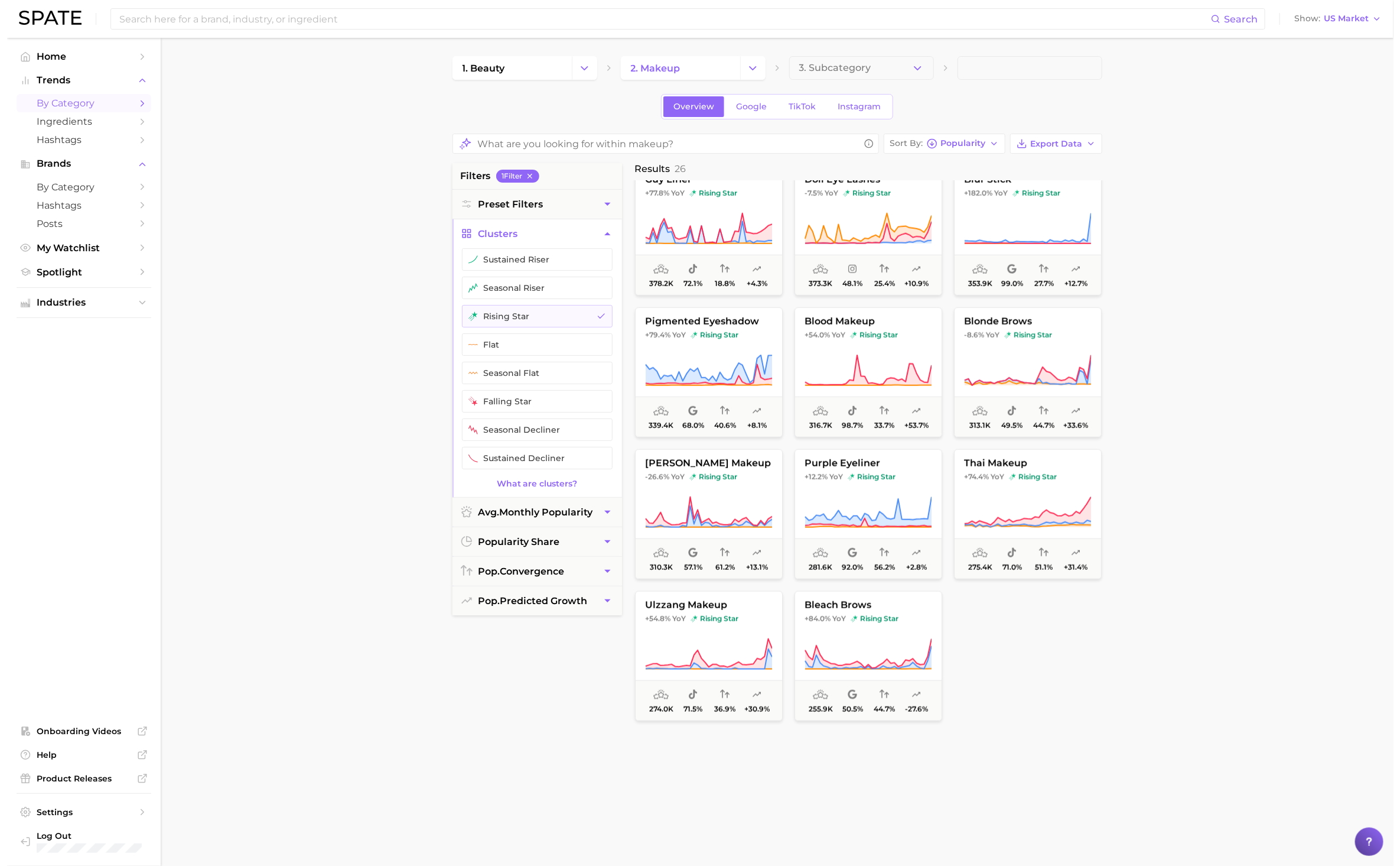
scroll to position [0, 0]
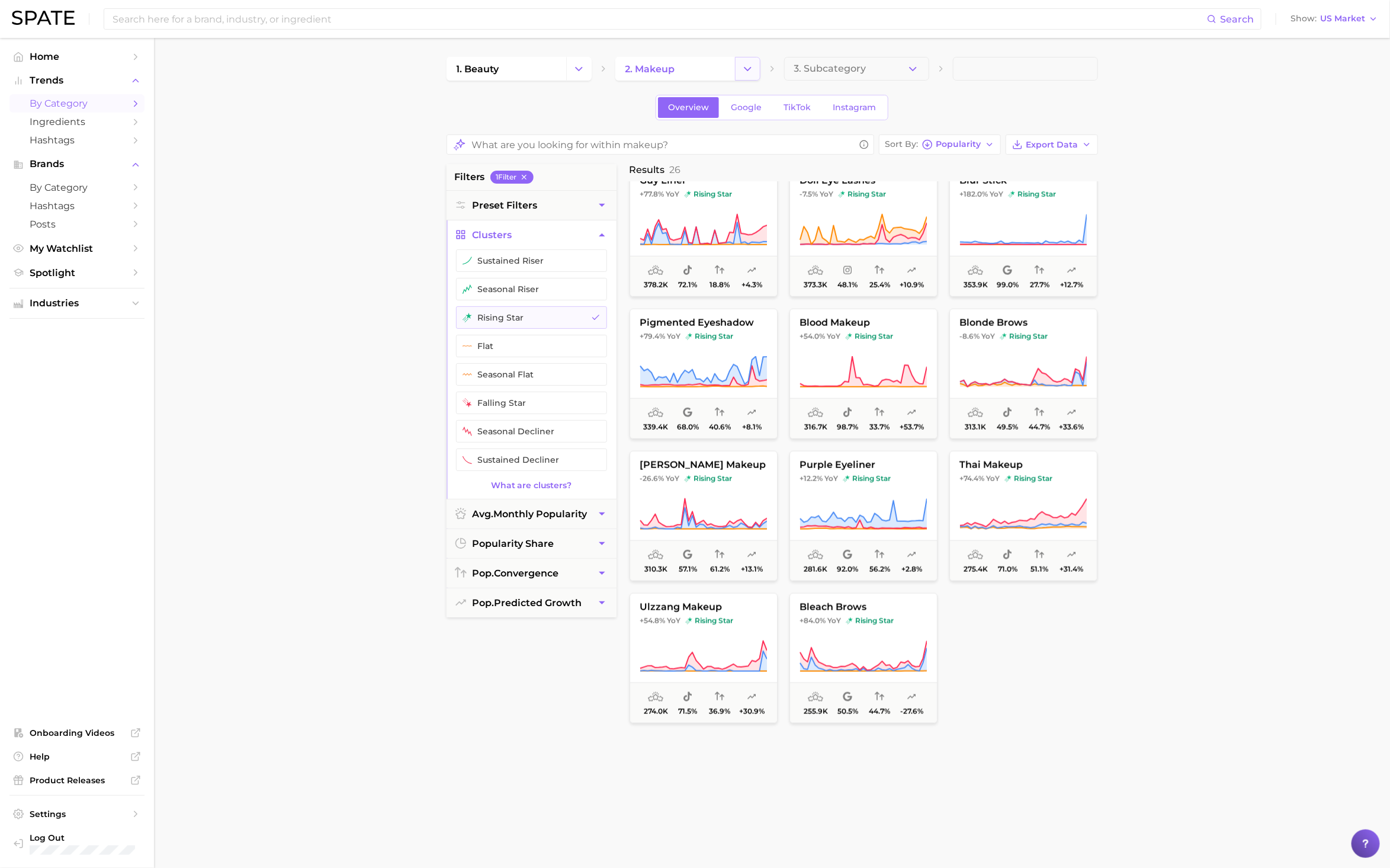
click at [741, 71] on icon "Change Category" at bounding box center [747, 69] width 13 height 13
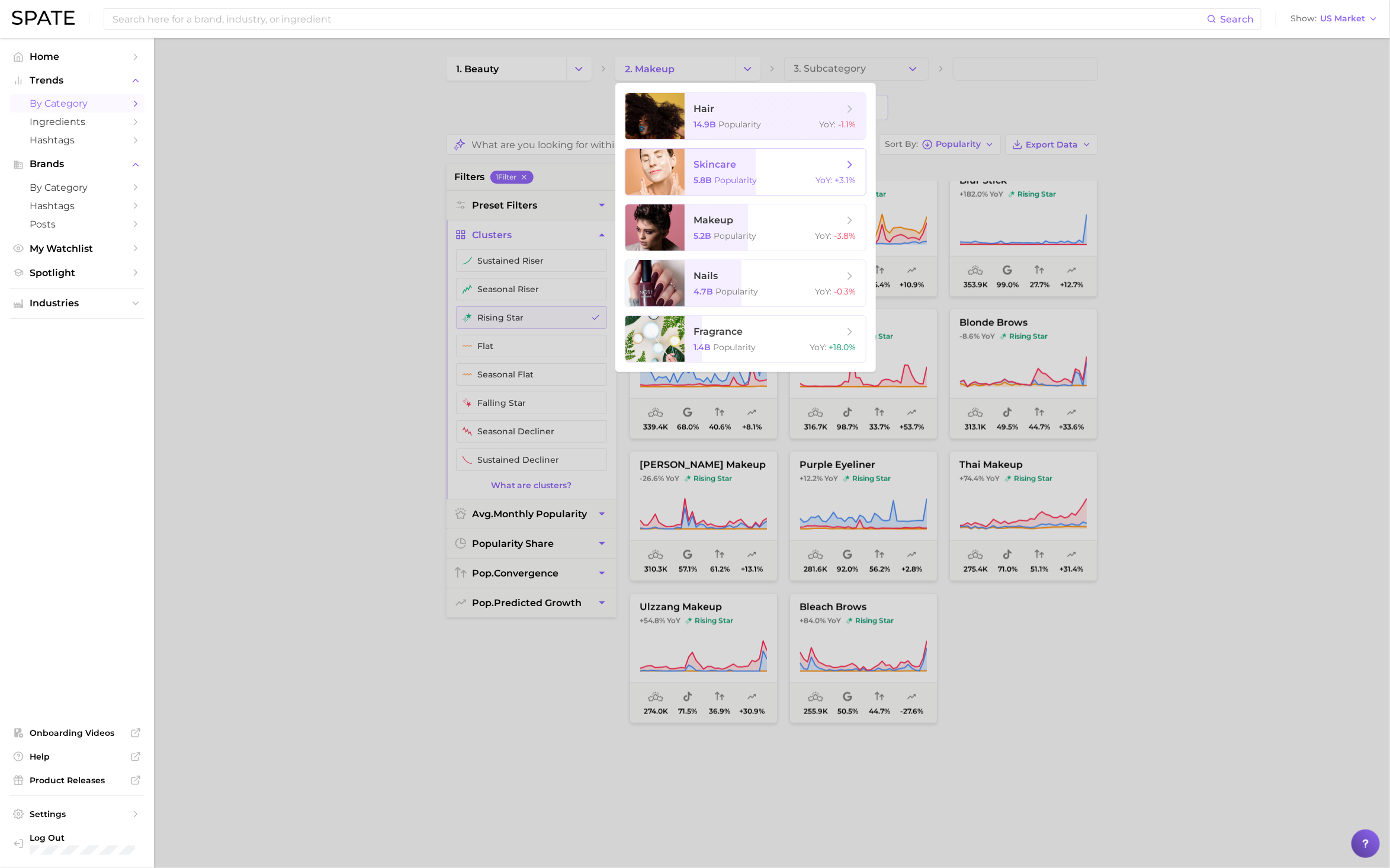
click at [713, 183] on span "5.8b Popularity" at bounding box center [726, 180] width 63 height 11
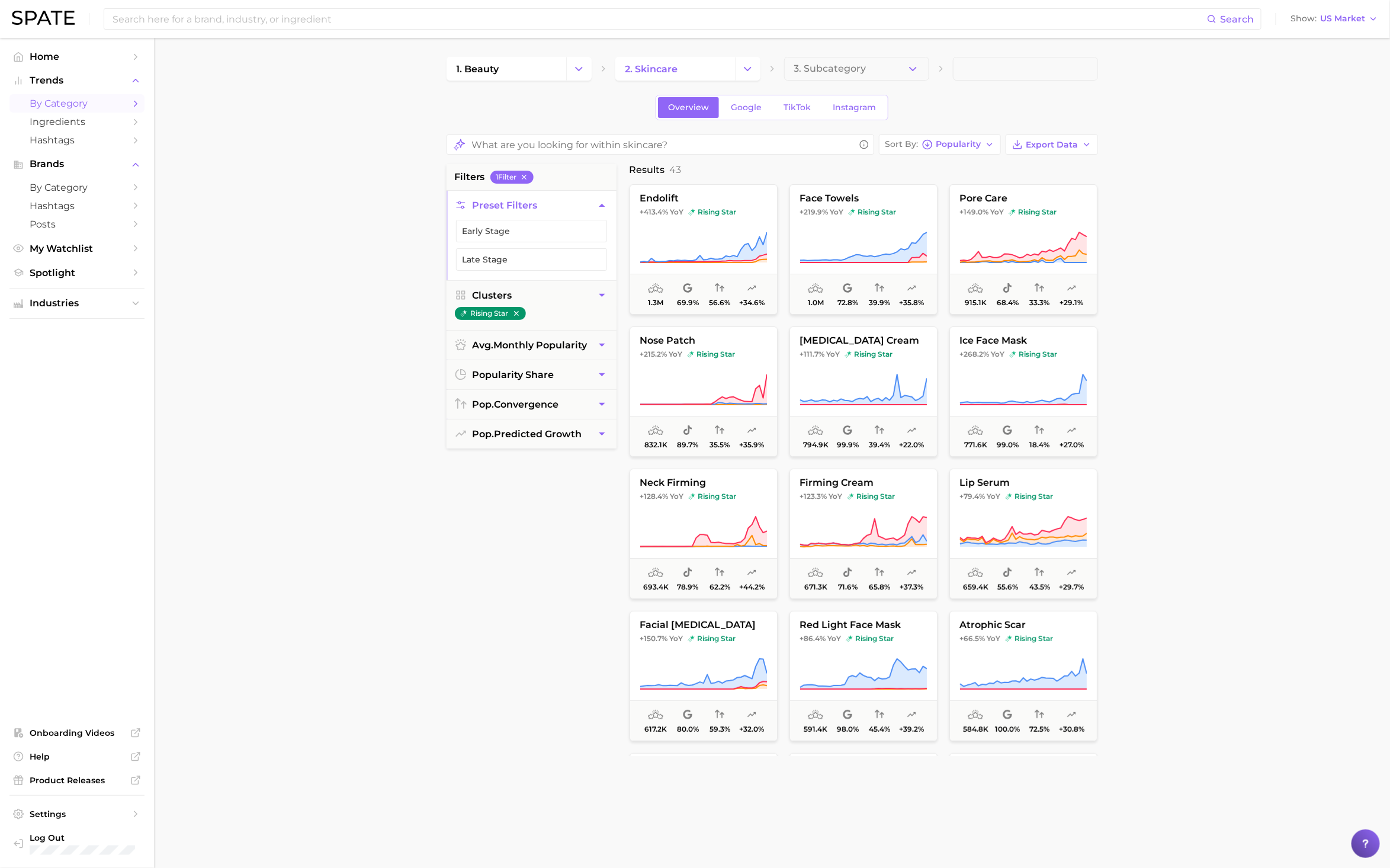
drag, startPoint x: 436, startPoint y: 594, endPoint x: 398, endPoint y: 619, distance: 45.5
drag, startPoint x: 398, startPoint y: 619, endPoint x: 496, endPoint y: 539, distance: 126.5
click at [496, 539] on div "filters 1 Filter Preset Filters Early Stage Late Stage Clusters rising star avg…" at bounding box center [532, 460] width 170 height 591
click at [1038, 212] on span "rising star" at bounding box center [1033, 212] width 48 height 10
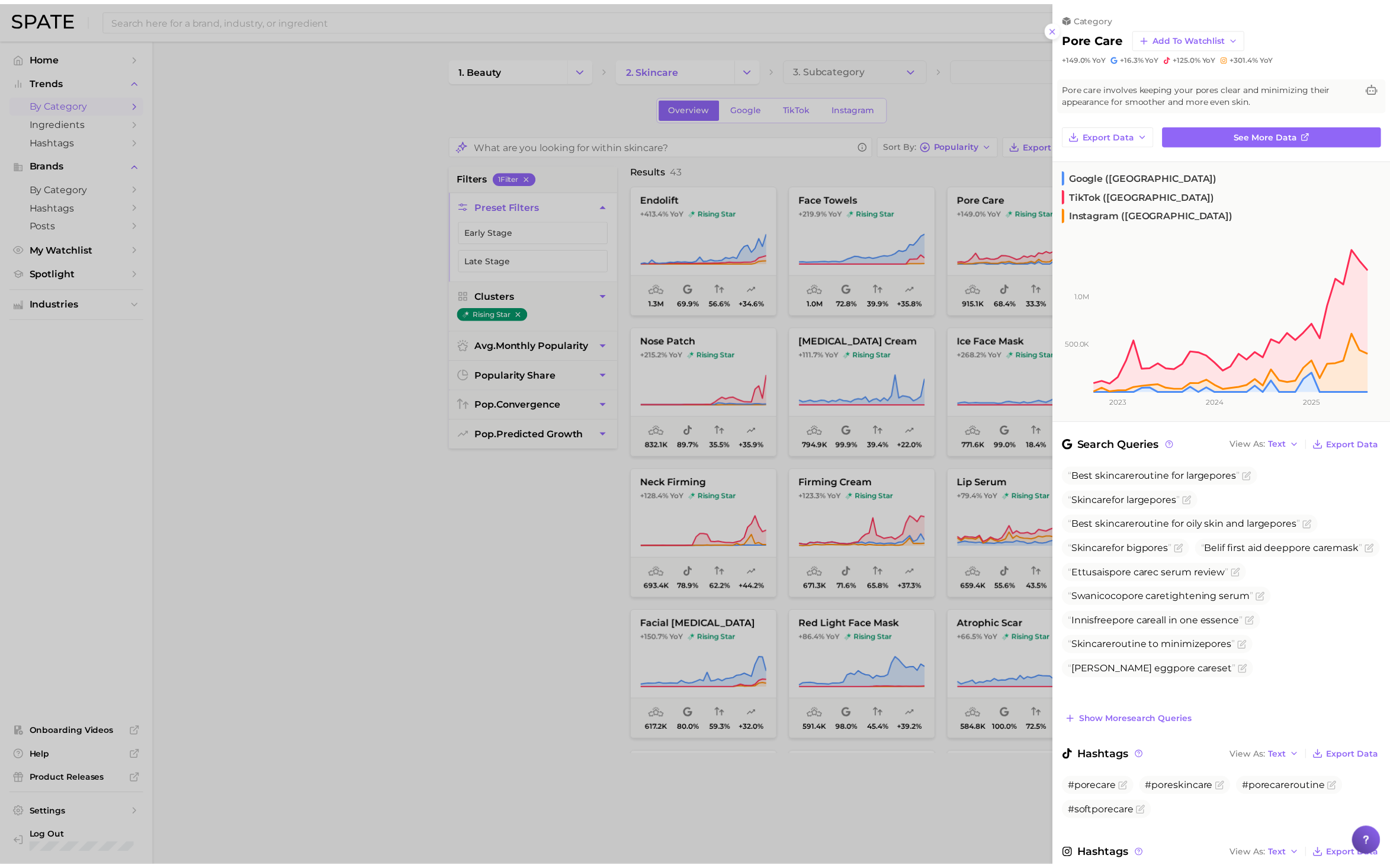
scroll to position [63, 0]
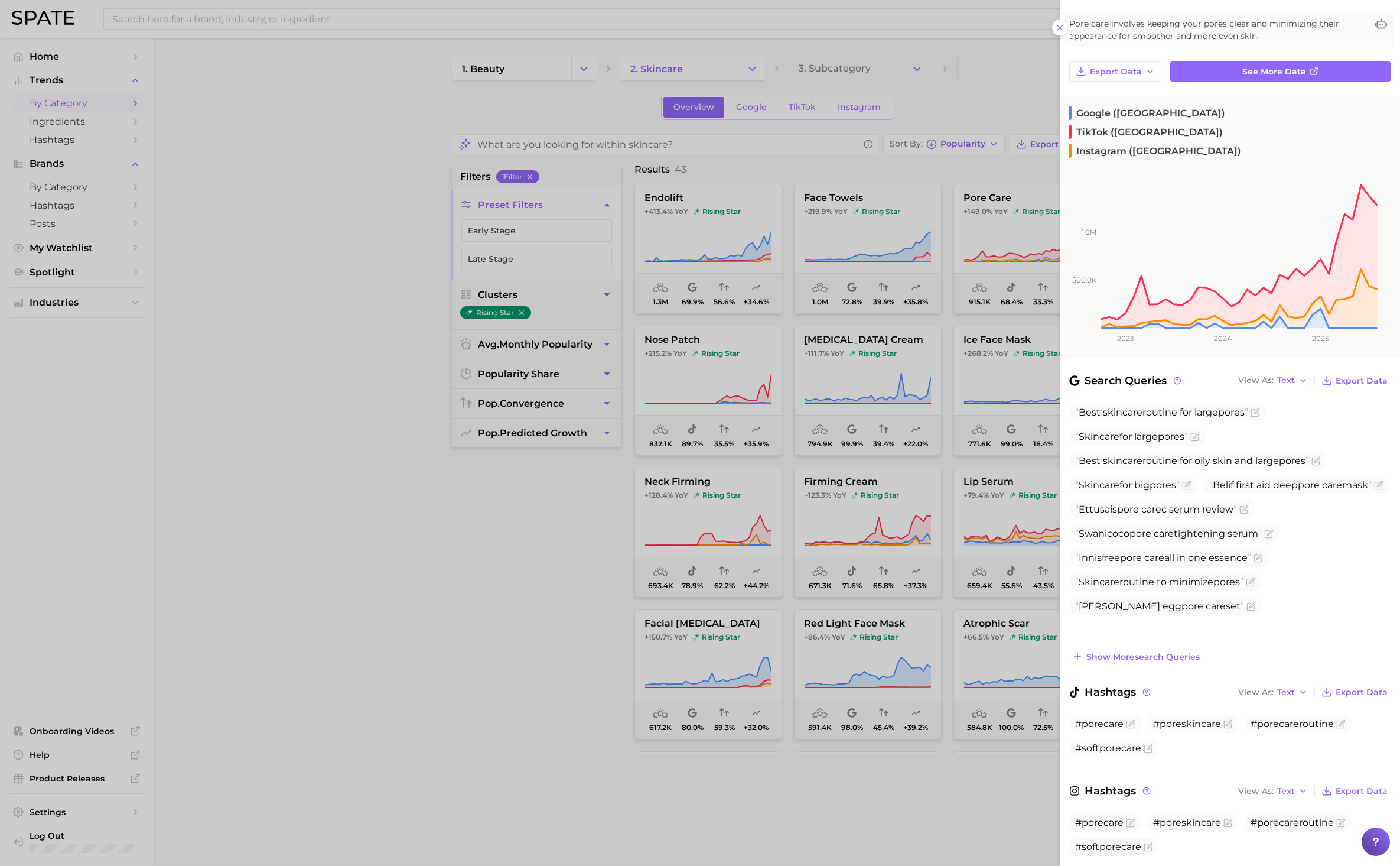
click at [566, 548] on div at bounding box center [700, 433] width 1400 height 866
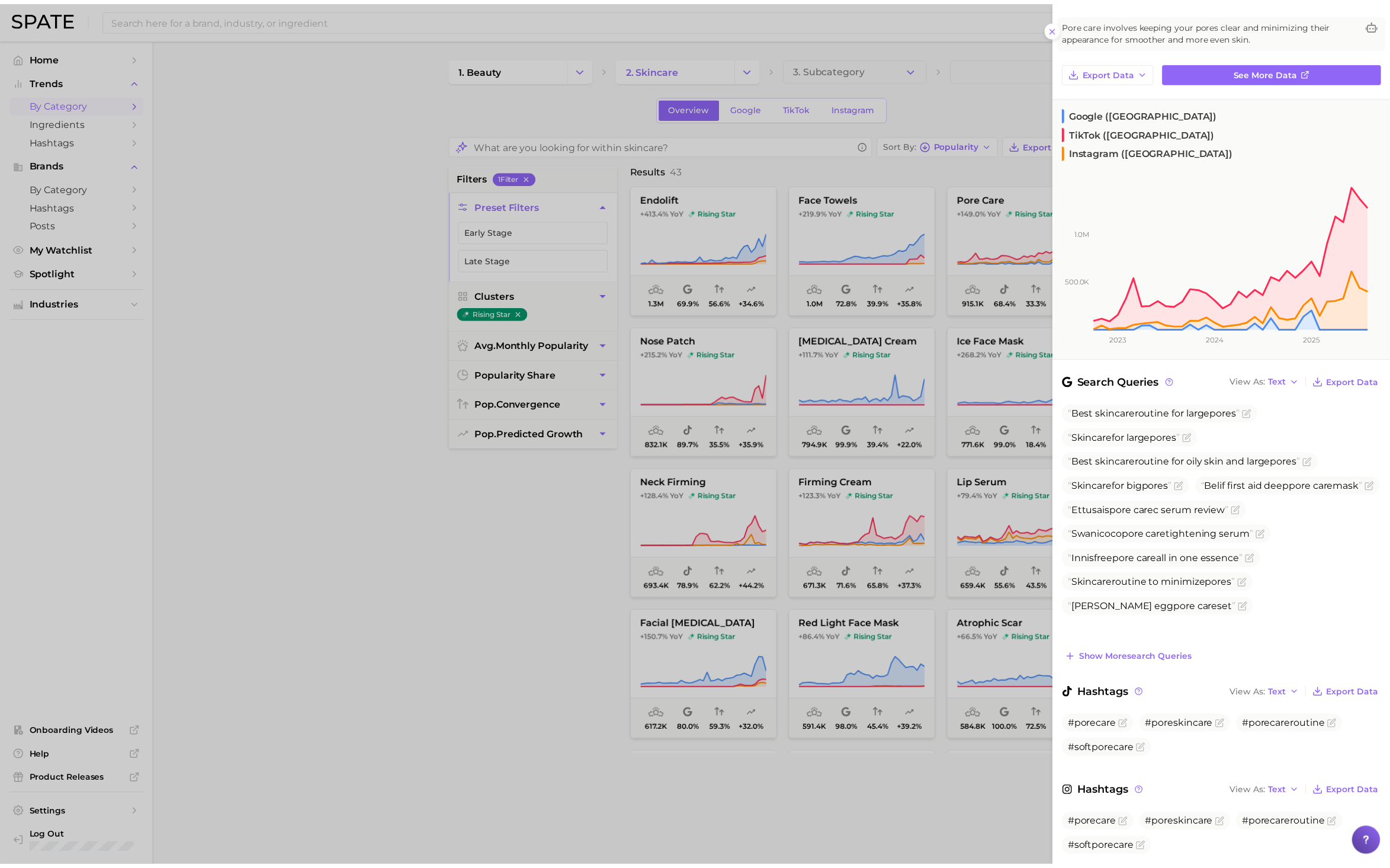
scroll to position [0, 0]
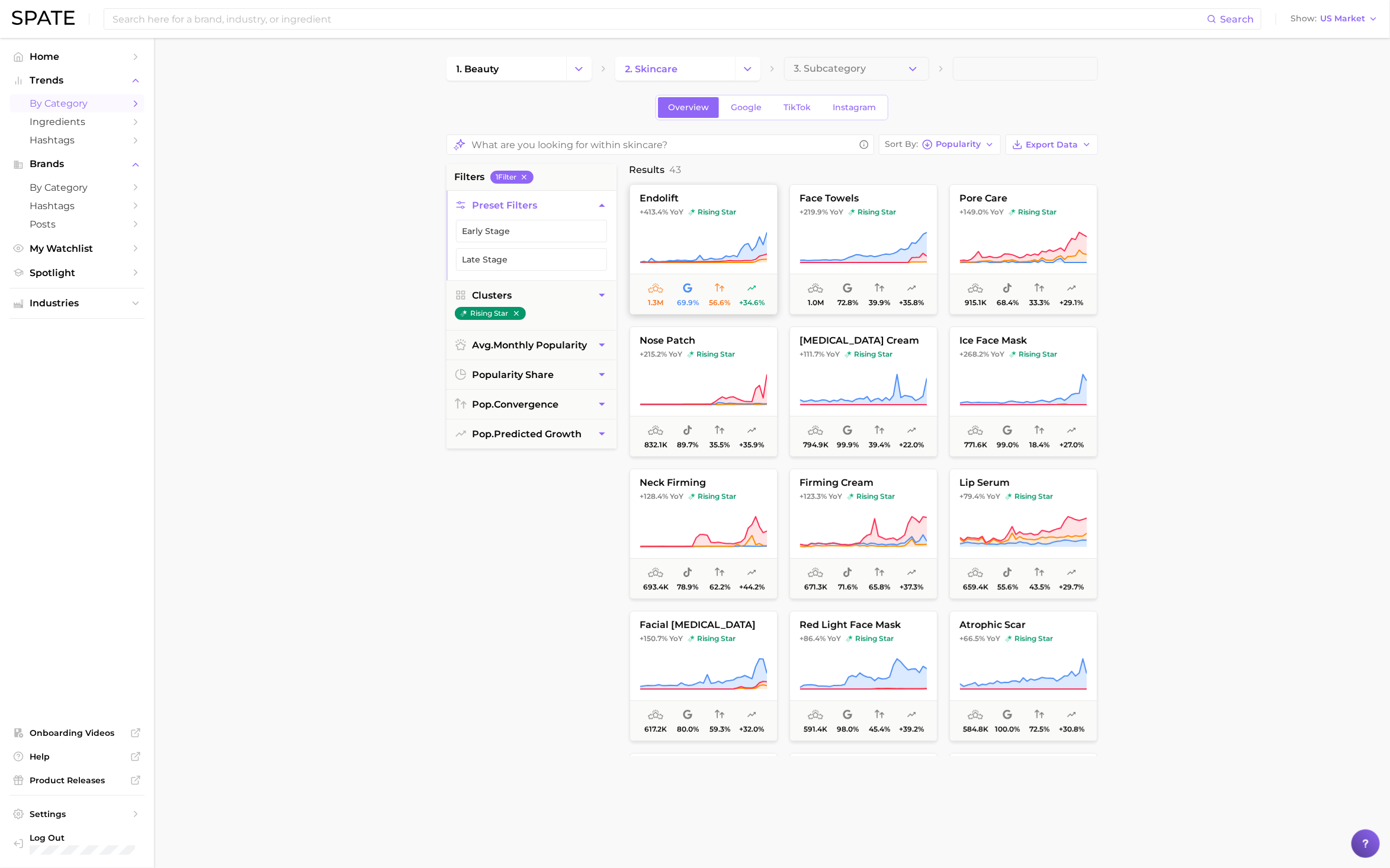
click at [696, 210] on span "rising star" at bounding box center [712, 212] width 48 height 10
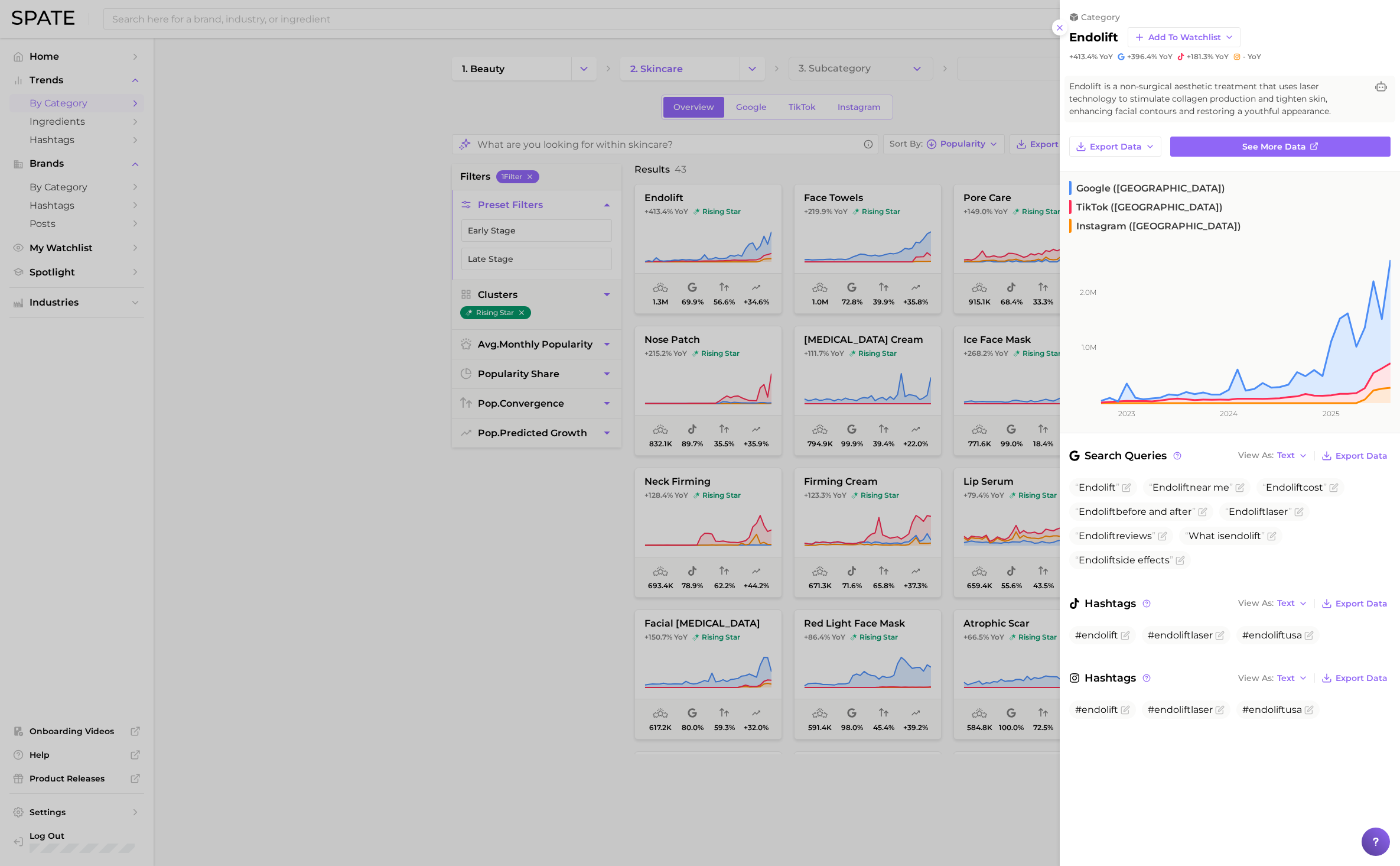
click at [450, 598] on div at bounding box center [700, 433] width 1400 height 866
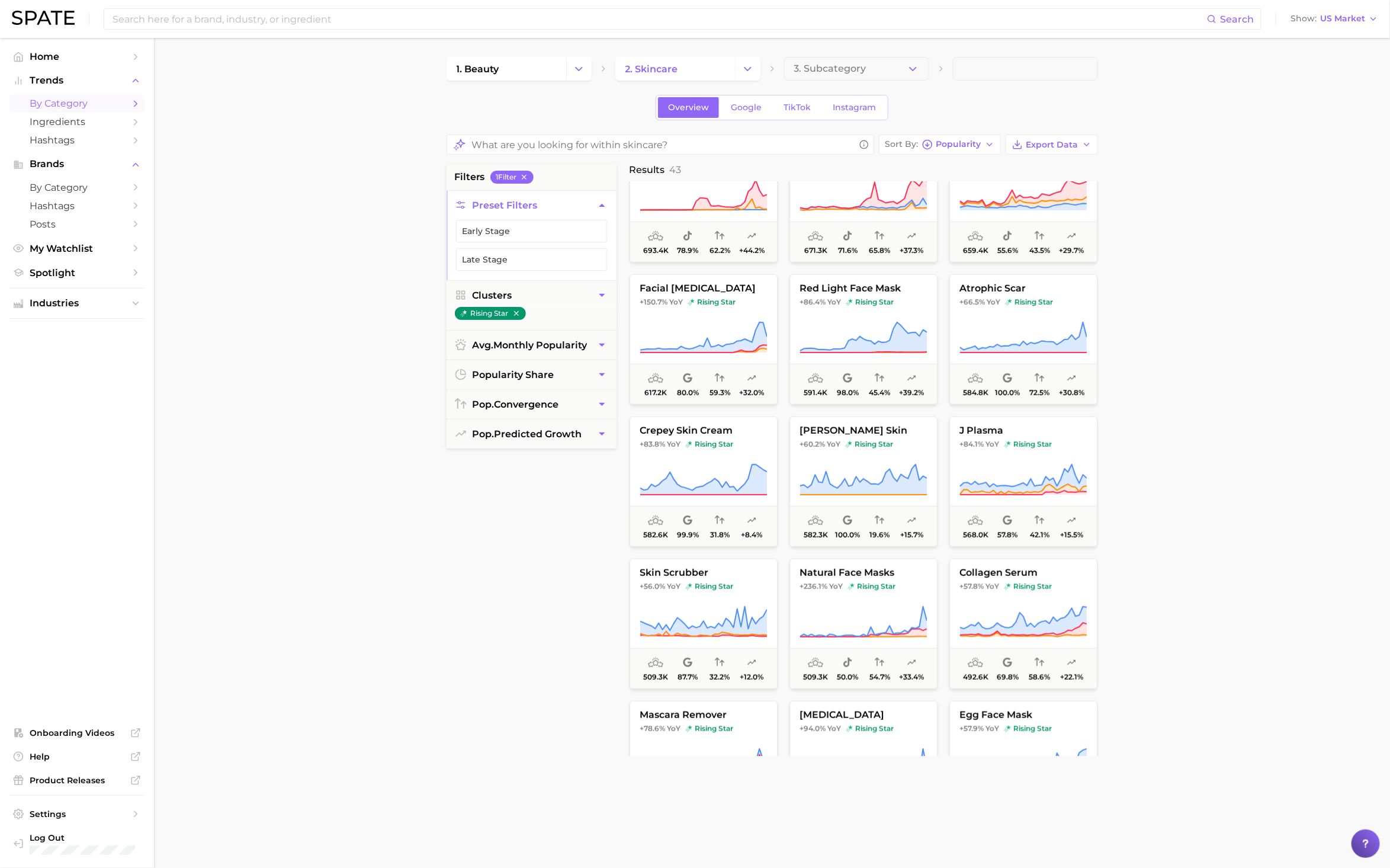
scroll to position [344, 0]
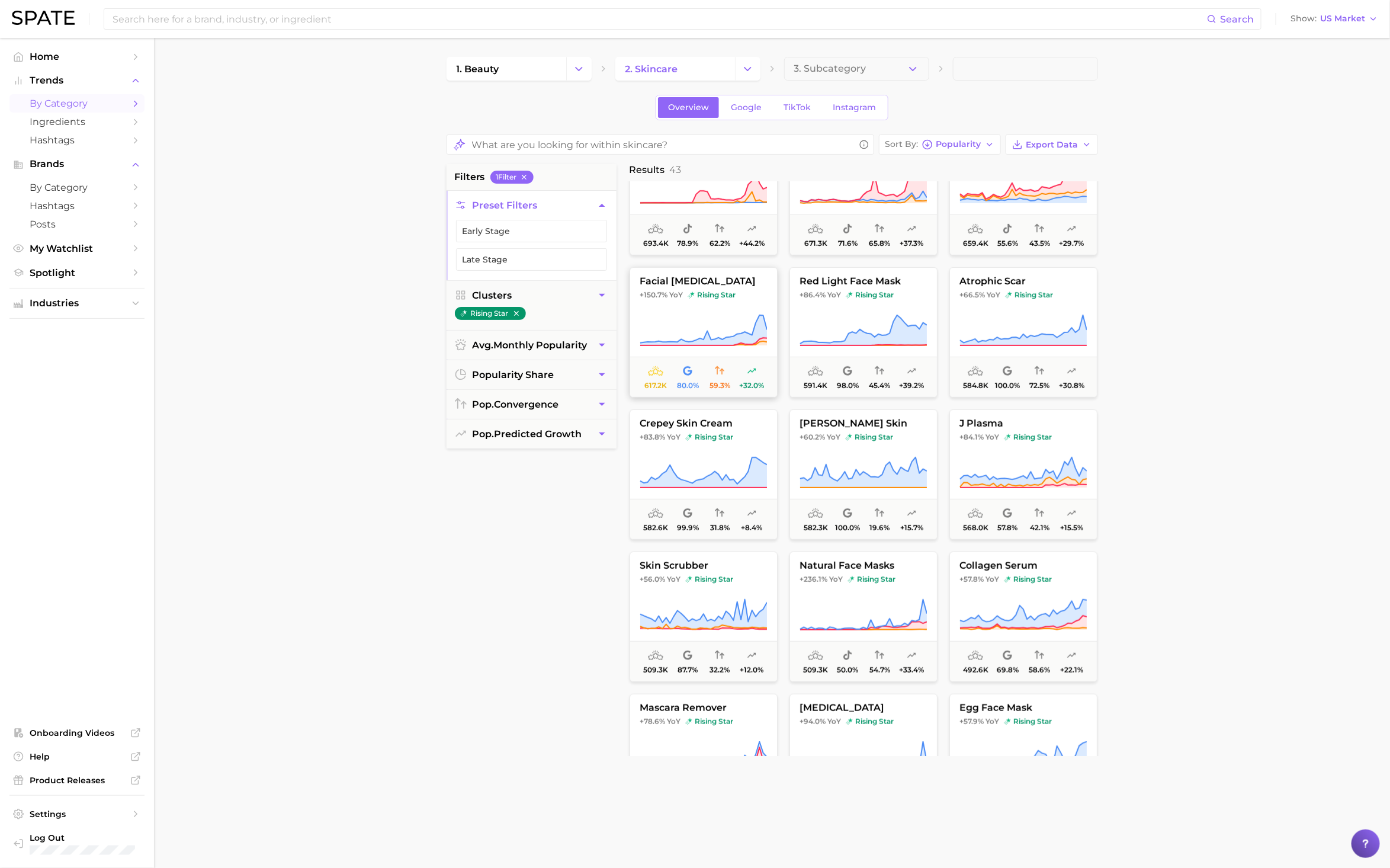
click at [660, 286] on span "facial lymphatic drainage" at bounding box center [703, 281] width 147 height 11
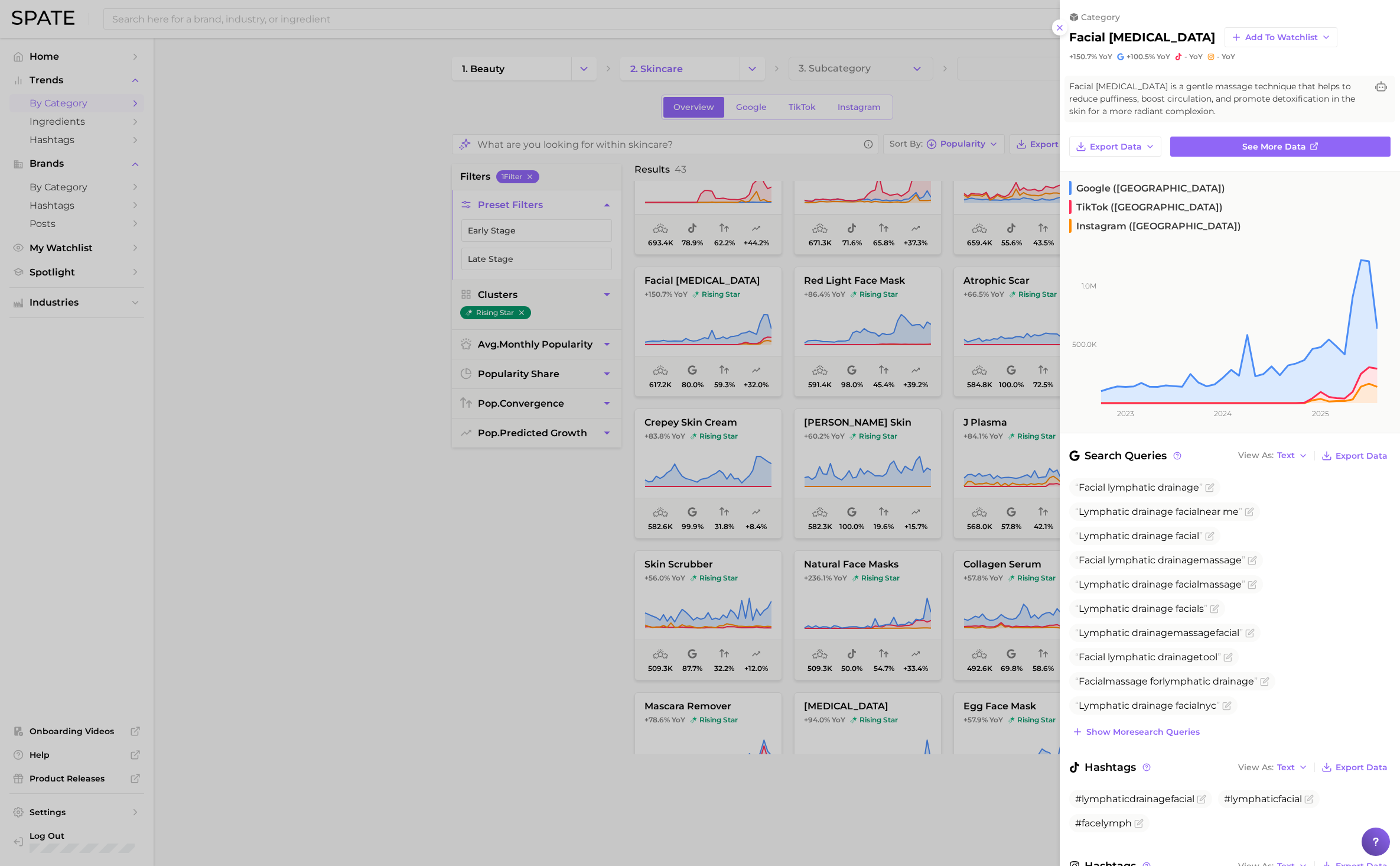
click at [531, 578] on div at bounding box center [700, 433] width 1400 height 866
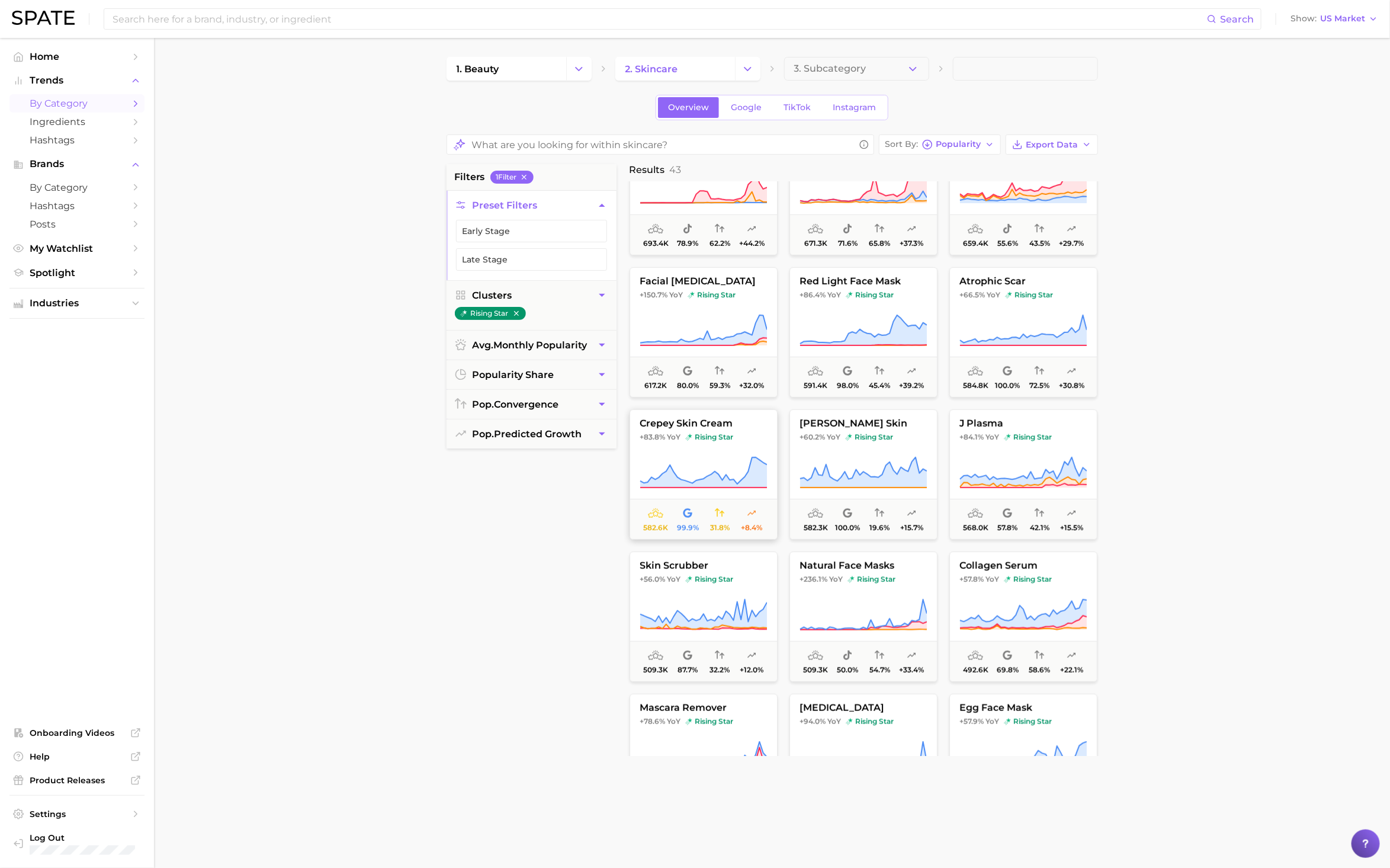
click at [693, 482] on icon at bounding box center [703, 472] width 127 height 33
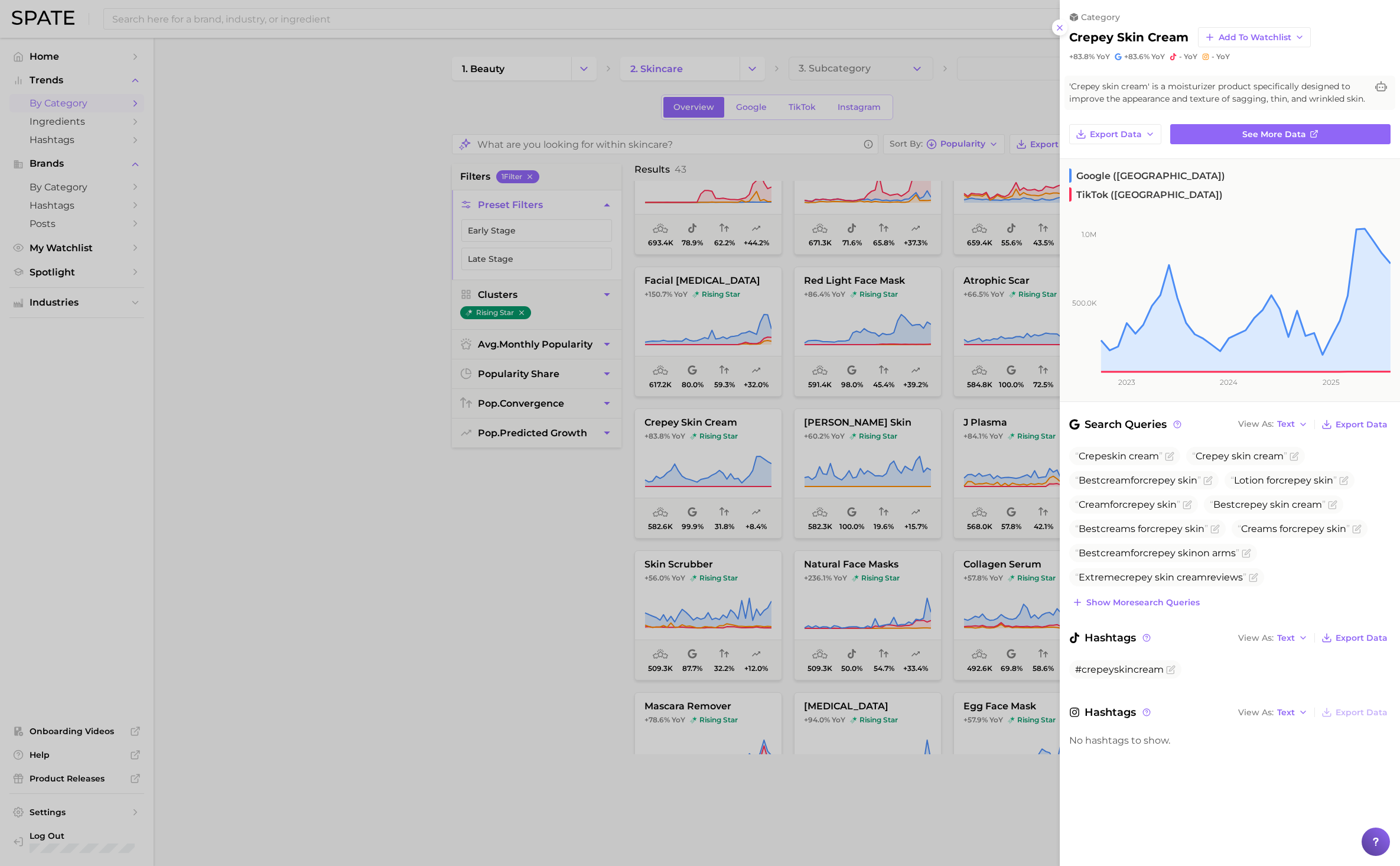
click at [362, 491] on div at bounding box center [700, 433] width 1400 height 866
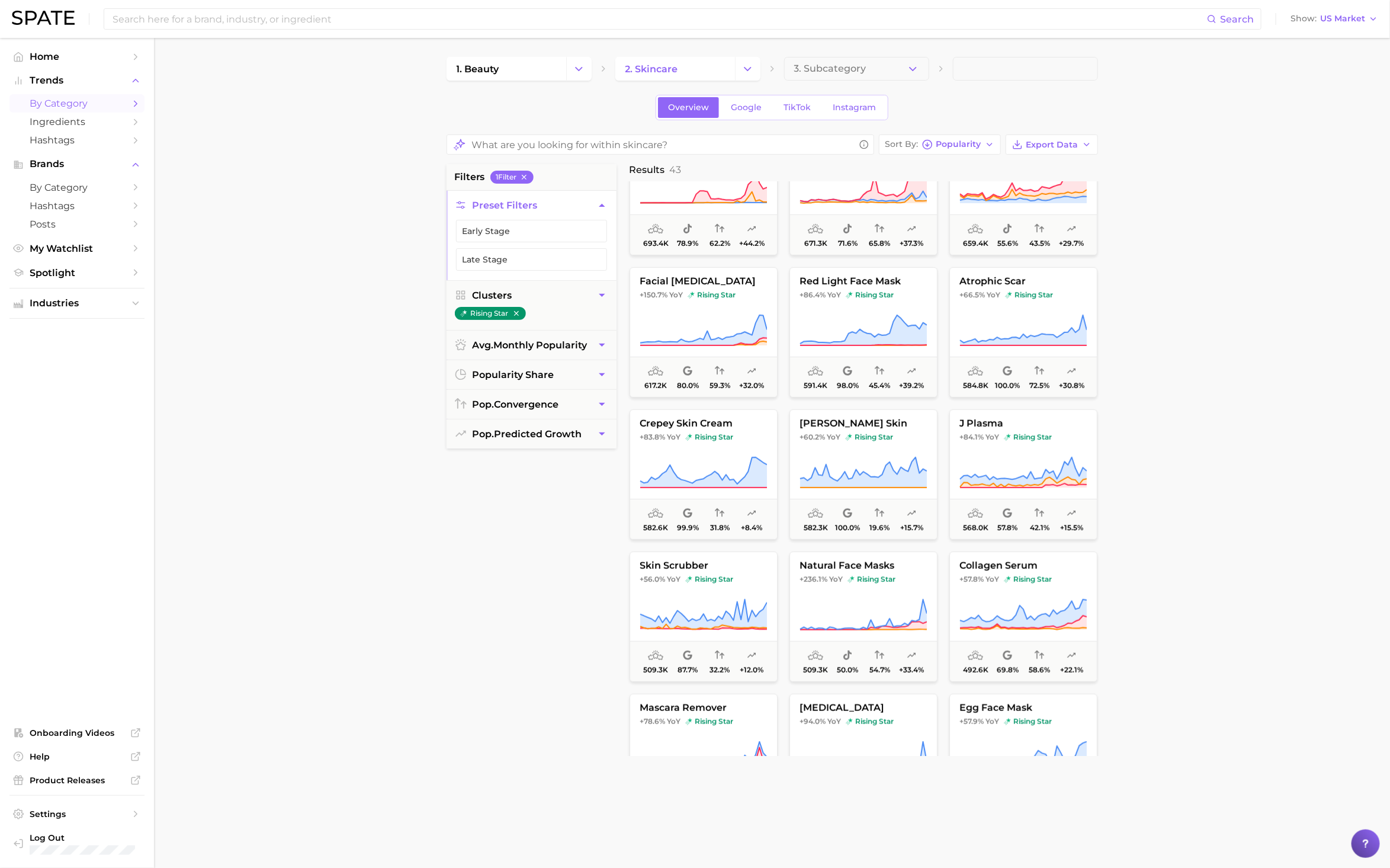
scroll to position [432, 0]
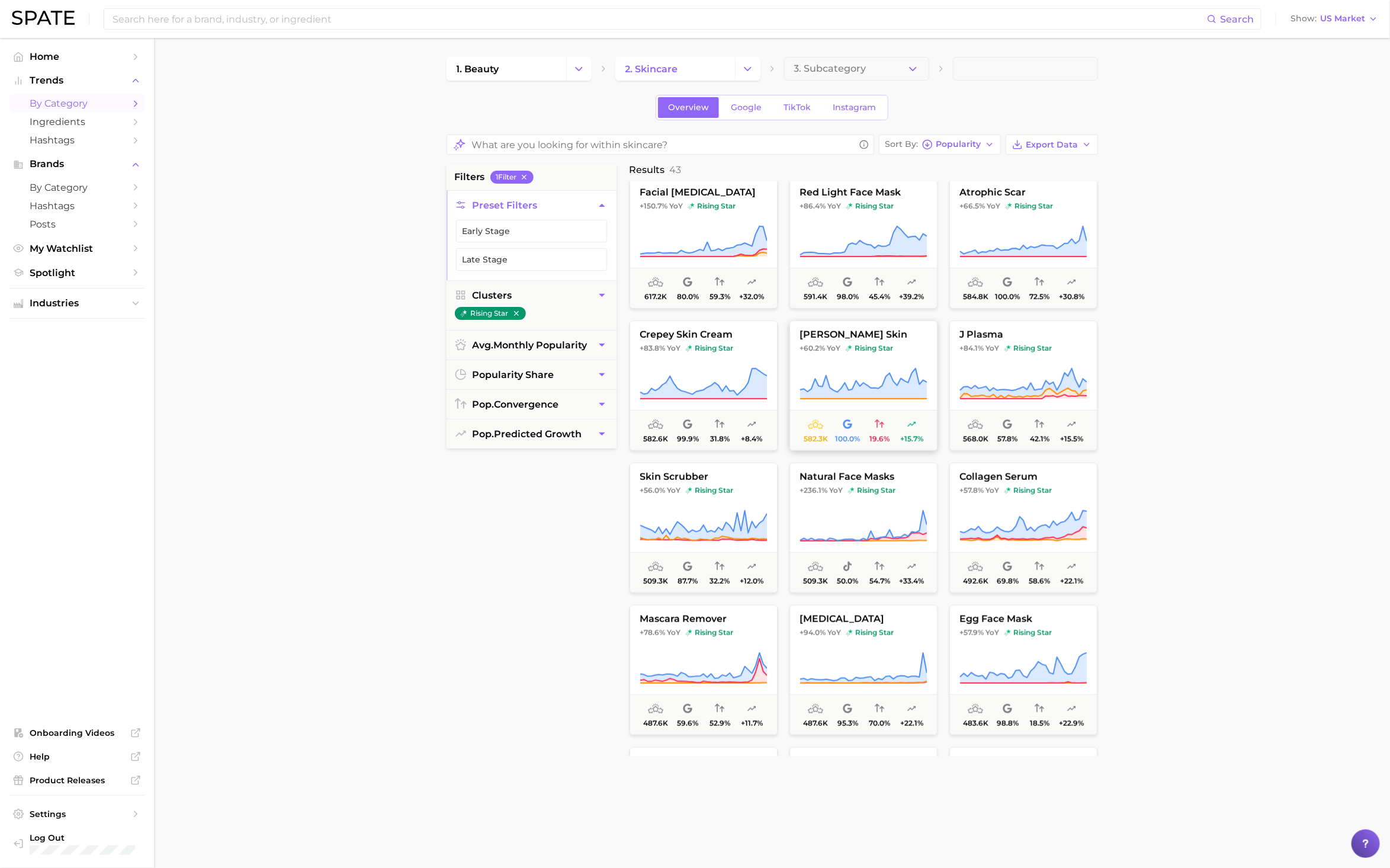
click at [869, 373] on icon at bounding box center [863, 384] width 127 height 33
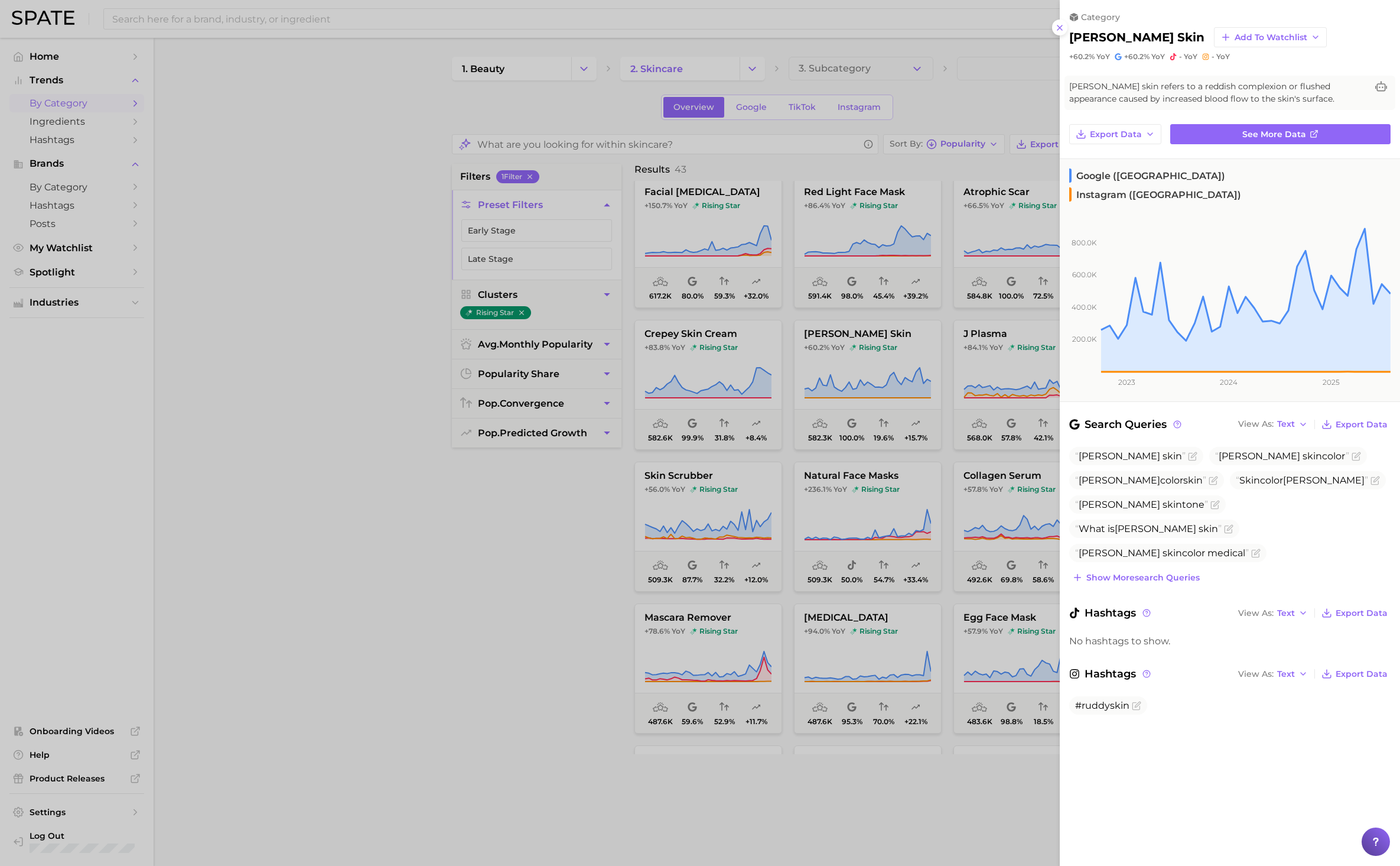
click at [501, 568] on div at bounding box center [700, 433] width 1400 height 866
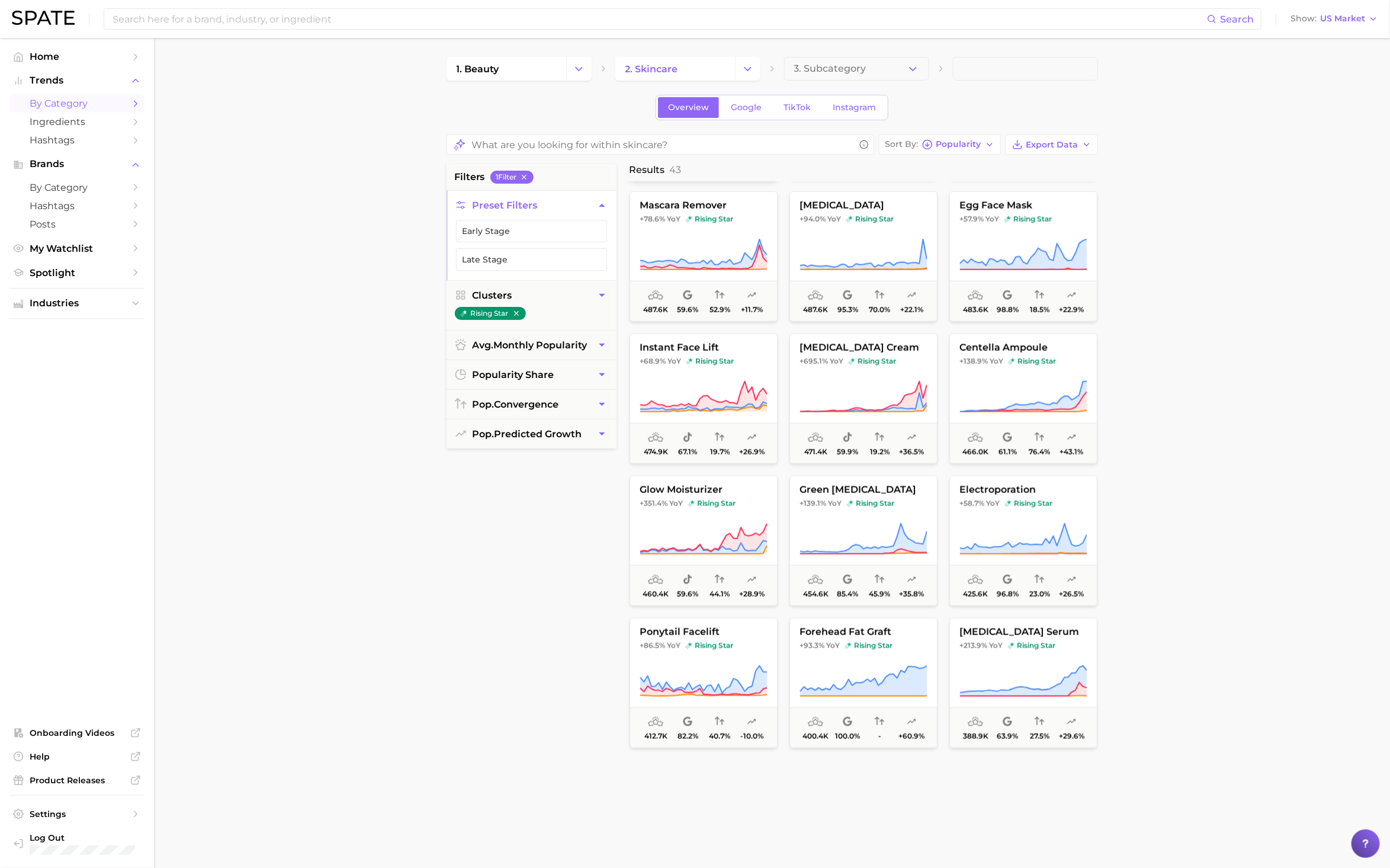
scroll to position [876, 0]
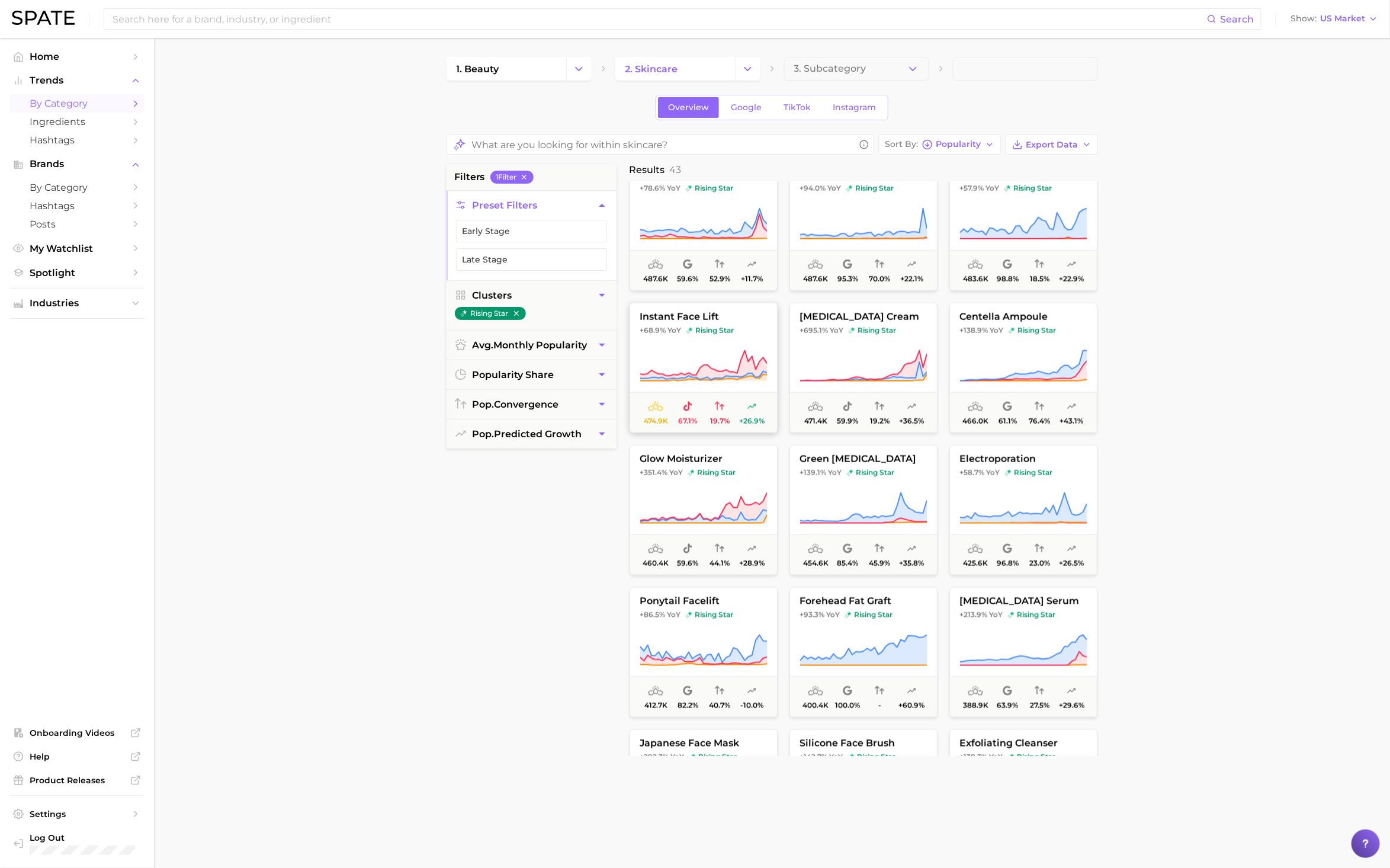
click at [670, 381] on icon at bounding box center [703, 377] width 127 height 7
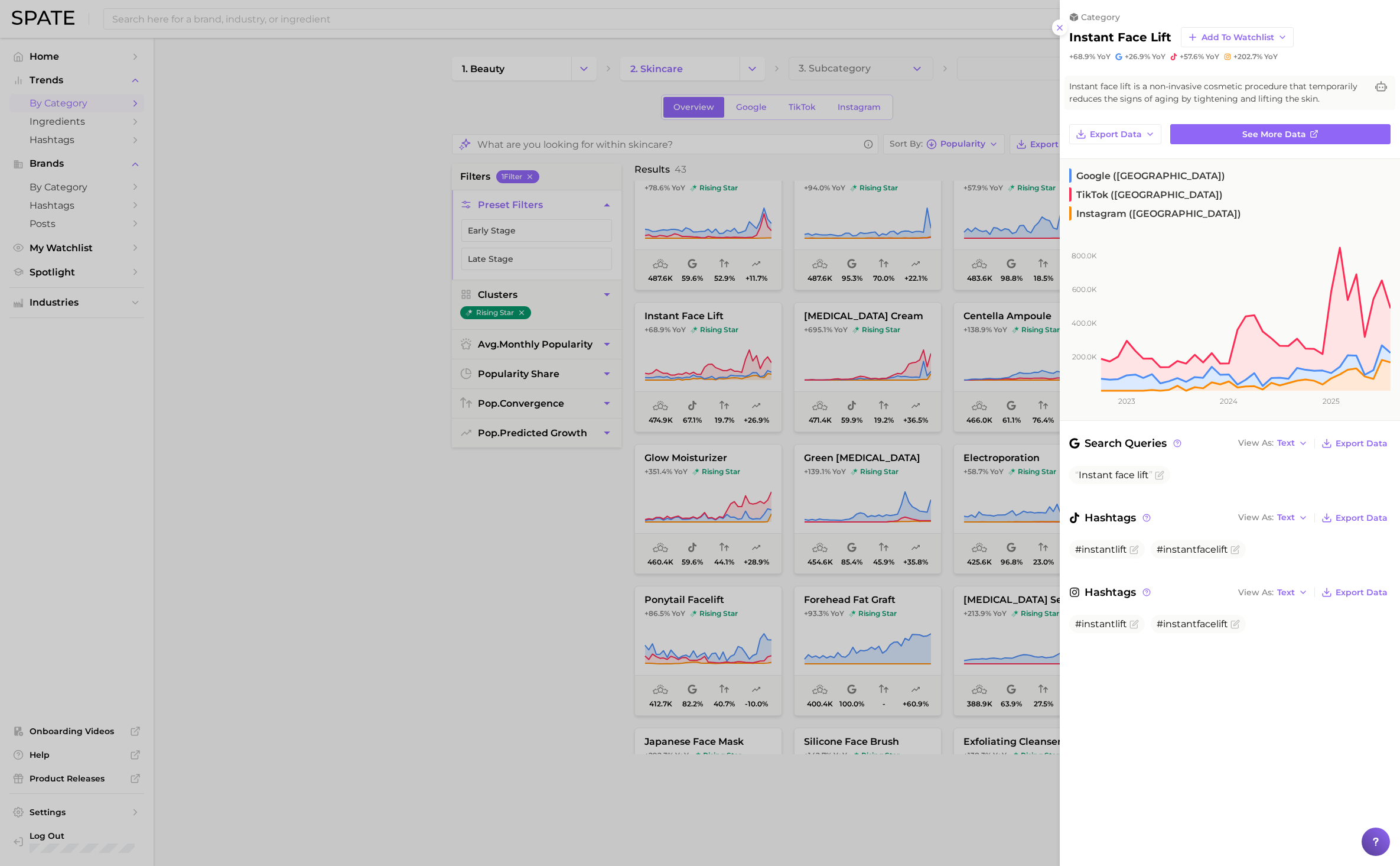
click at [540, 626] on div at bounding box center [700, 433] width 1400 height 866
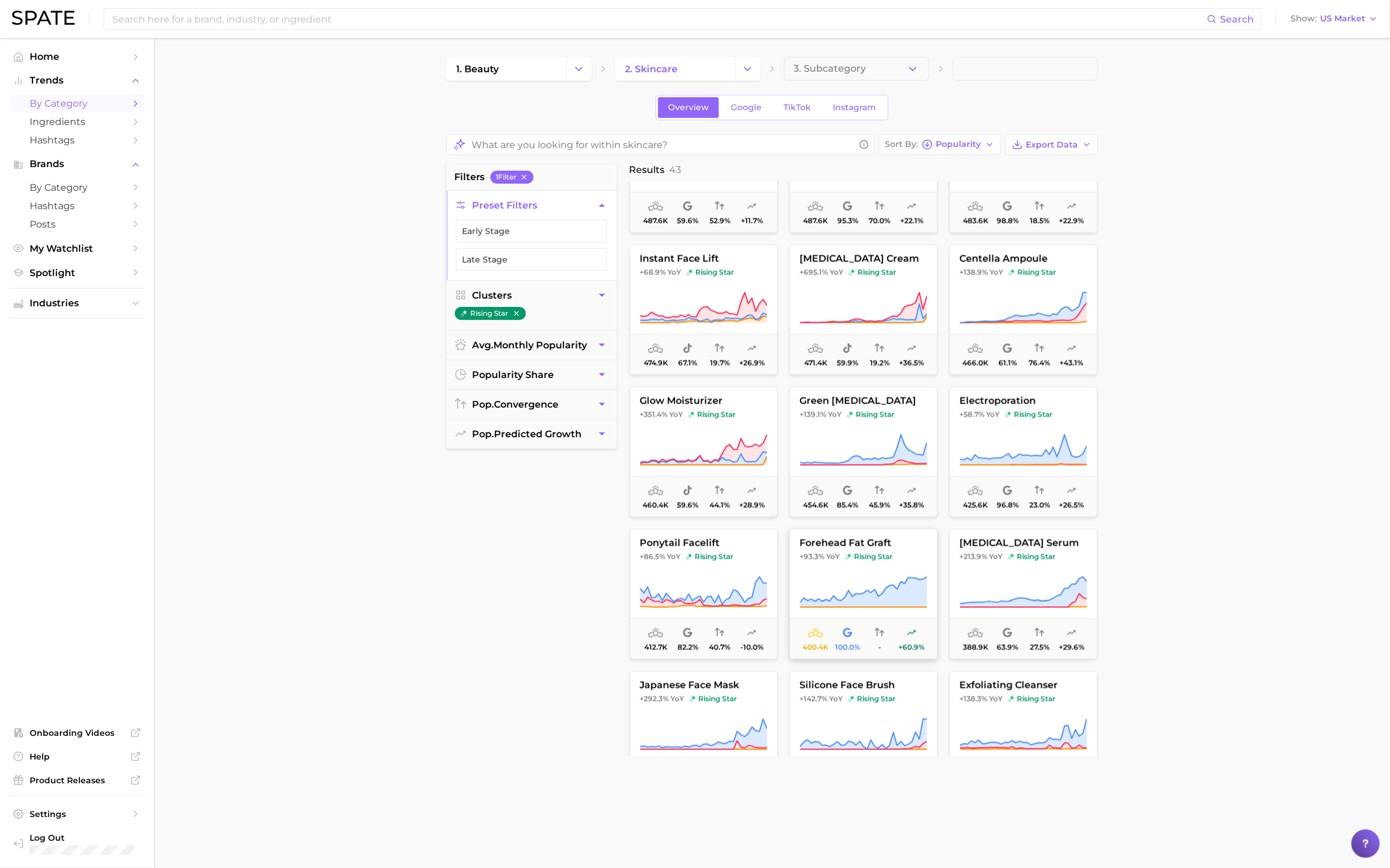
scroll to position [965, 0]
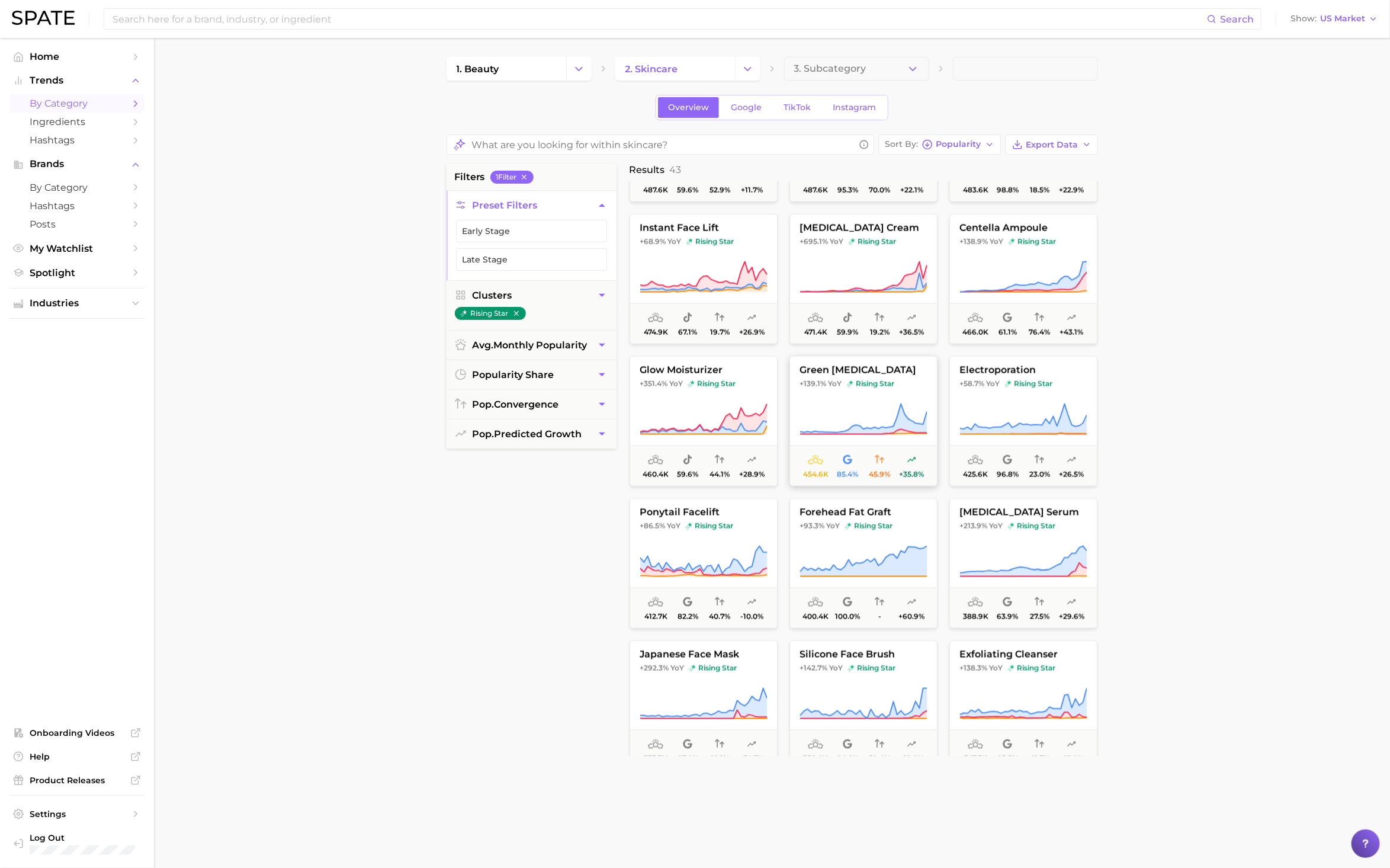
click at [878, 407] on icon at bounding box center [863, 420] width 127 height 33
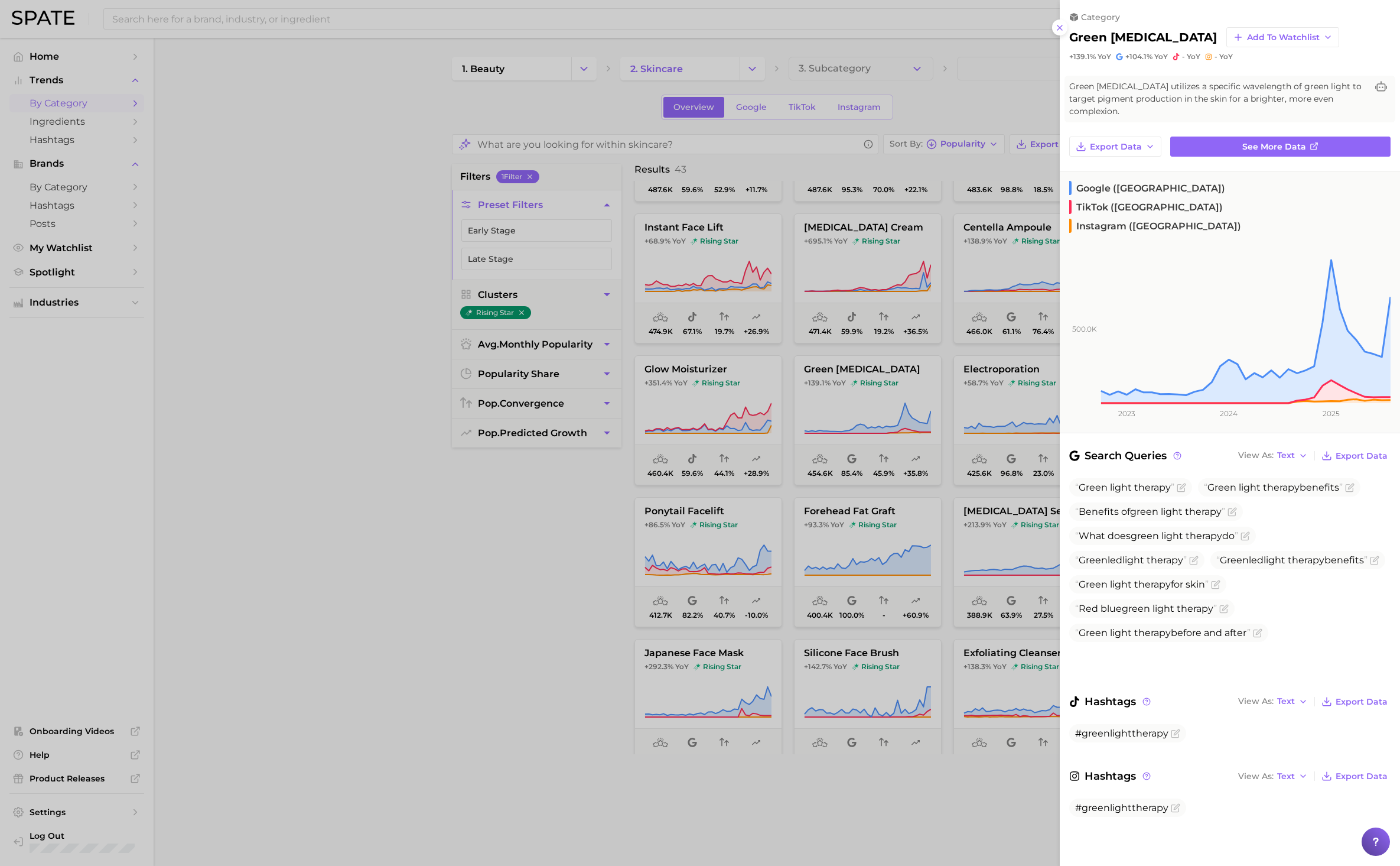
click at [461, 673] on div at bounding box center [700, 433] width 1400 height 866
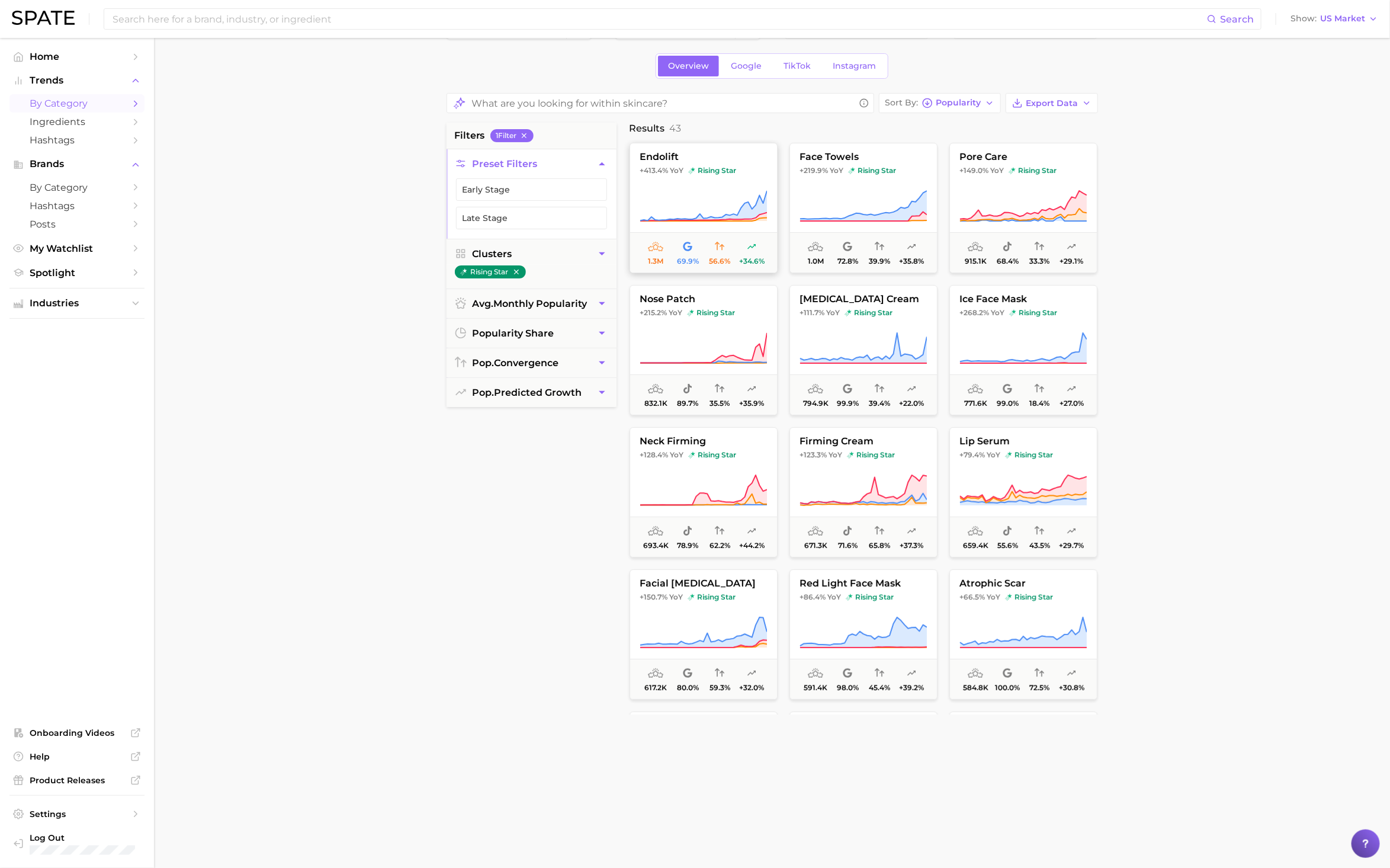
scroll to position [0, 0]
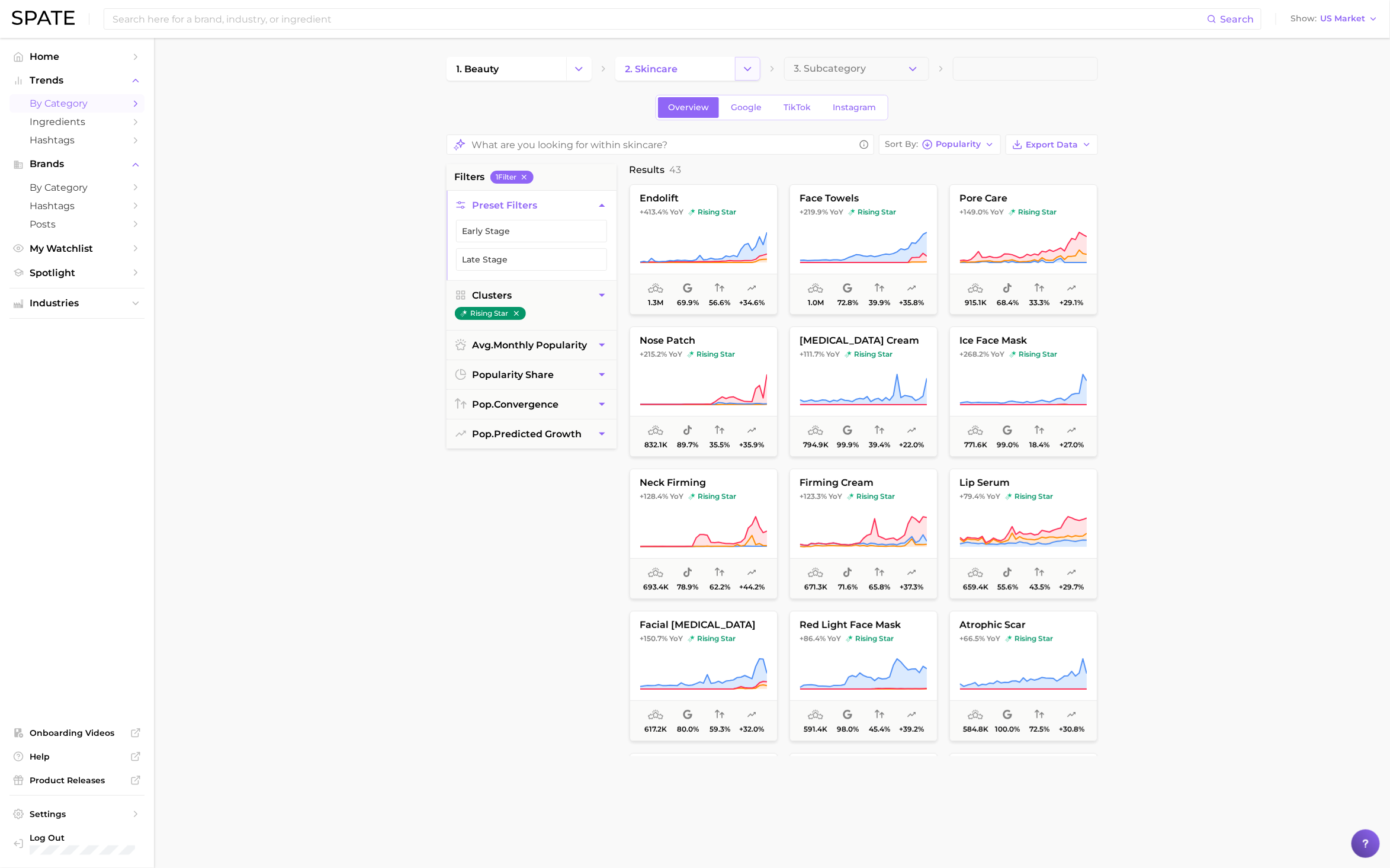
click at [746, 63] on icon "Change Category" at bounding box center [747, 69] width 13 height 13
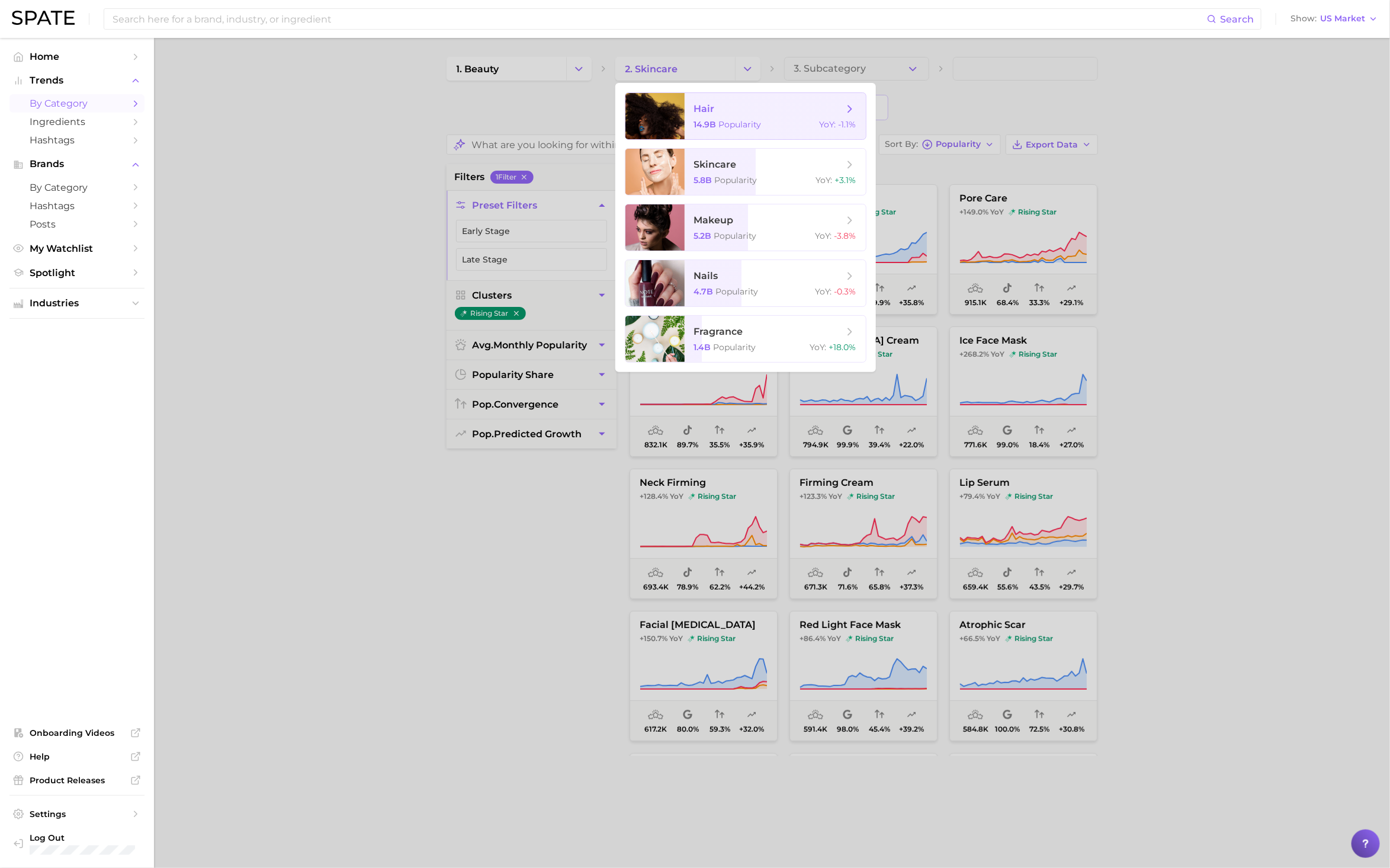
click at [745, 115] on span "hair" at bounding box center [768, 108] width 149 height 13
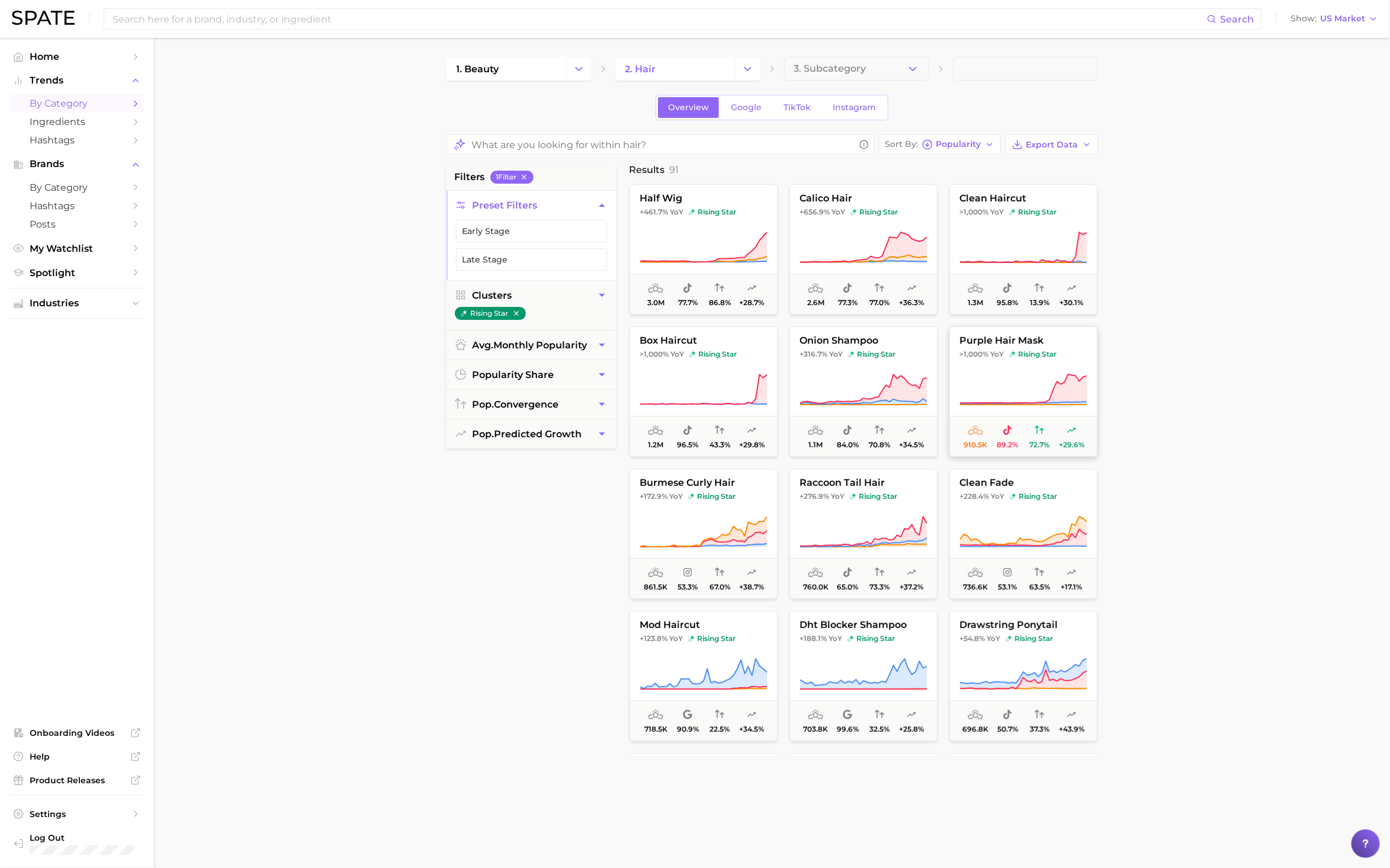
click at [1007, 365] on button "purple hair mask >1,000% YoY rising star 910.5k 89.2% 72.7% +29.6%" at bounding box center [1023, 391] width 148 height 130
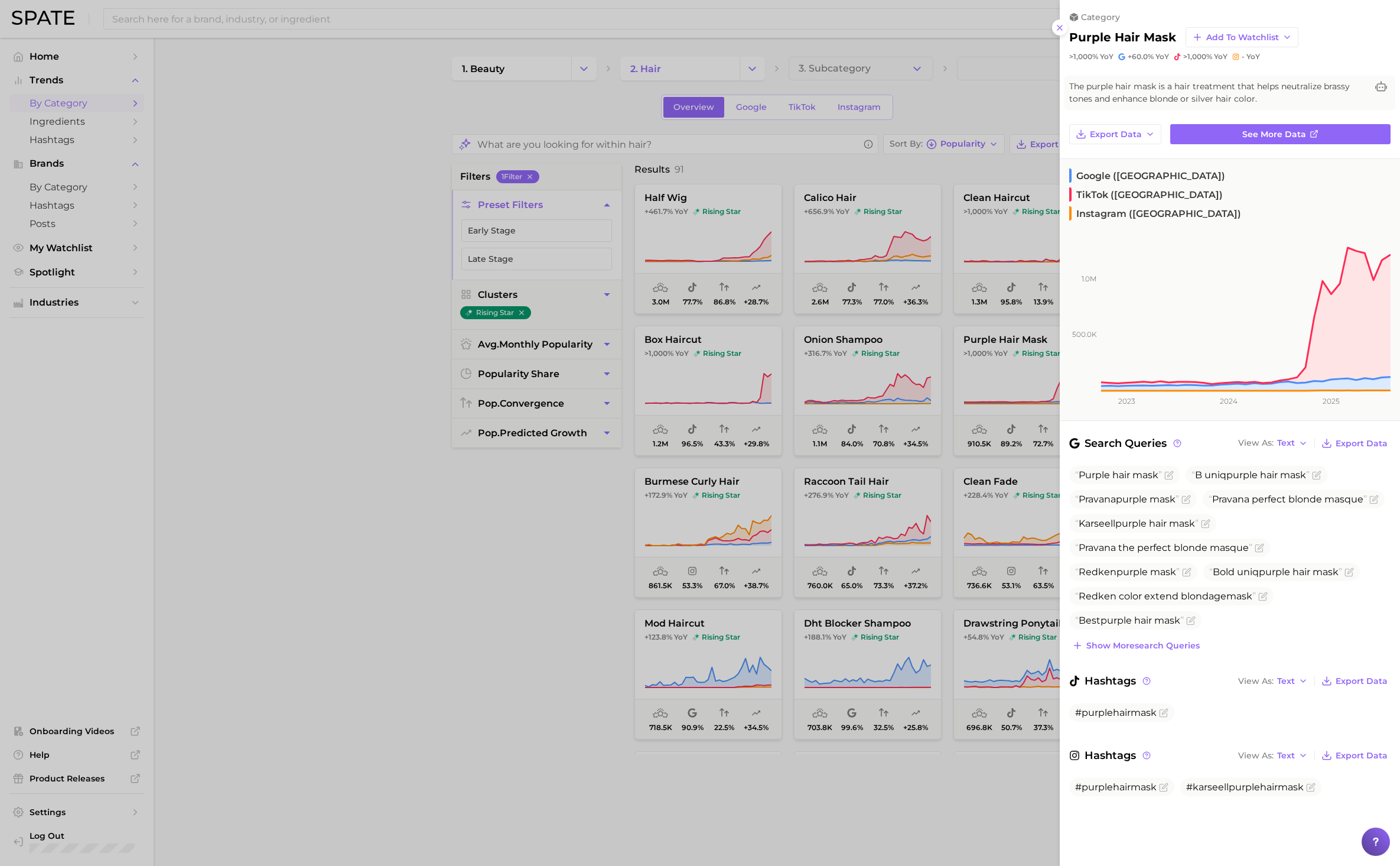
click at [325, 391] on div at bounding box center [700, 433] width 1400 height 866
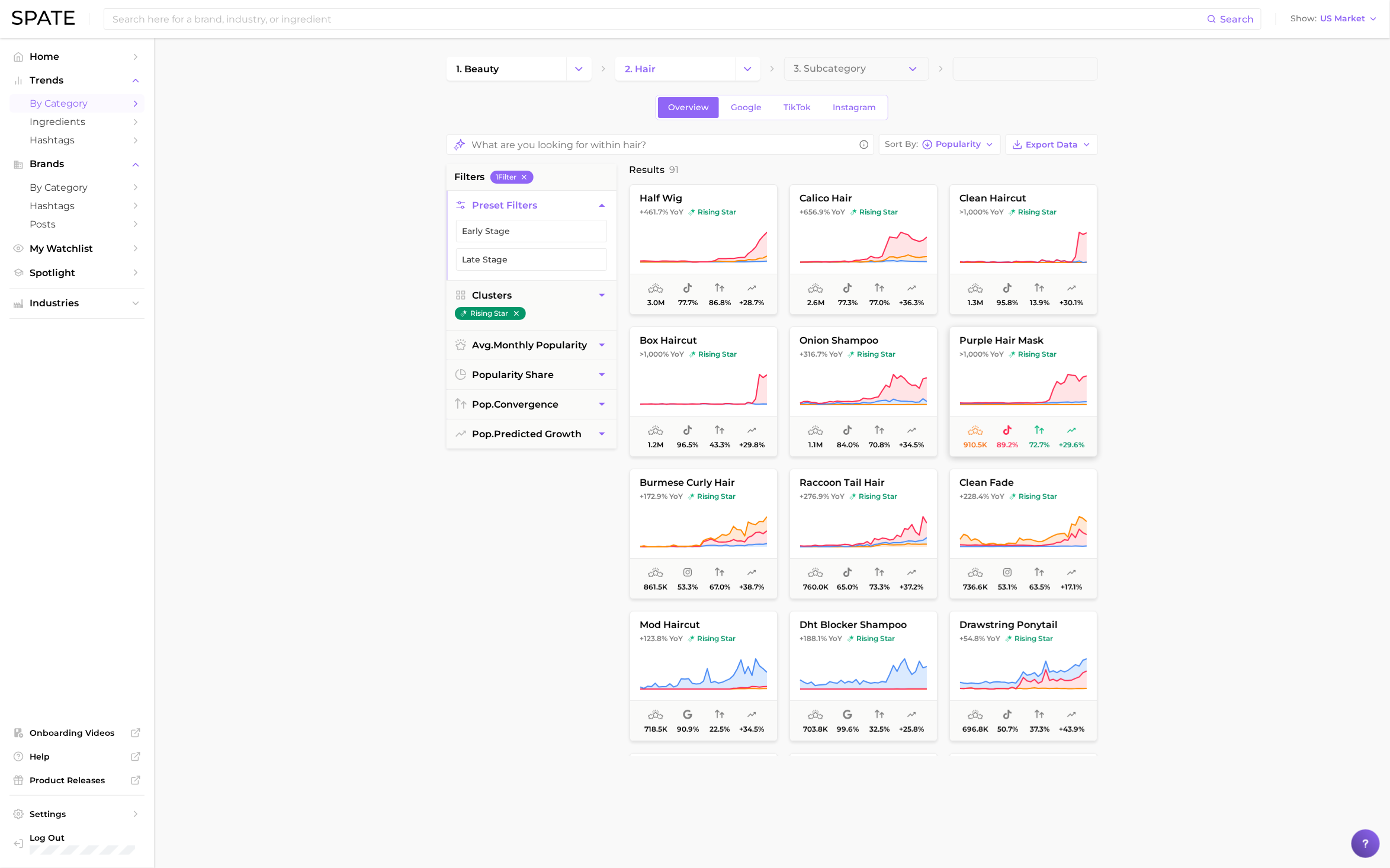
scroll to position [89, 0]
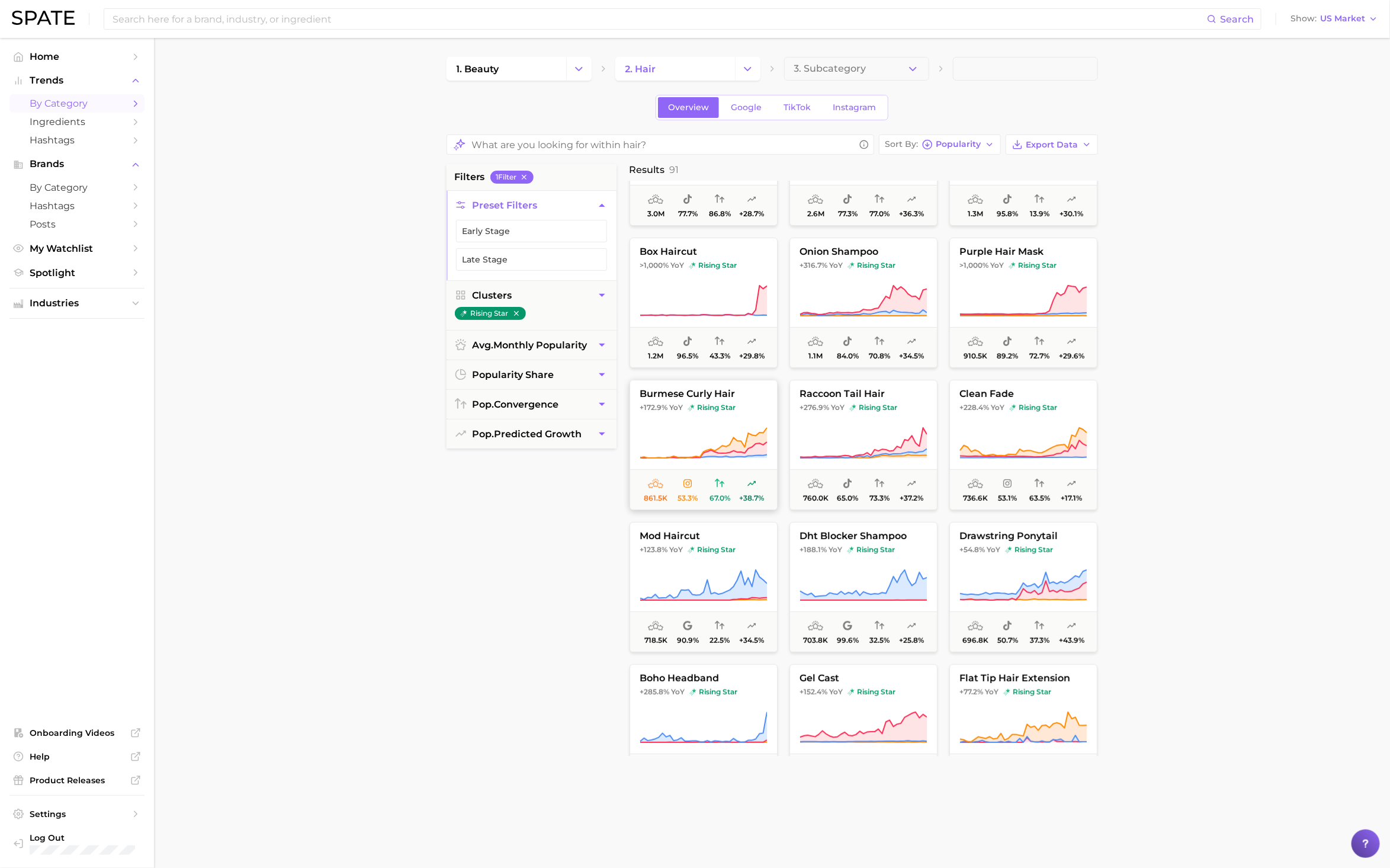
click at [709, 418] on button "burmese curly hair +172.9% YoY rising star 861.5k 53.3% 67.0% +38.7%" at bounding box center [704, 445] width 148 height 130
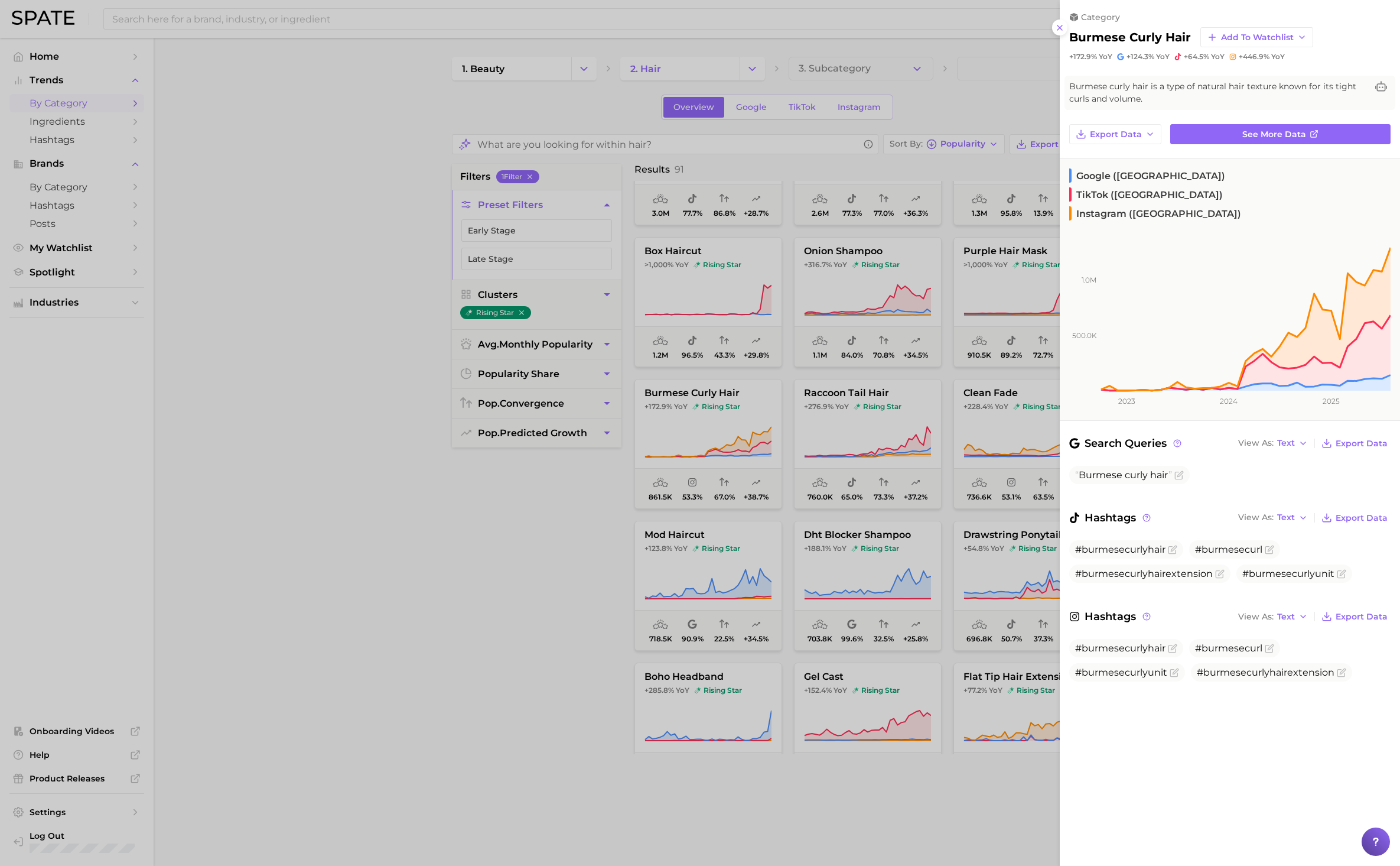
click at [404, 629] on div at bounding box center [700, 433] width 1400 height 866
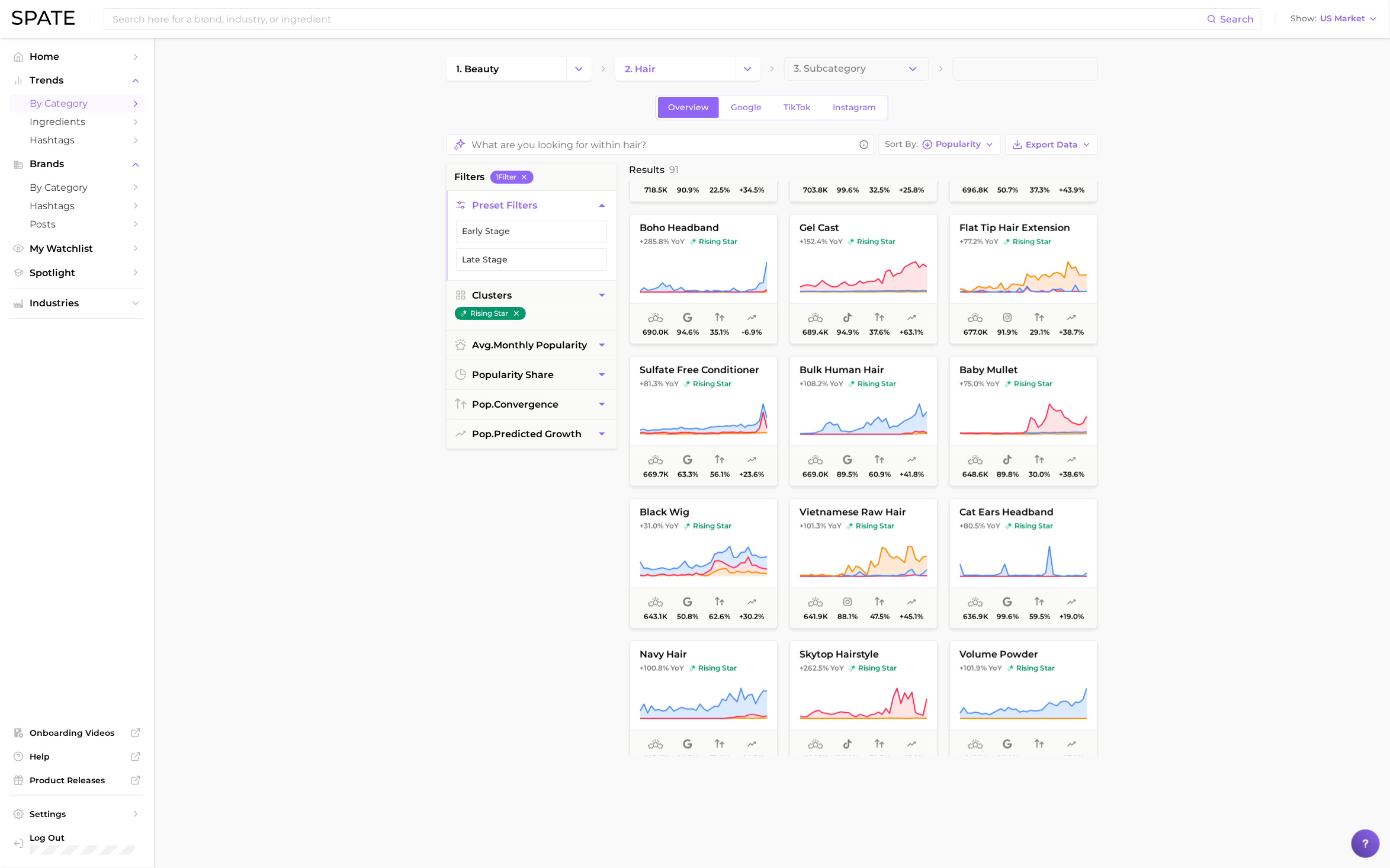
scroll to position [533, 0]
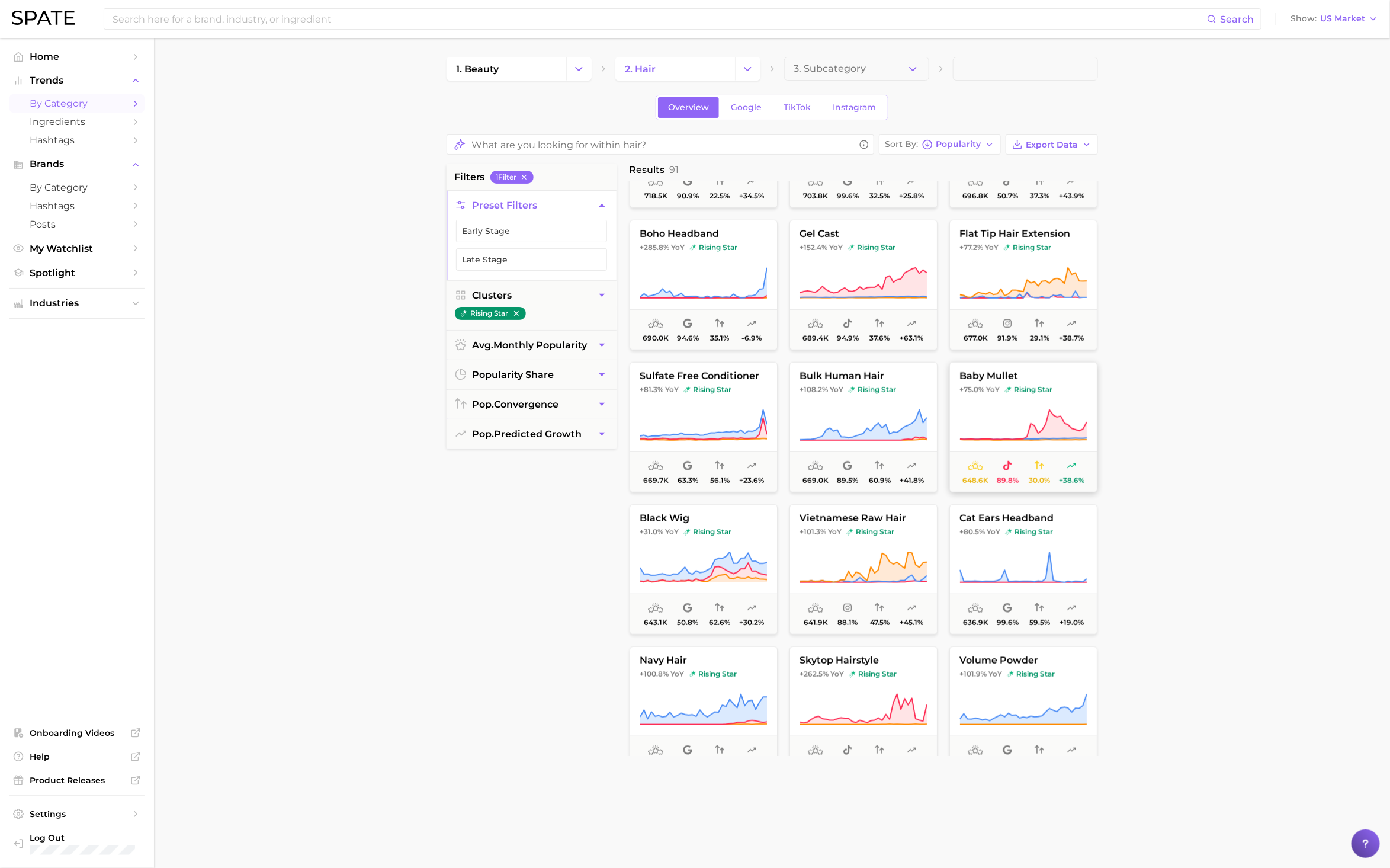
click at [1009, 469] on icon at bounding box center [1007, 466] width 8 height 10
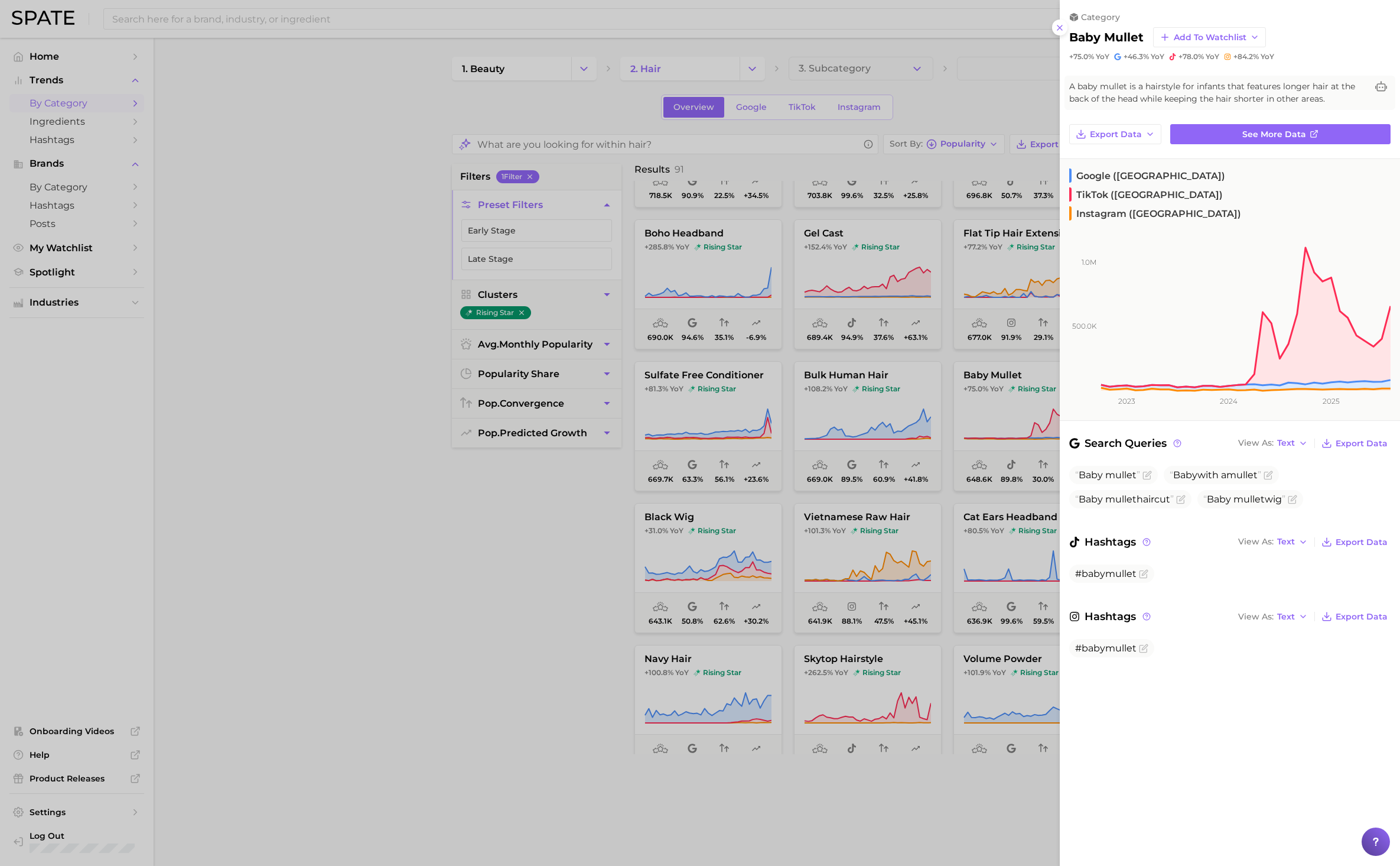
click at [488, 589] on div at bounding box center [700, 433] width 1400 height 866
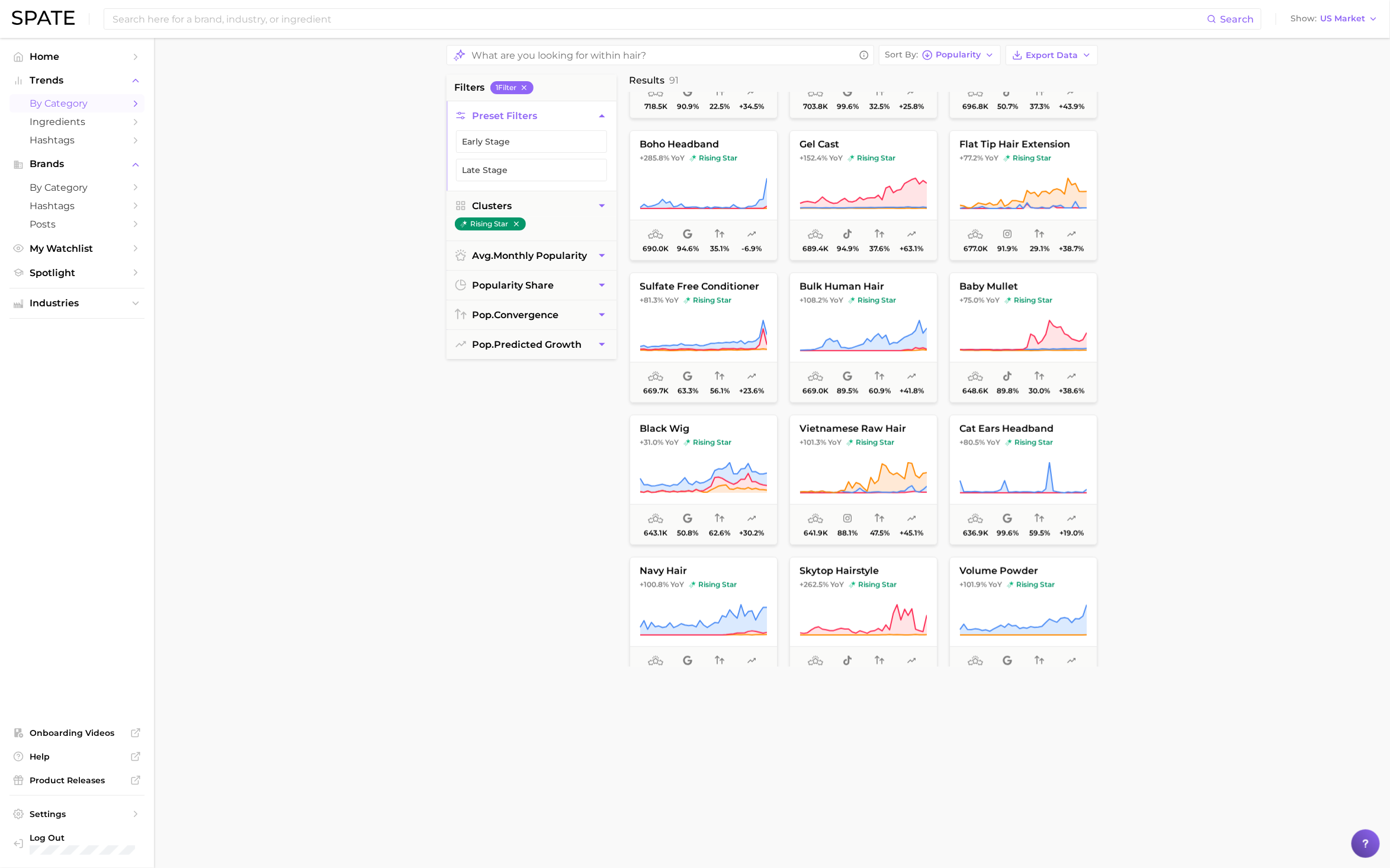
scroll to position [0, 0]
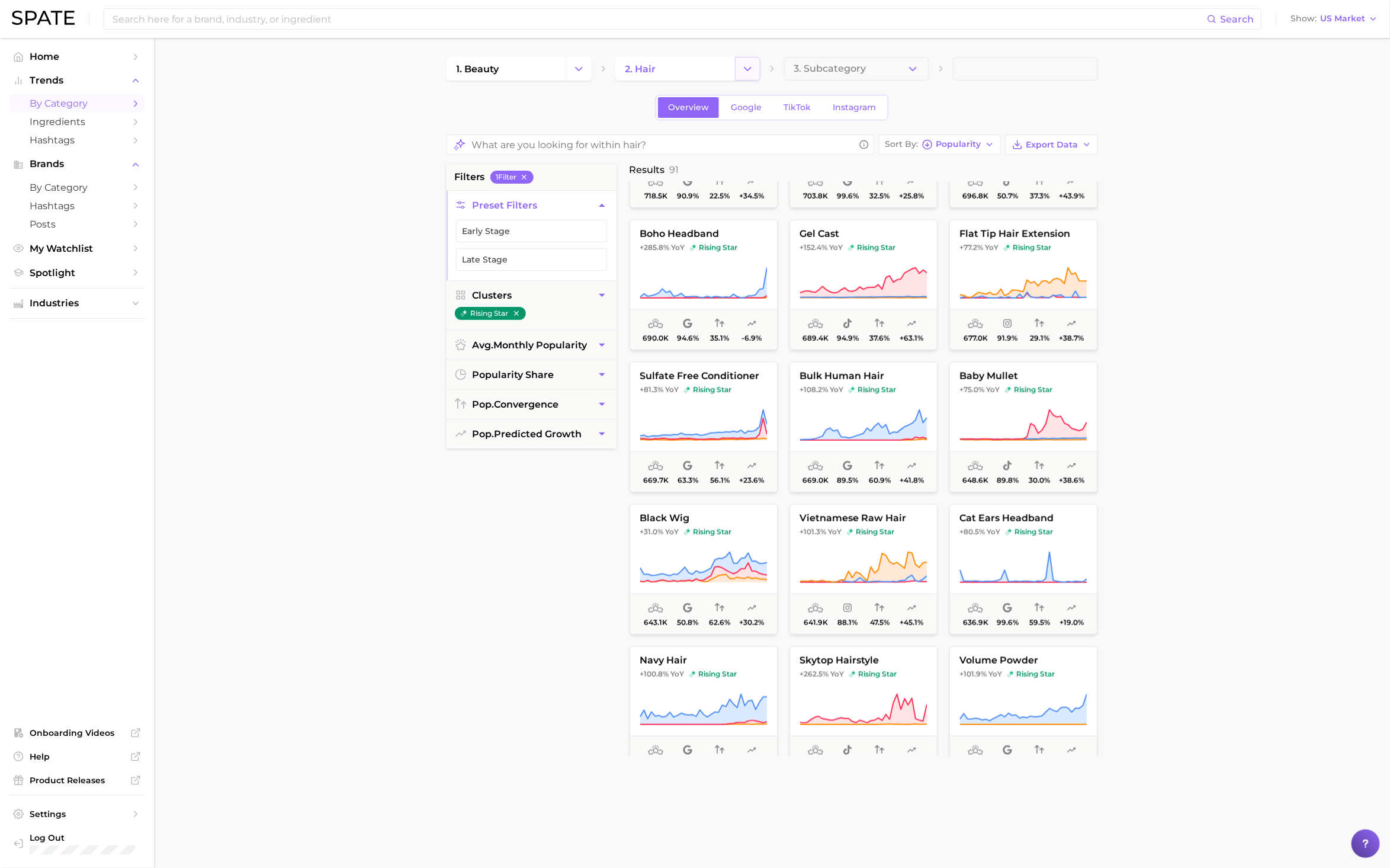
click at [741, 64] on icon "Change Category" at bounding box center [747, 69] width 13 height 13
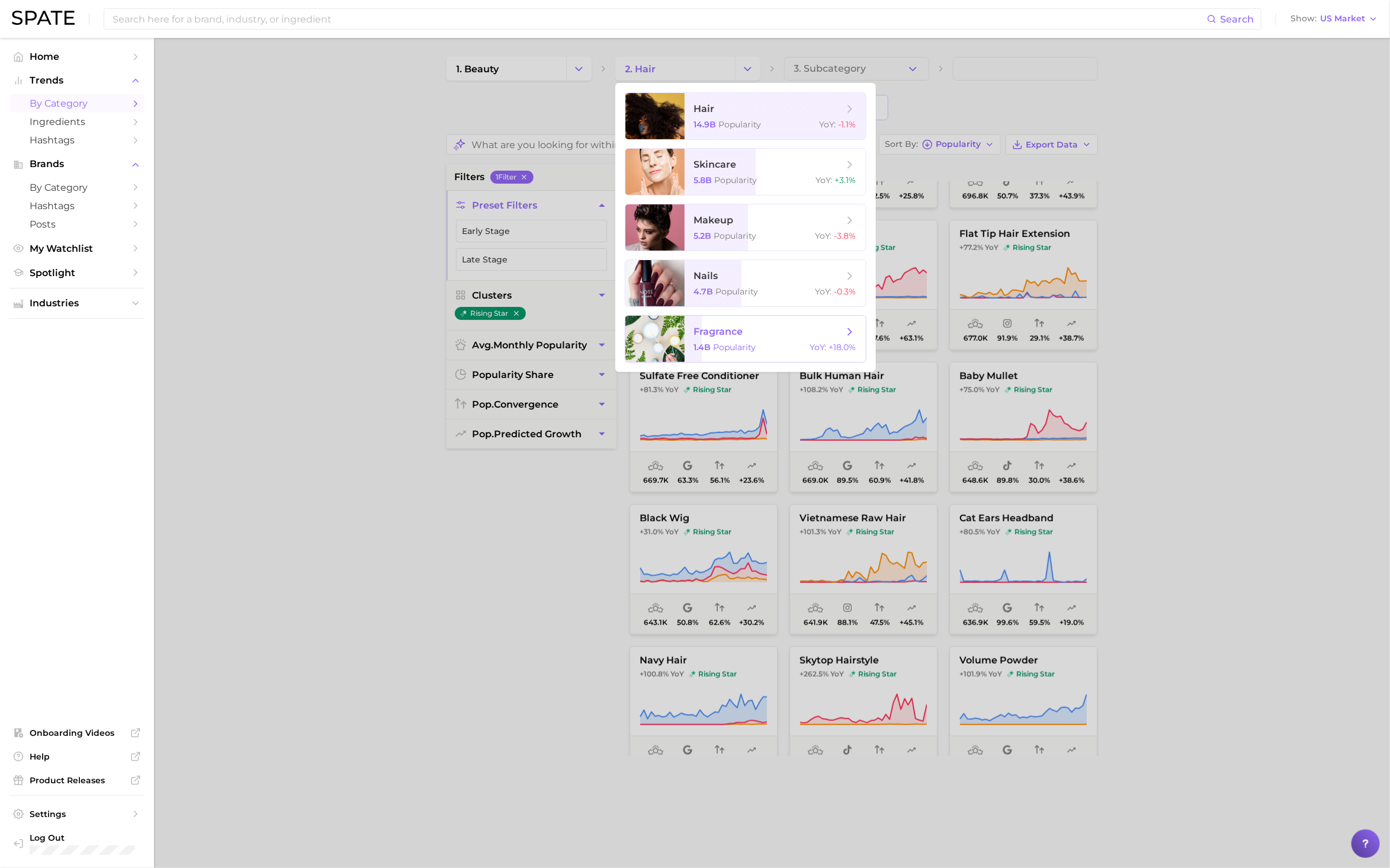
click at [713, 328] on span "fragrance" at bounding box center [718, 331] width 49 height 11
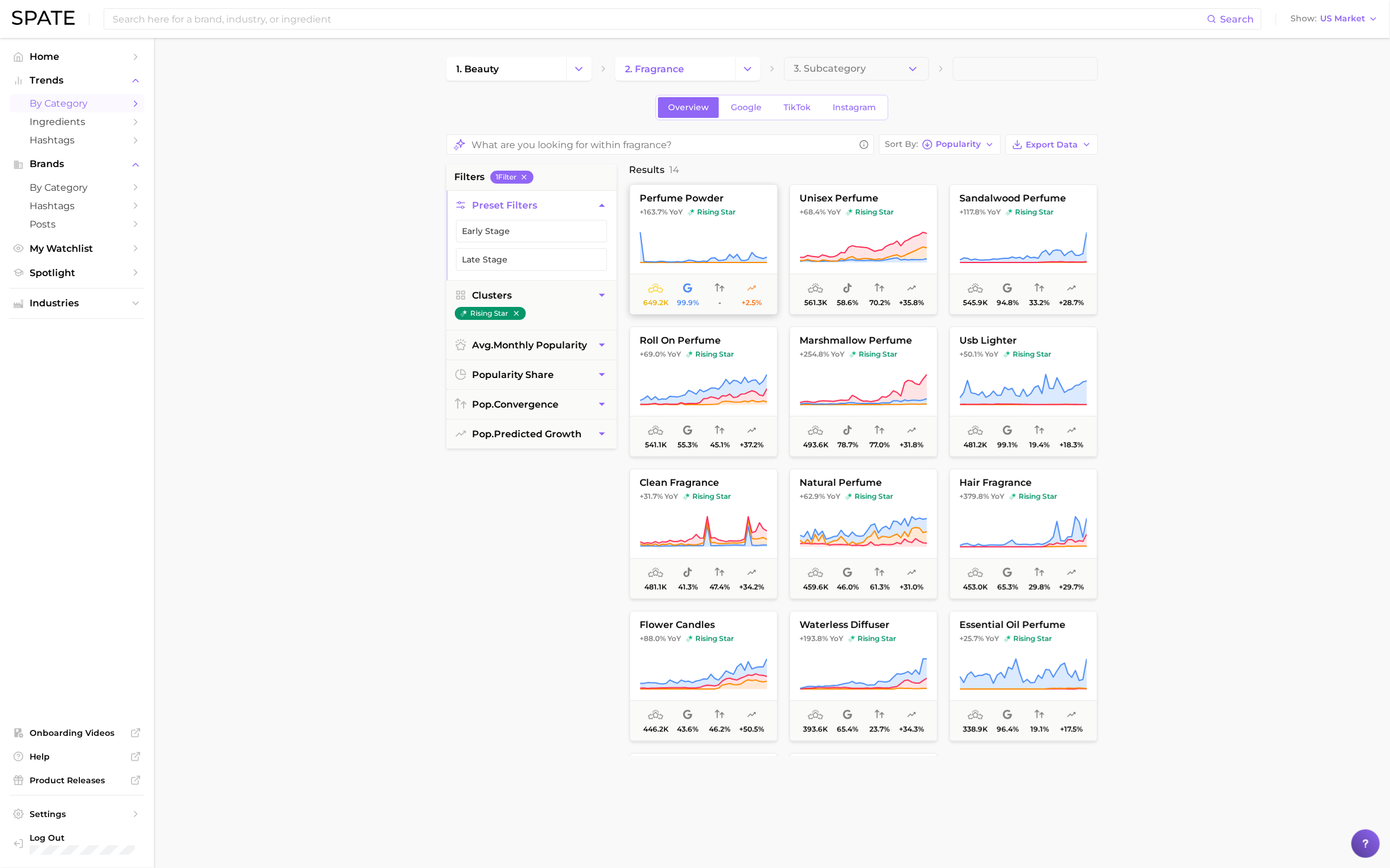
click at [665, 209] on span "+163.7%" at bounding box center [653, 212] width 28 height 9
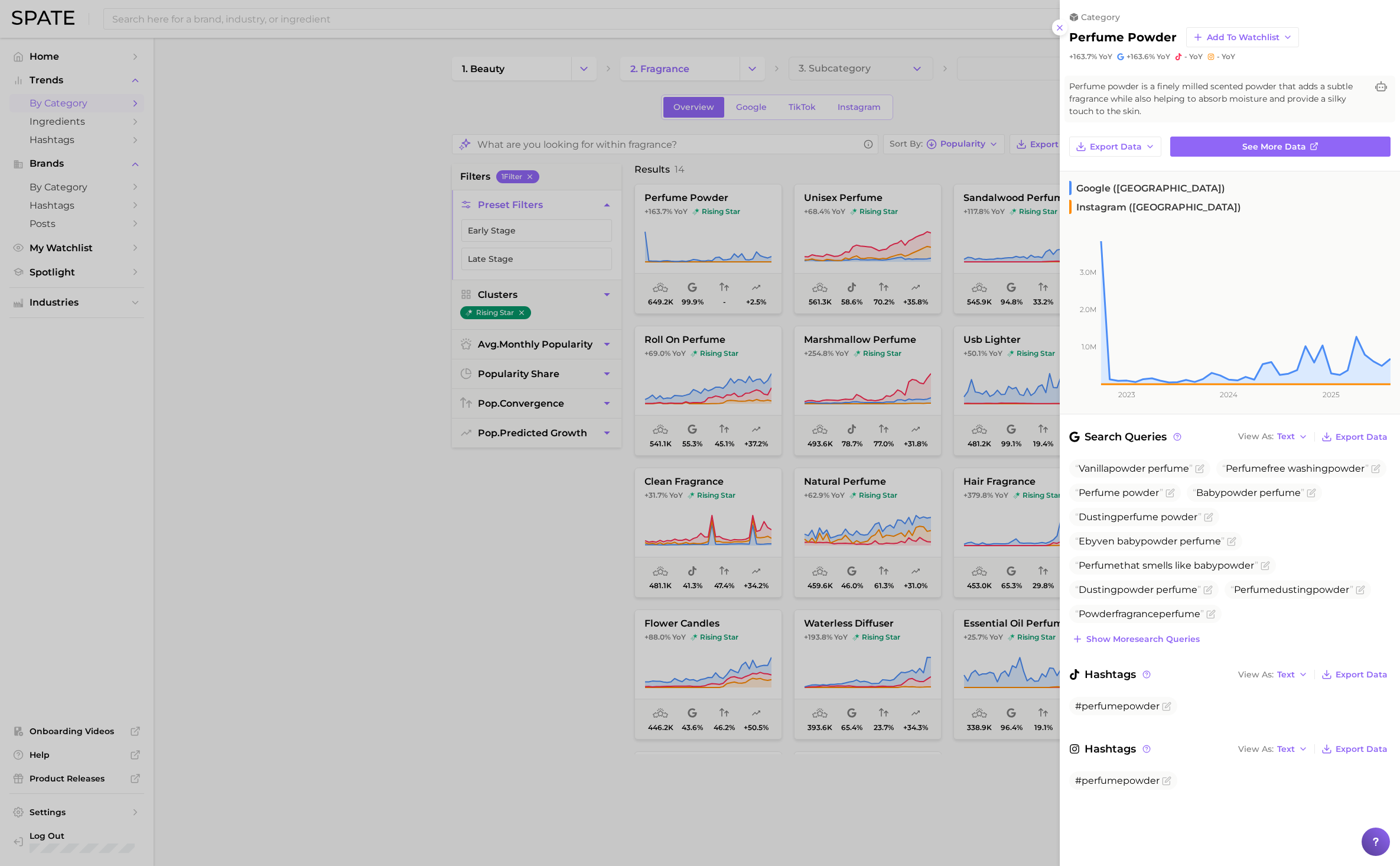
click at [461, 562] on div at bounding box center [700, 433] width 1400 height 866
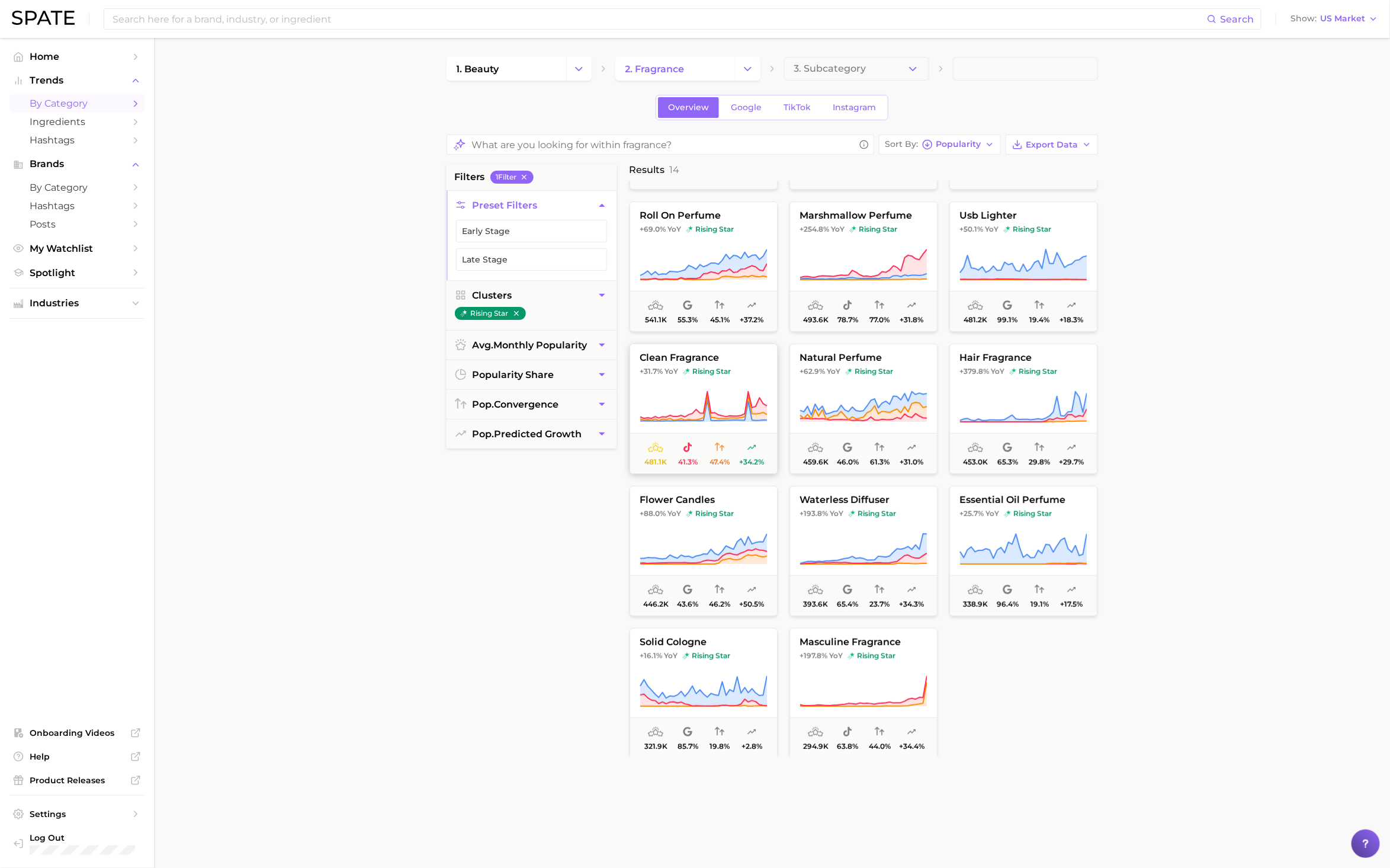
scroll to position [160, 0]
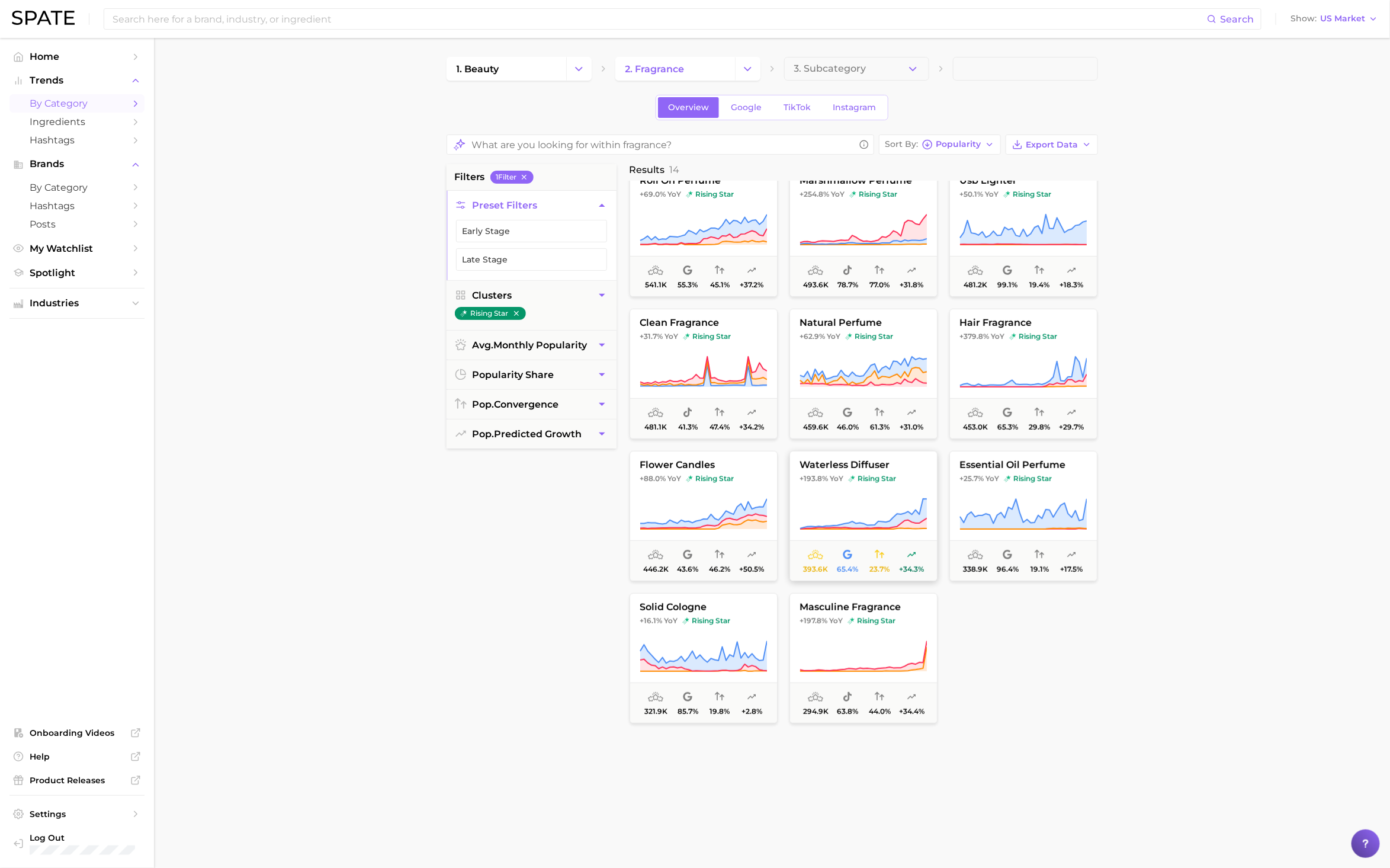
click at [878, 501] on icon at bounding box center [863, 514] width 127 height 33
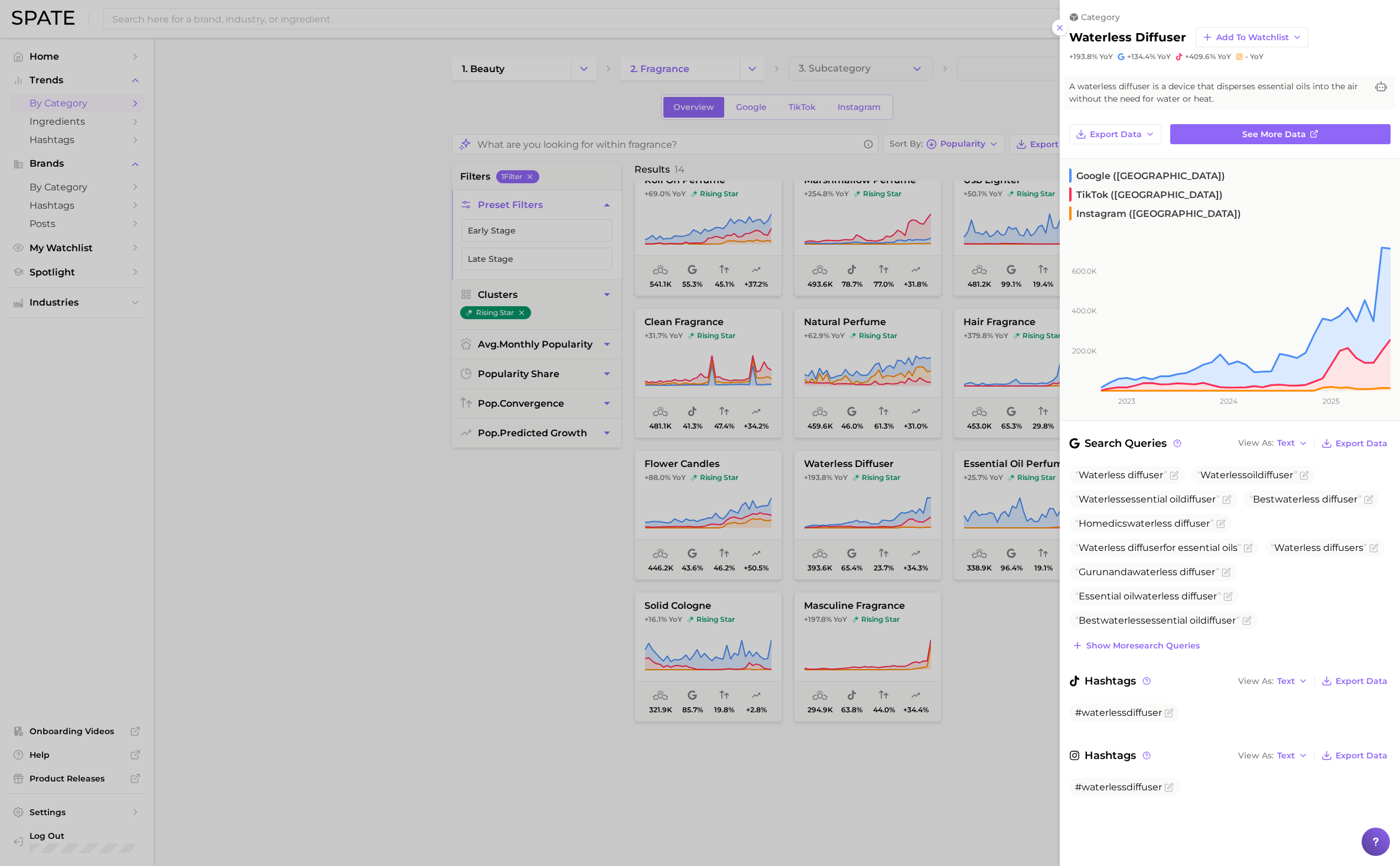
click at [1021, 731] on div at bounding box center [700, 433] width 1400 height 866
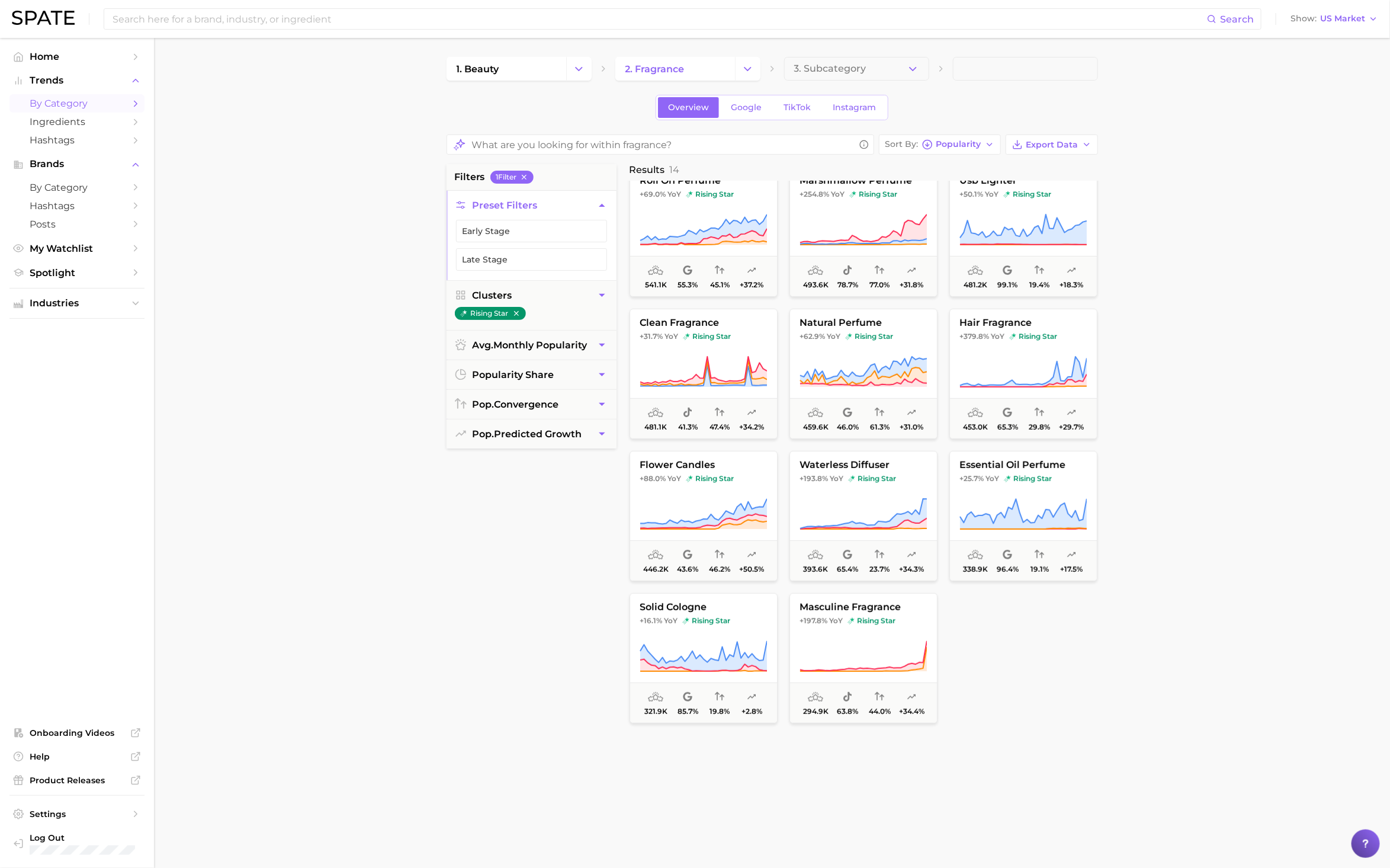
click at [519, 620] on div "filters 1 Filter Preset Filters Early Stage Late Stage Clusters rising star avg…" at bounding box center [532, 460] width 170 height 591
click at [384, 599] on main "1. beauty 2. fragrance 3. Subcategory Overview Google TikTok Instagram Sort By …" at bounding box center [771, 497] width 1236 height 919
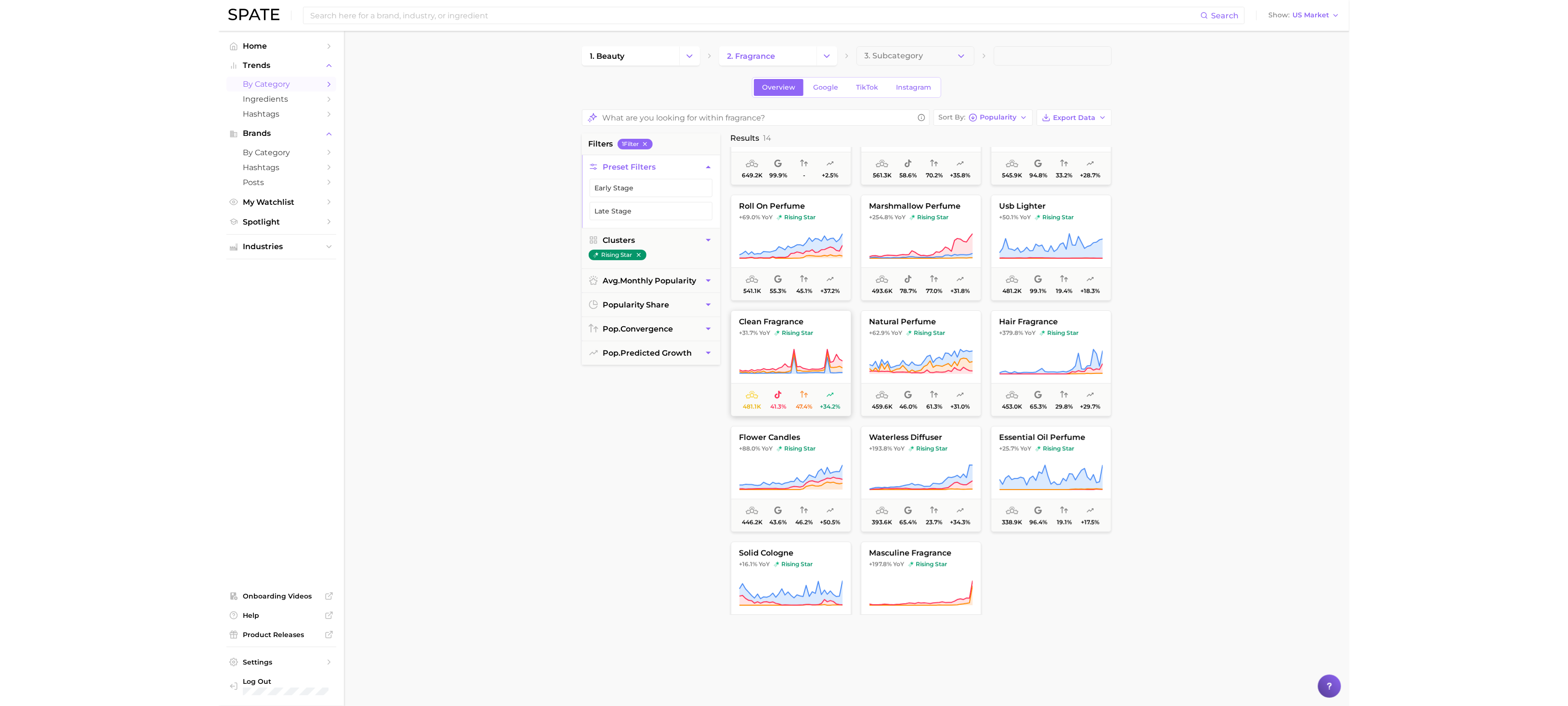
scroll to position [0, 0]
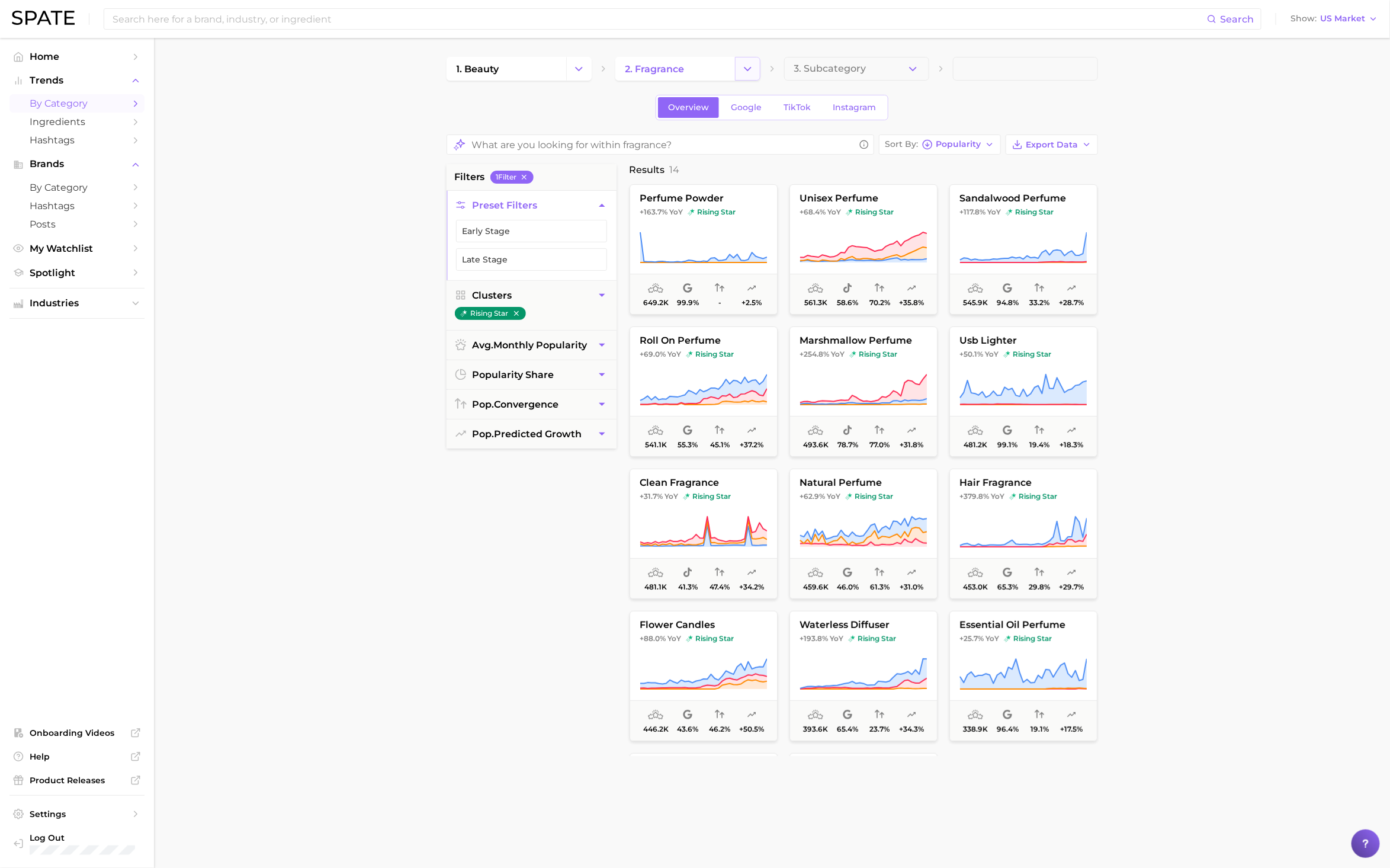
click at [740, 68] on button "Change Category" at bounding box center [748, 68] width 26 height 23
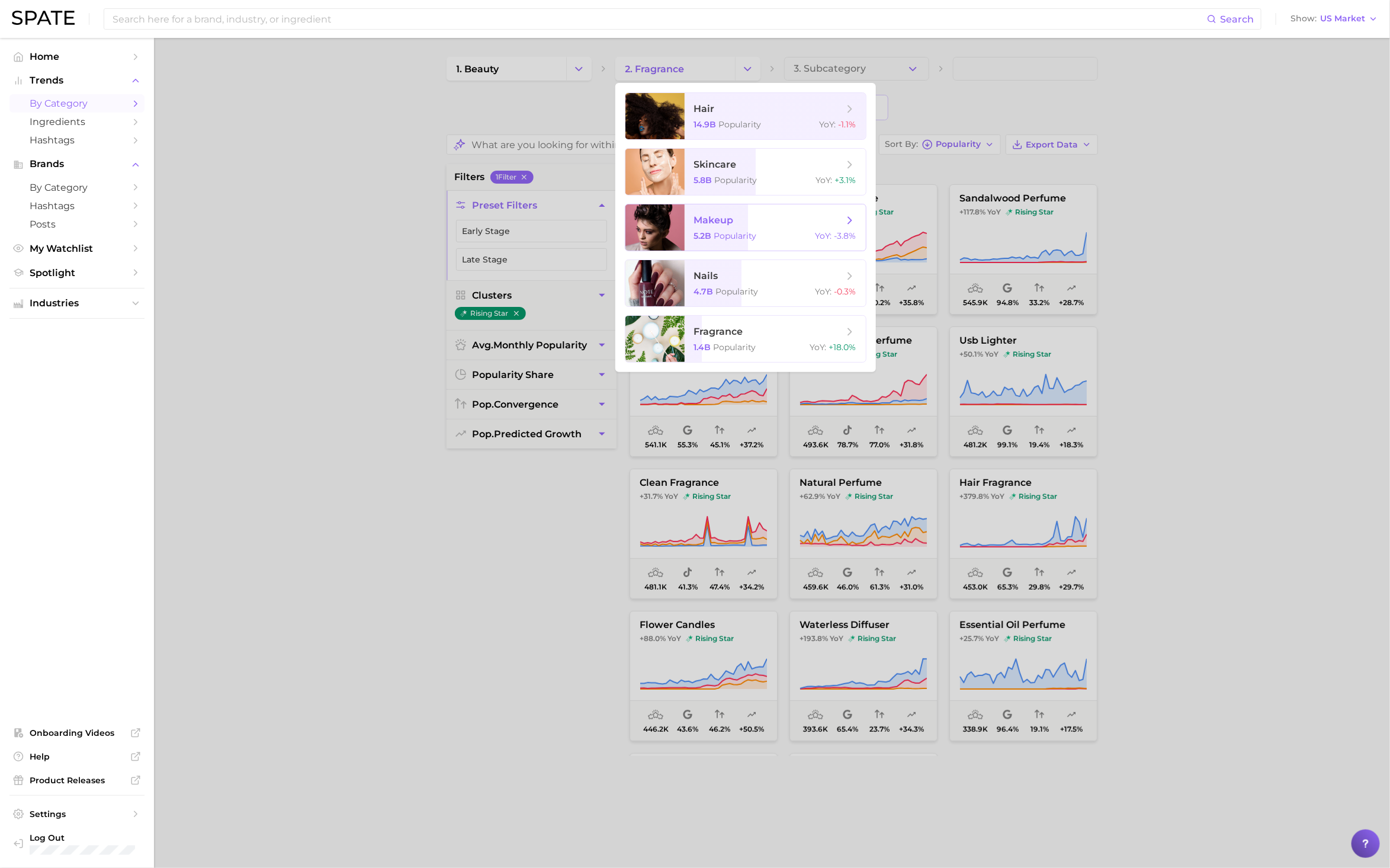
click at [745, 234] on span "Popularity" at bounding box center [735, 236] width 43 height 11
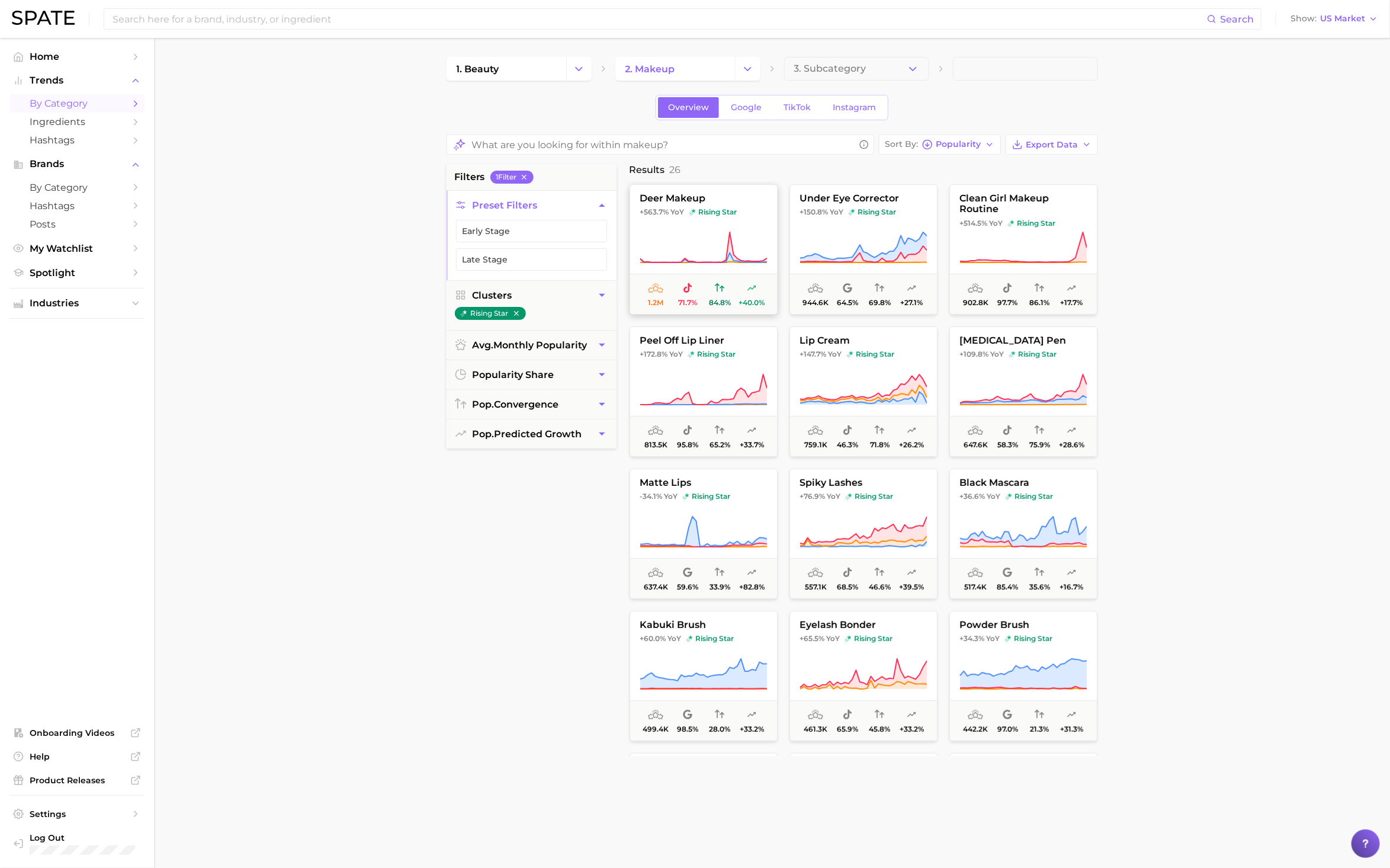
click at [702, 253] on icon at bounding box center [703, 248] width 127 height 33
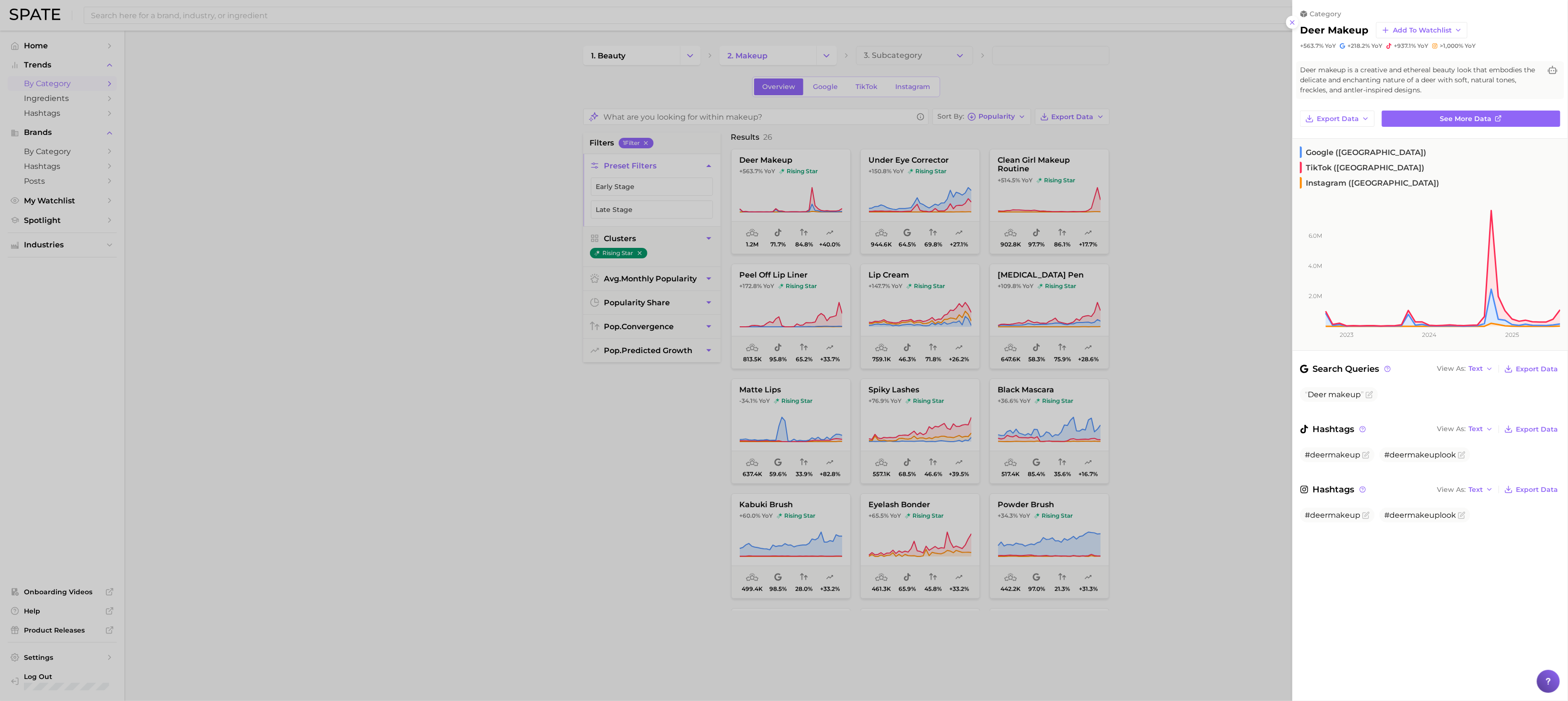
click at [1200, 535] on div at bounding box center [784, 350] width 1568 height 701
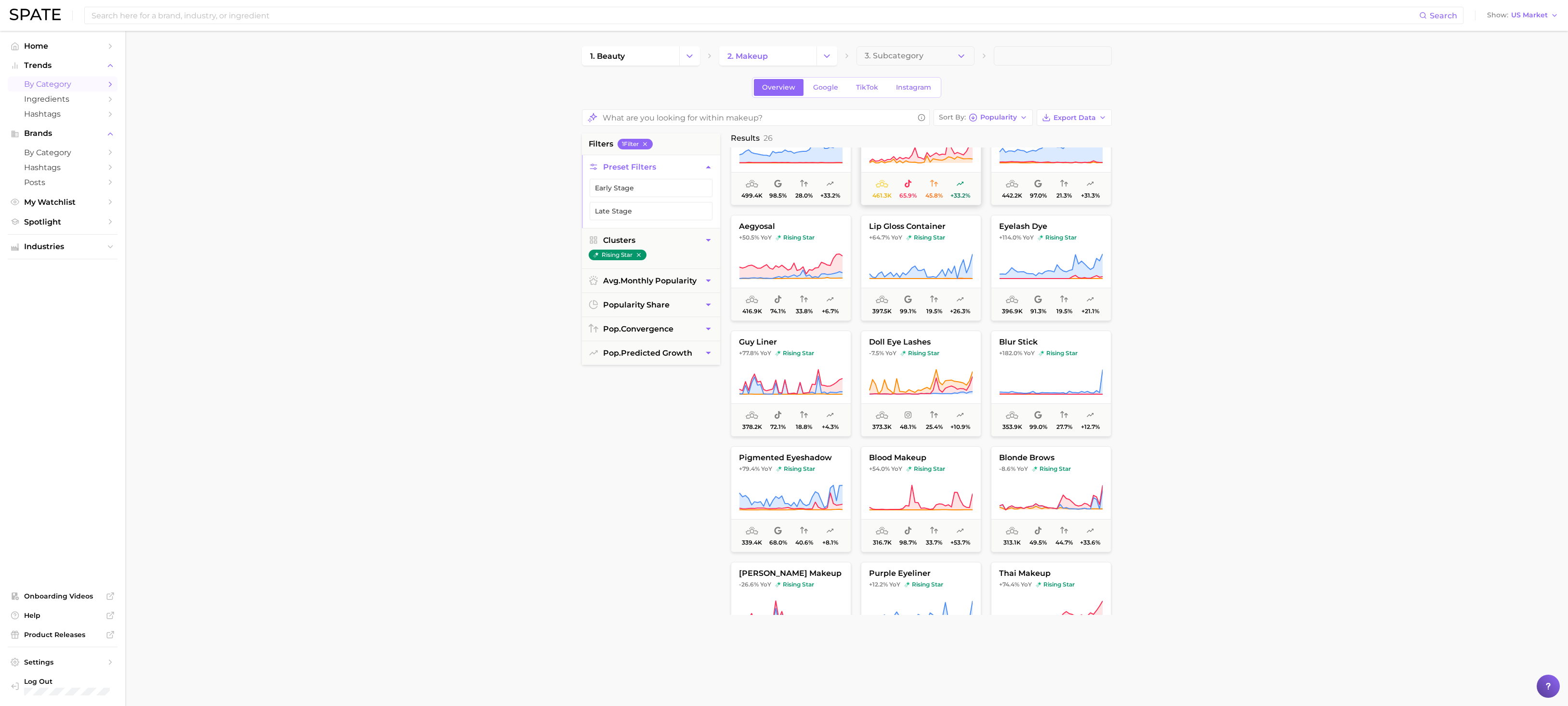
scroll to position [433, 0]
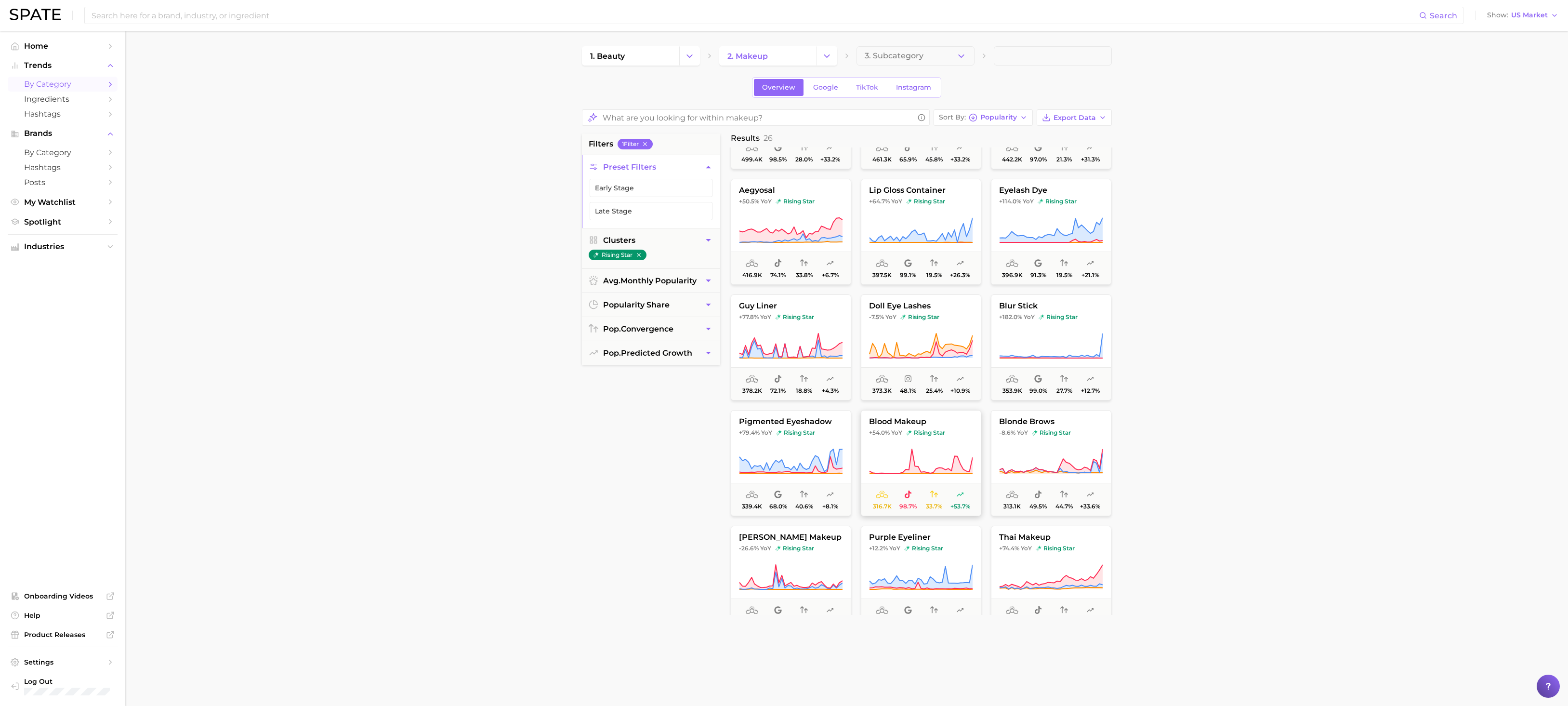
click at [940, 422] on span "blood makeup" at bounding box center [921, 422] width 119 height 9
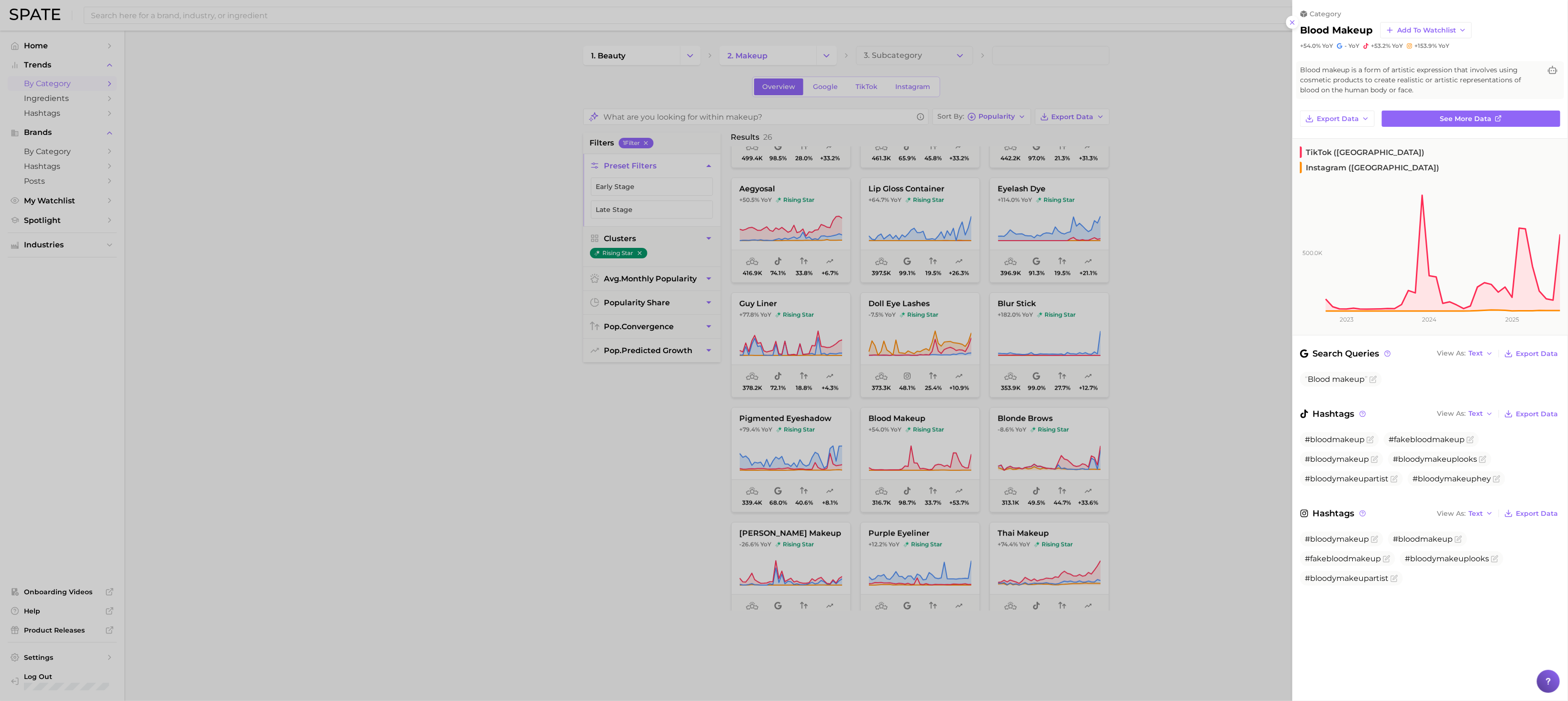
drag, startPoint x: 1447, startPoint y: 480, endPoint x: 1507, endPoint y: 521, distance: 72.7
click at [1200, 509] on div "Search Queries View As Text Export Data Blood makeup Hashtags View As Text Expo…" at bounding box center [1430, 476] width 276 height 259
click at [559, 518] on div at bounding box center [784, 350] width 1568 height 701
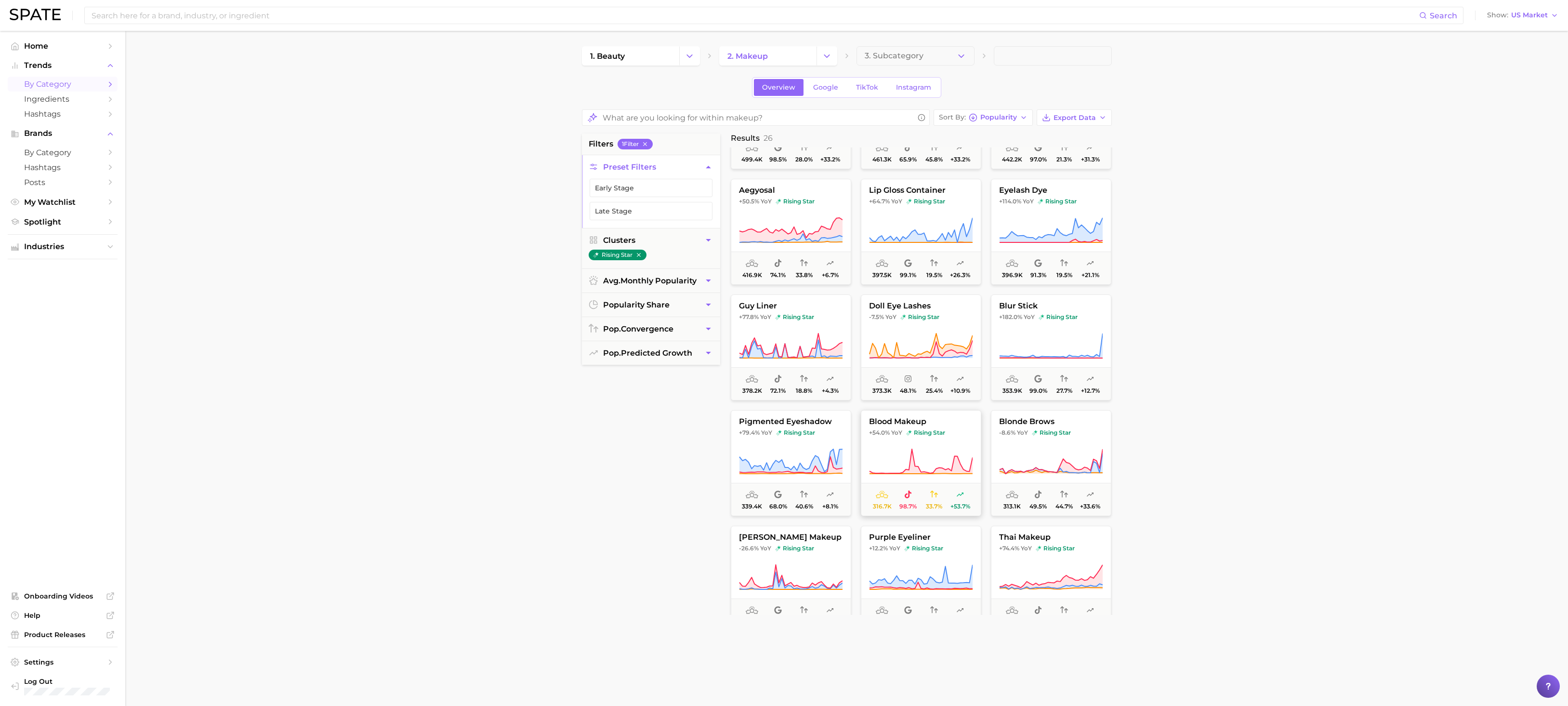
click at [895, 446] on button "blood makeup +54.0% YoY rising star 316.7k 98.7% 33.7% +53.7%" at bounding box center [921, 463] width 121 height 106
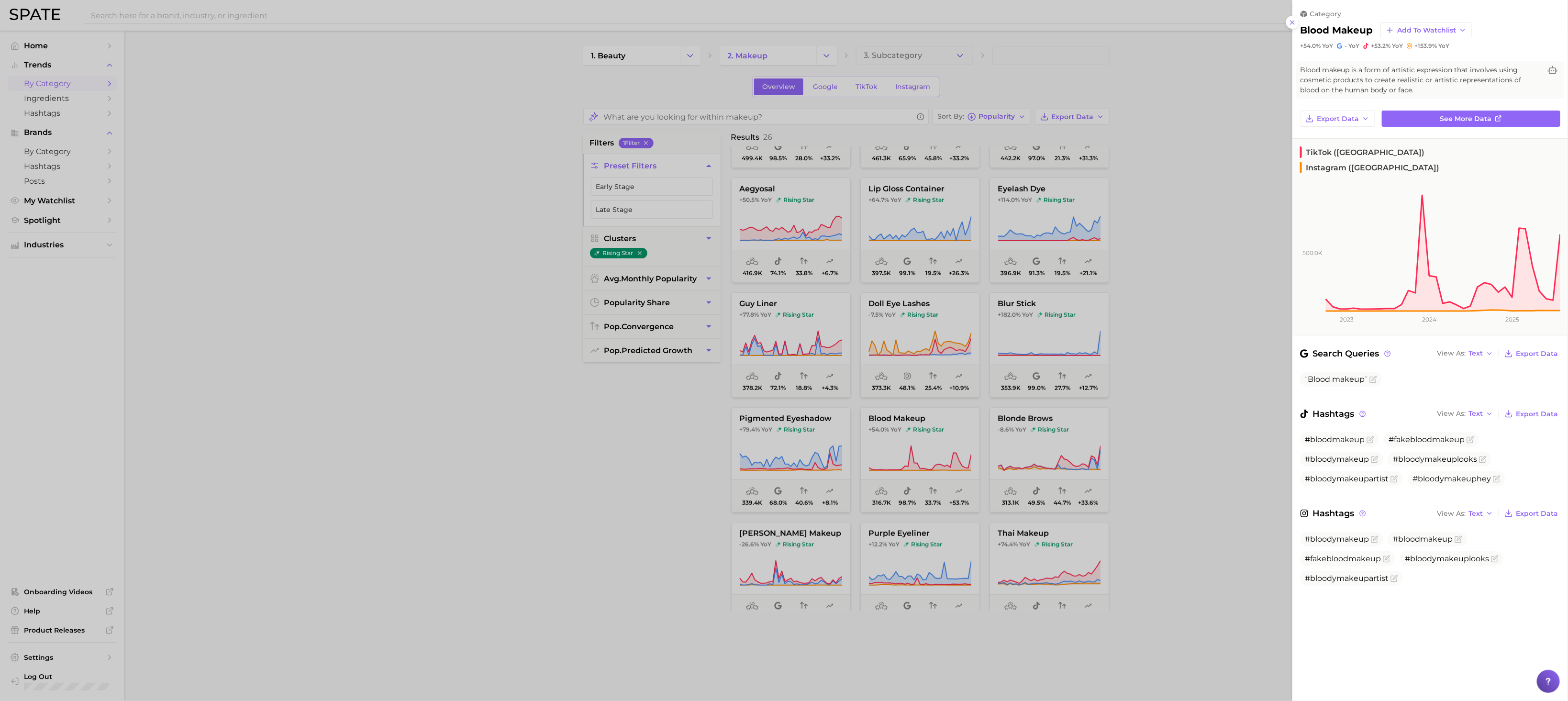
click at [395, 300] on div at bounding box center [784, 350] width 1568 height 701
